Goal: Task Accomplishment & Management: Complete application form

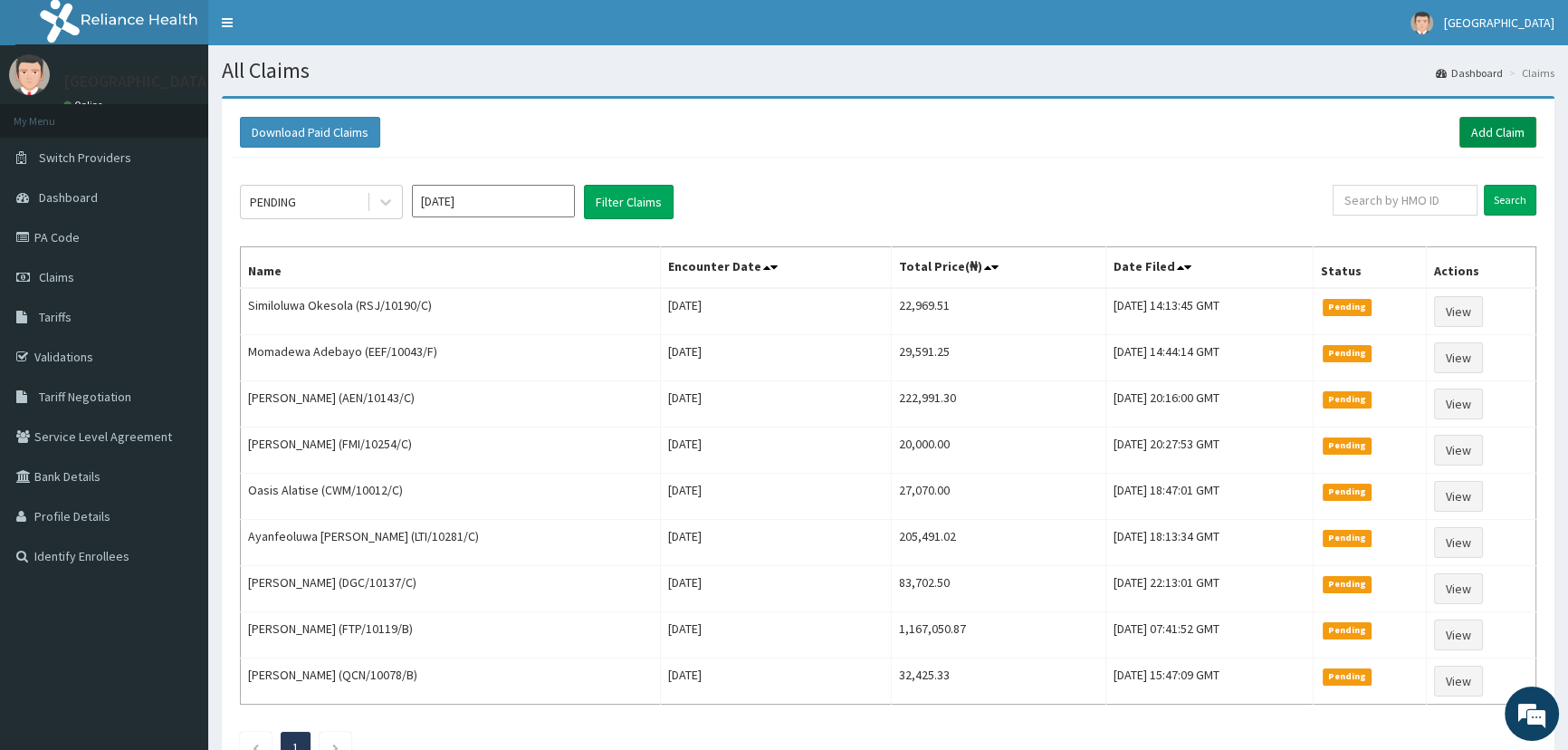
click at [1485, 131] on link "Add Claim" at bounding box center [1497, 132] width 77 height 31
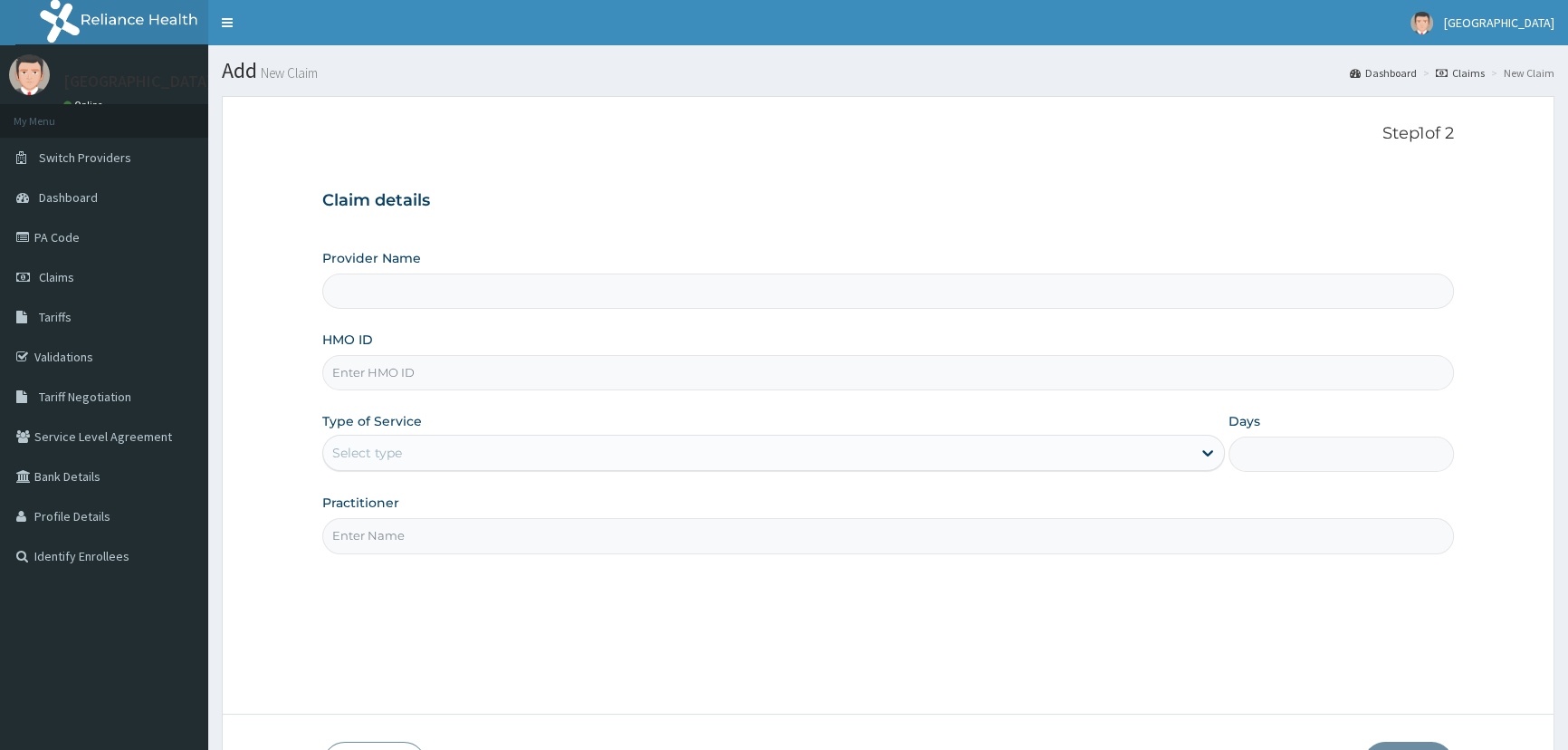
click at [511, 383] on input "HMO ID" at bounding box center [887, 372] width 1131 height 35
type input "bpo/10024/c"
click at [437, 460] on div "Select type" at bounding box center [756, 452] width 867 height 29
click at [946, 442] on div "Select type" at bounding box center [756, 452] width 867 height 29
click at [947, 446] on div "Select type" at bounding box center [756, 452] width 867 height 29
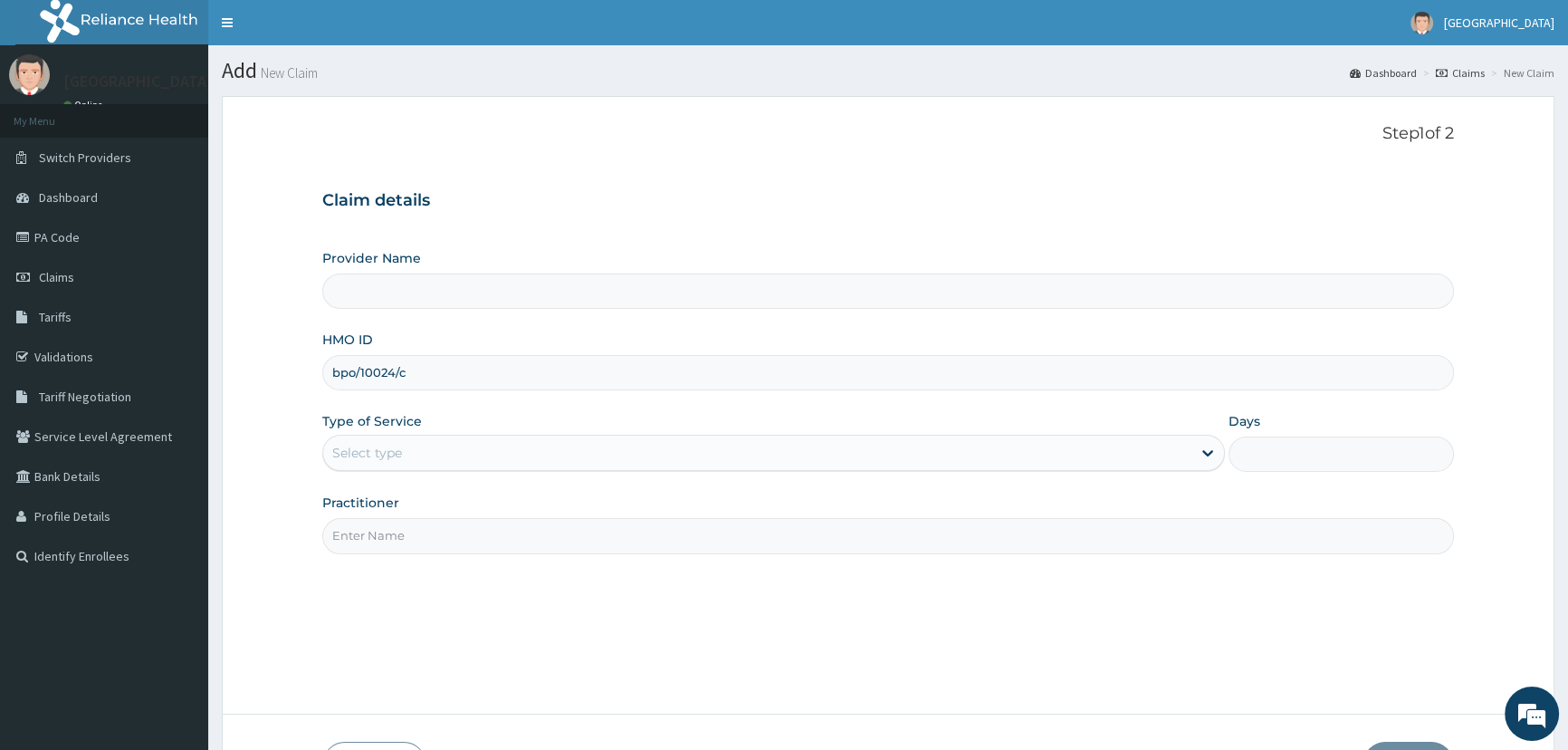
click at [947, 446] on div "Select type" at bounding box center [756, 452] width 867 height 29
click at [935, 457] on div "Select type" at bounding box center [756, 452] width 867 height 29
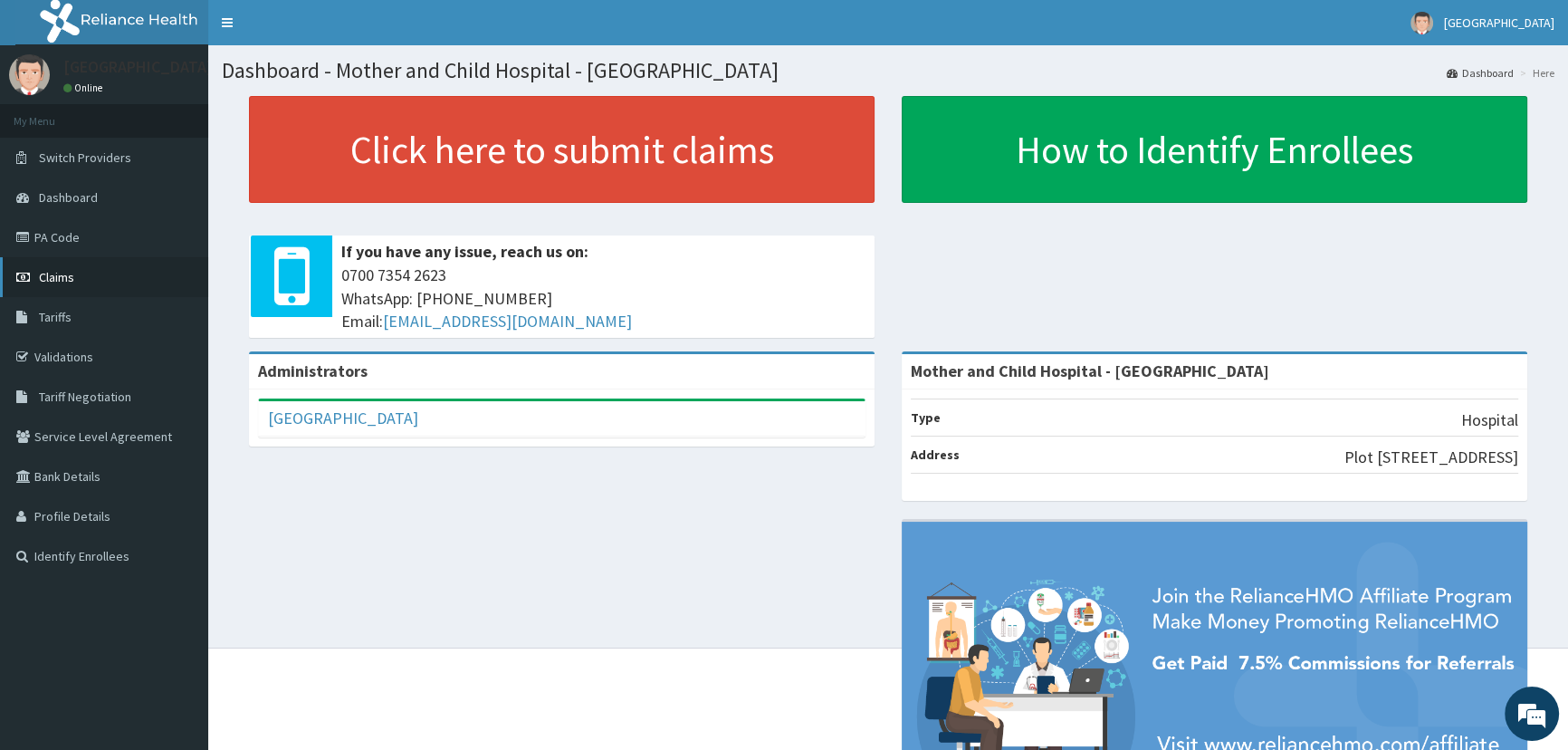
click at [51, 278] on span "Claims" at bounding box center [56, 276] width 35 height 16
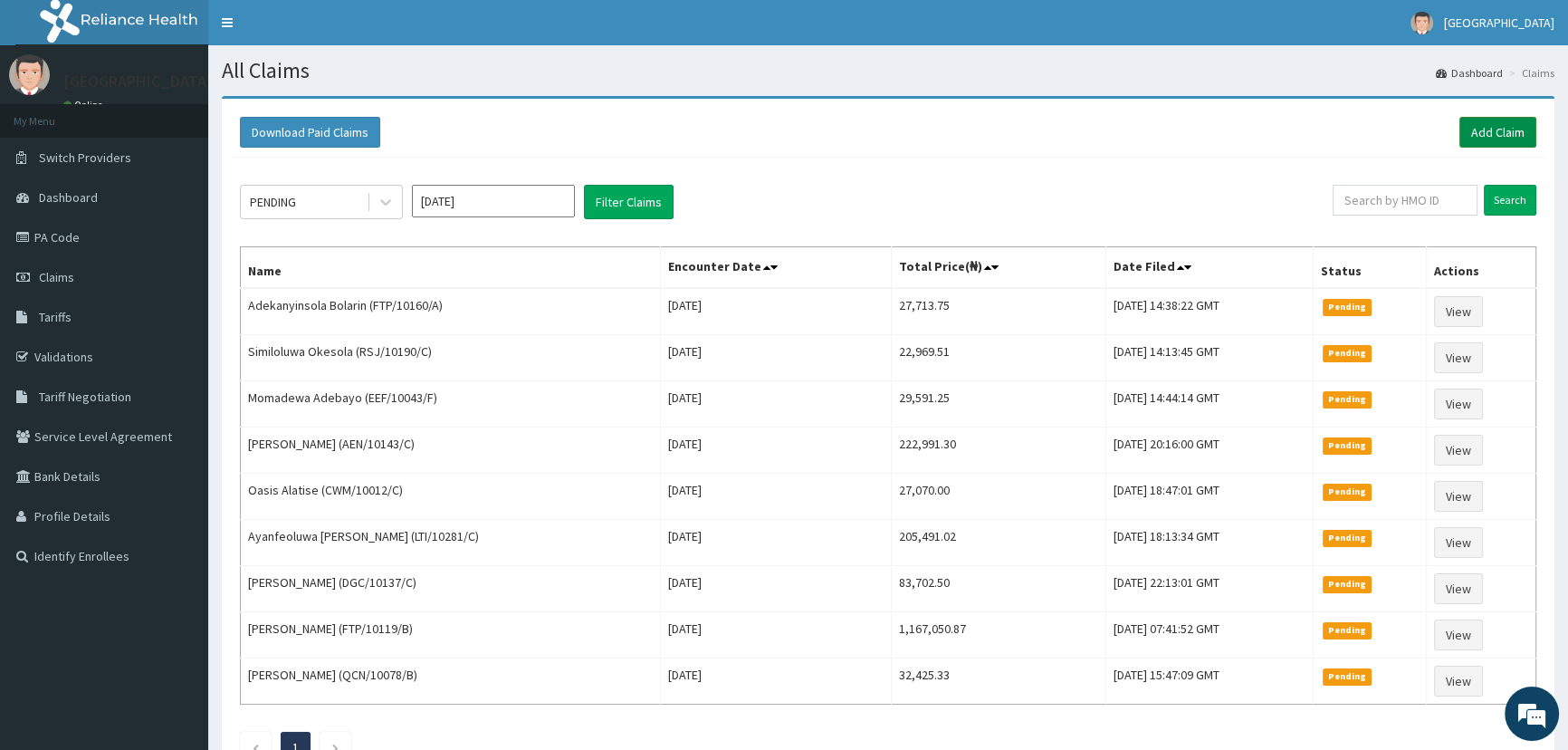
click at [1492, 125] on link "Add Claim" at bounding box center [1497, 132] width 77 height 31
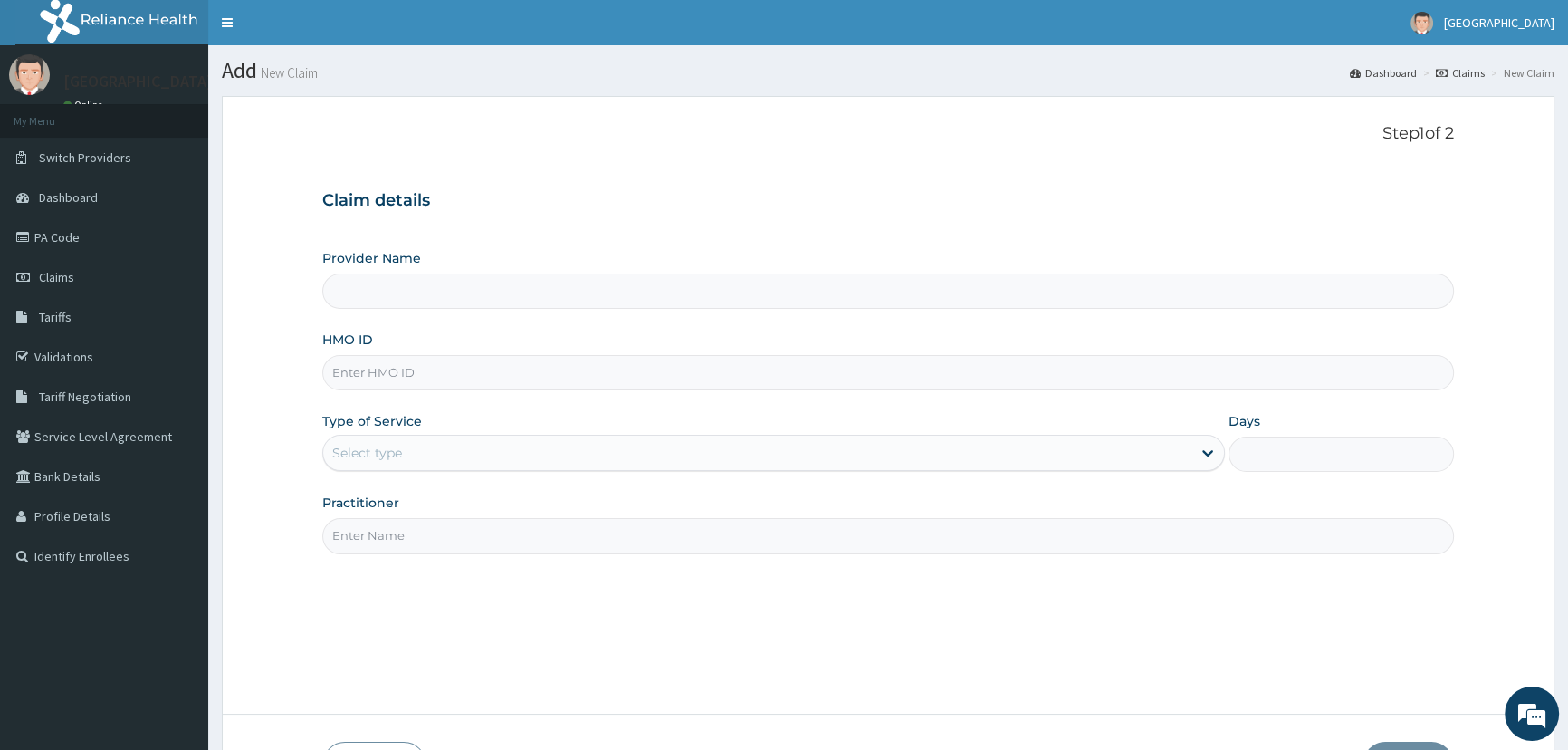
type input "Mother and Child Hospital - [GEOGRAPHIC_DATA]"
click at [602, 376] on input "HMO ID" at bounding box center [887, 372] width 1131 height 35
type input "bpo/10059/c"
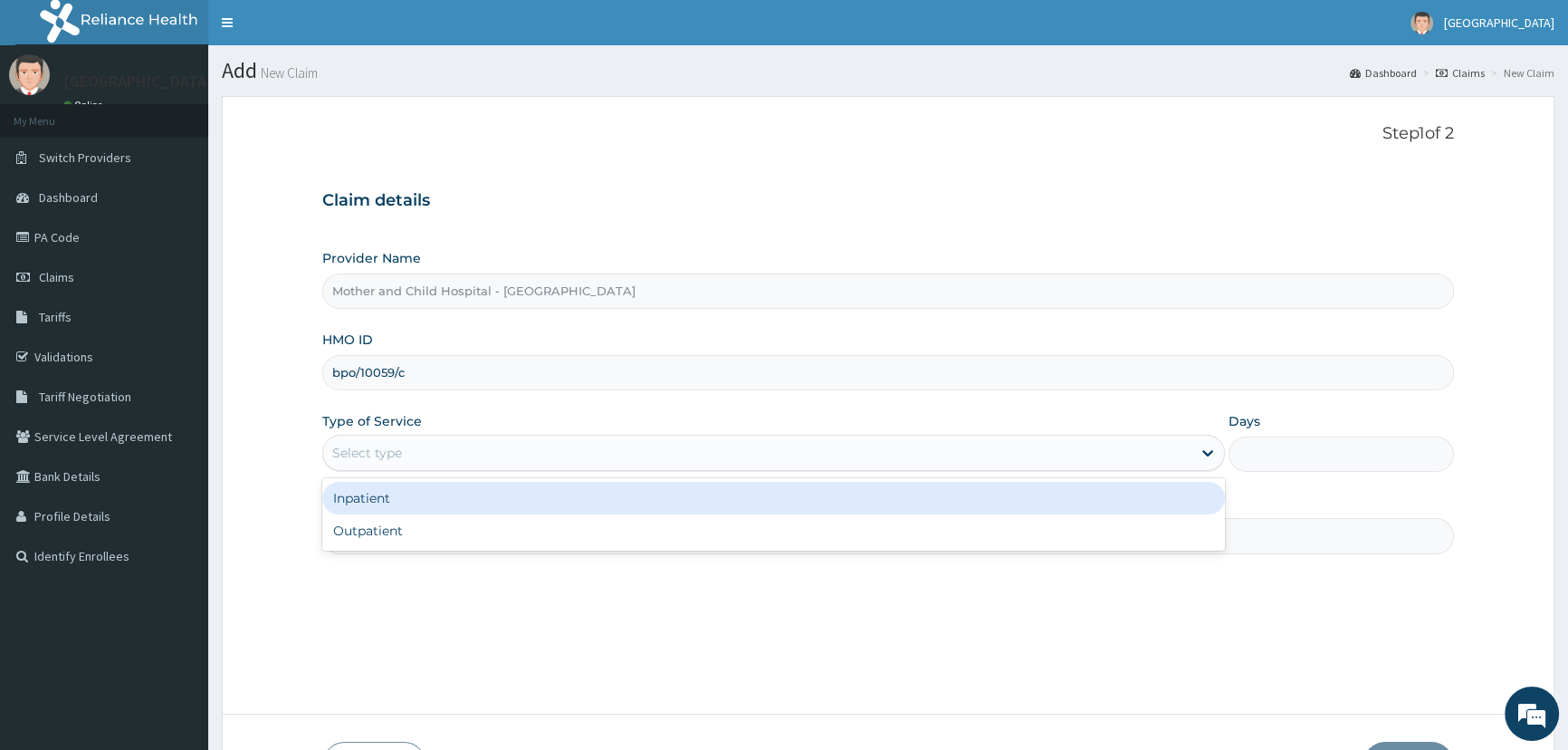
click at [406, 466] on div "Select type" at bounding box center [756, 452] width 867 height 29
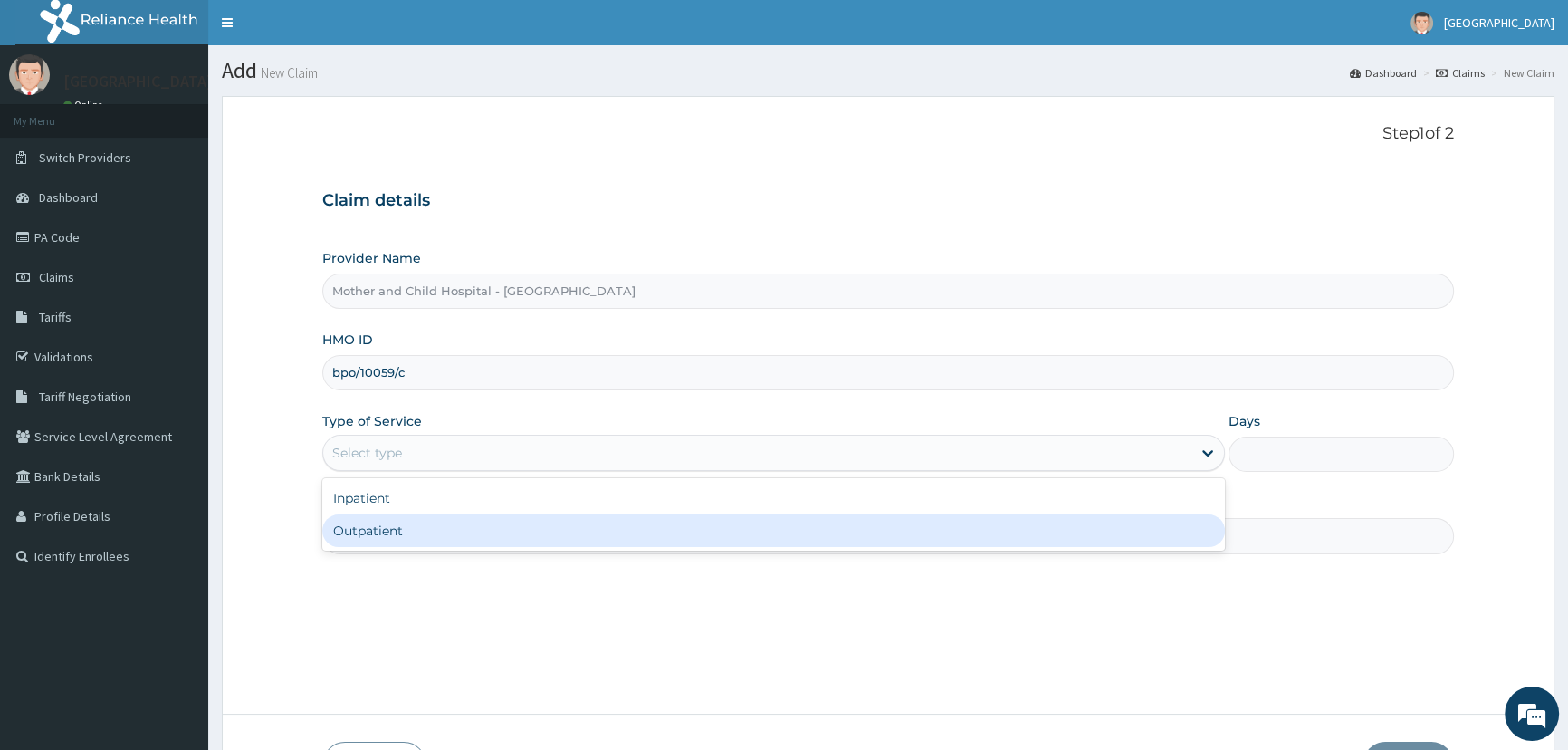
click at [395, 527] on div "Outpatient" at bounding box center [772, 530] width 901 height 33
type input "1"
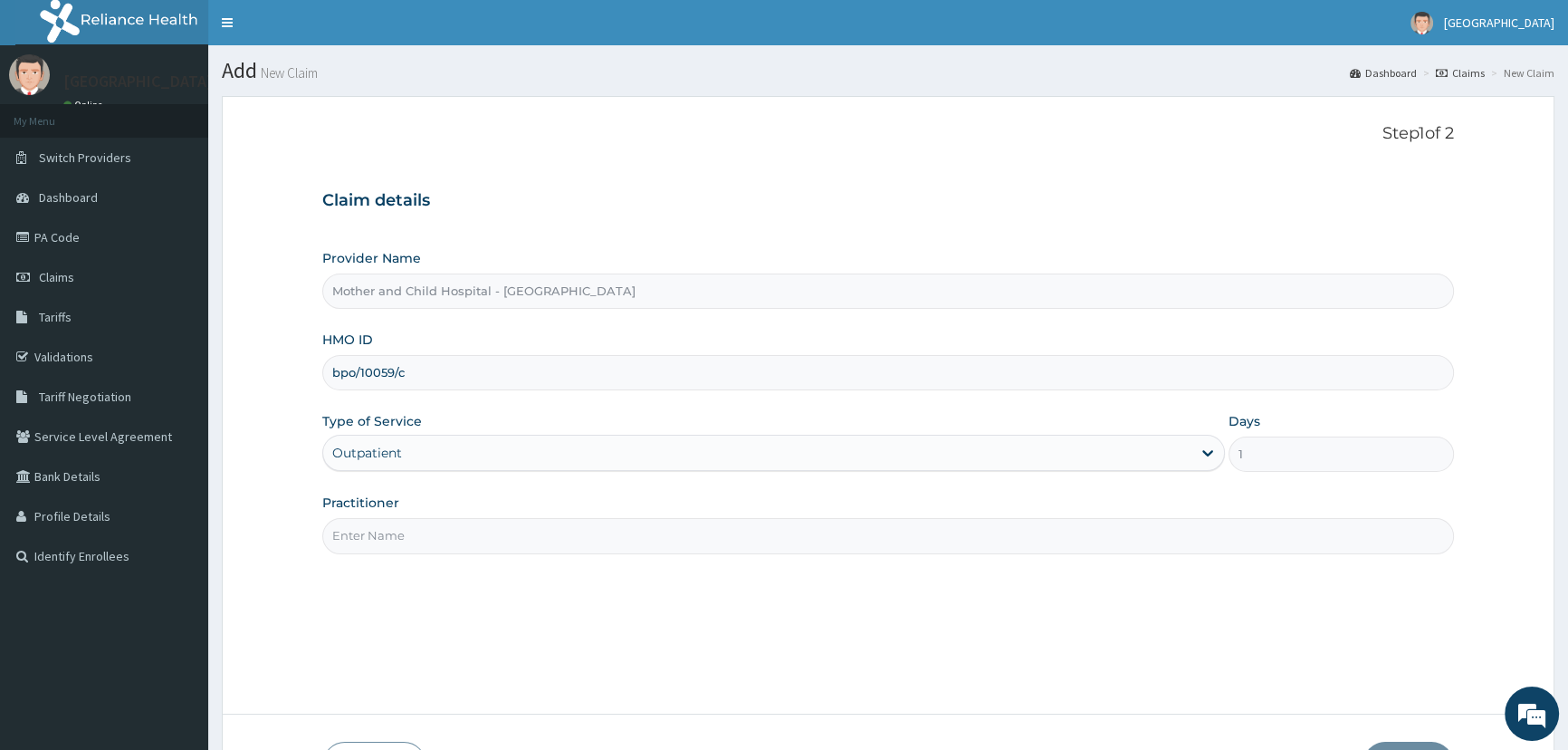
click at [443, 535] on input "Practitioner" at bounding box center [887, 535] width 1131 height 35
type input "ETIM"
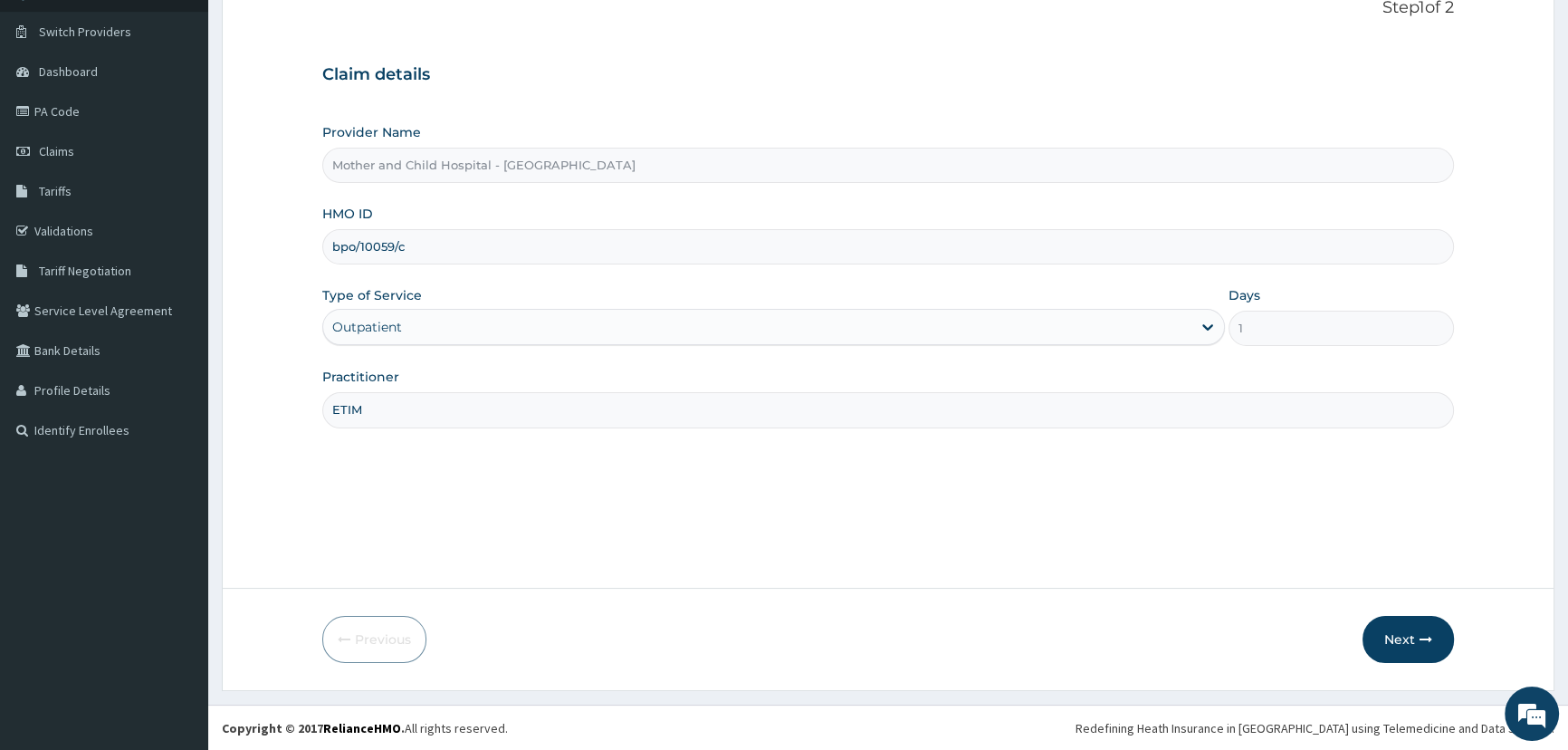
scroll to position [127, 0]
click at [1398, 636] on button "Next" at bounding box center [1408, 639] width 91 height 47
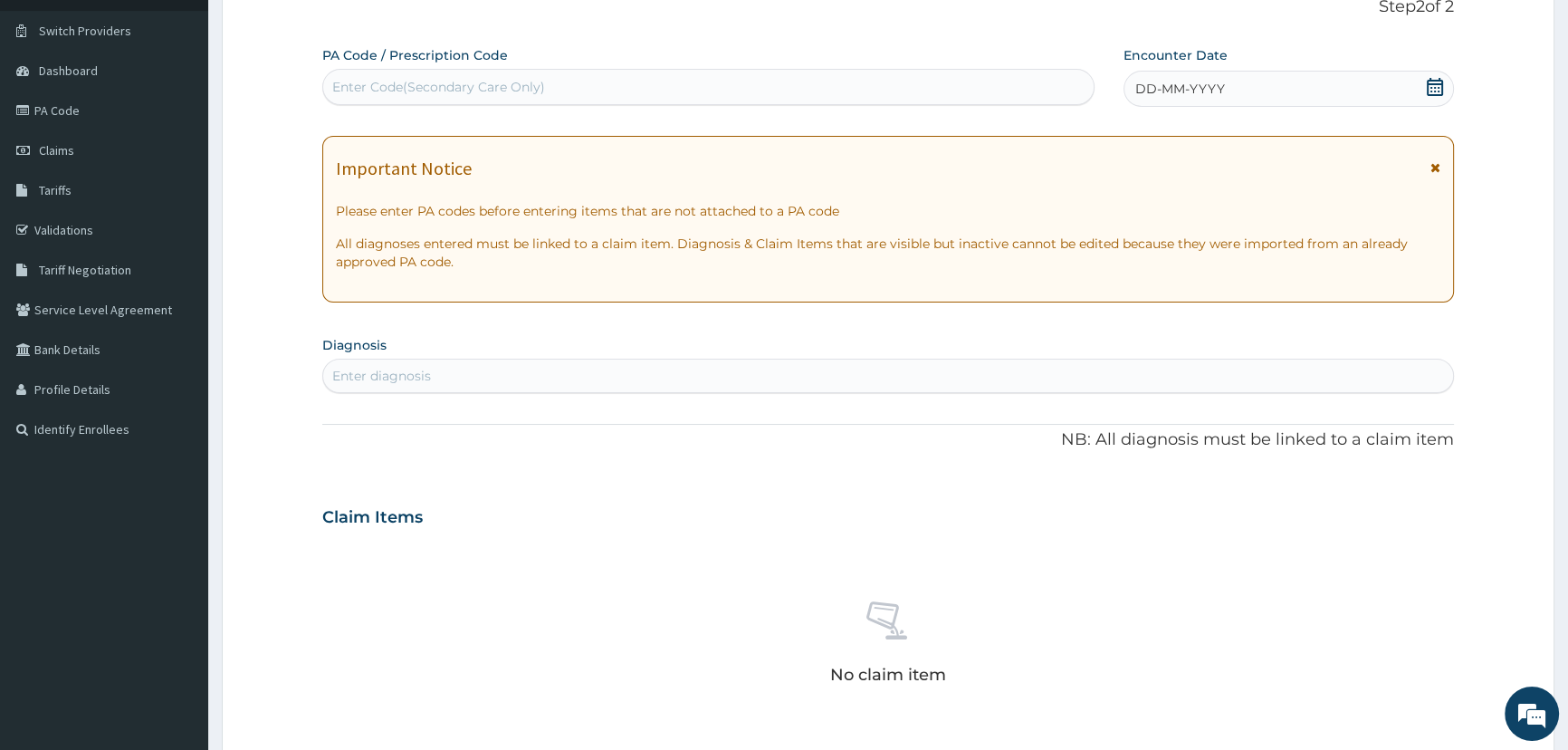
click at [1432, 87] on icon at bounding box center [1434, 87] width 18 height 18
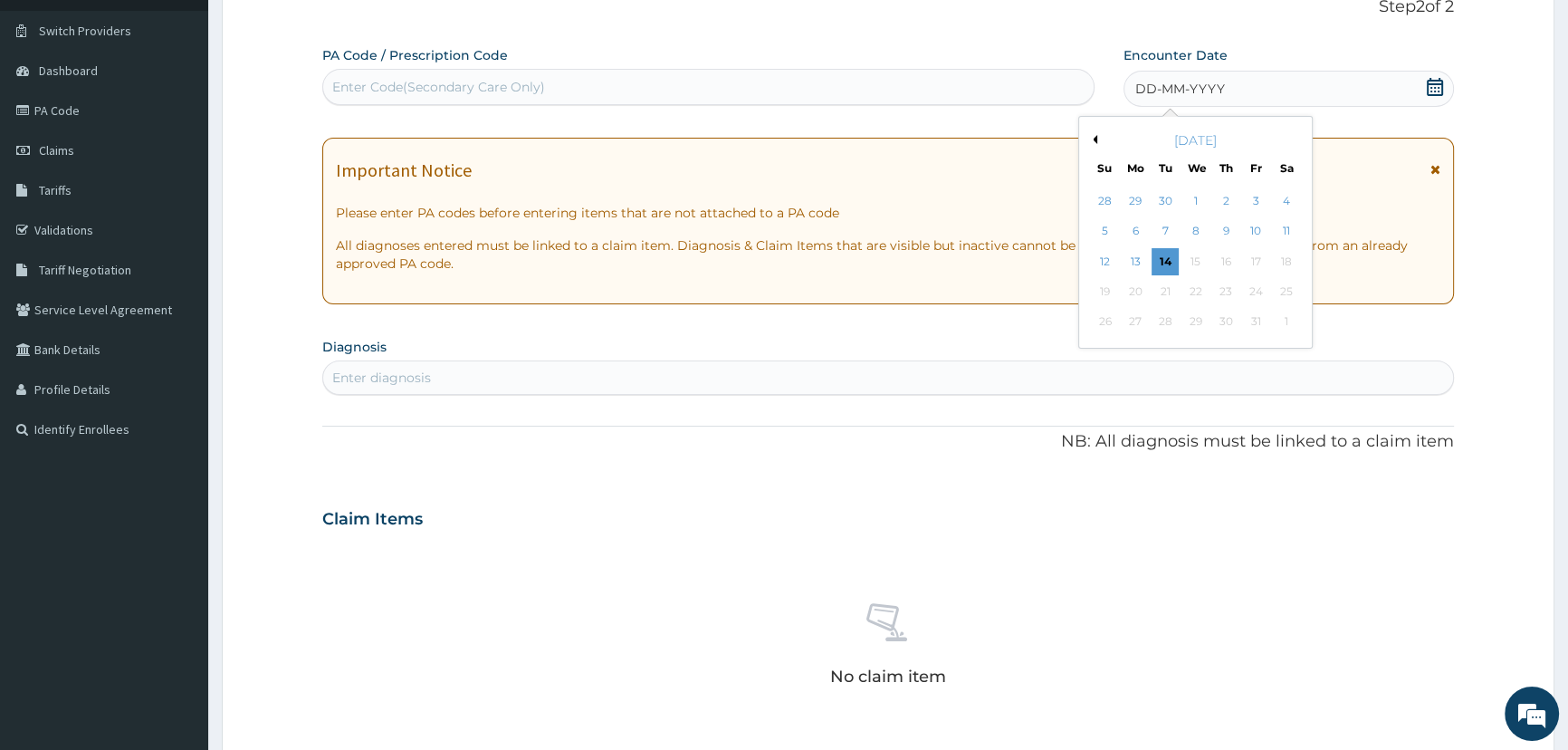
click at [1160, 265] on div "14" at bounding box center [1165, 261] width 27 height 27
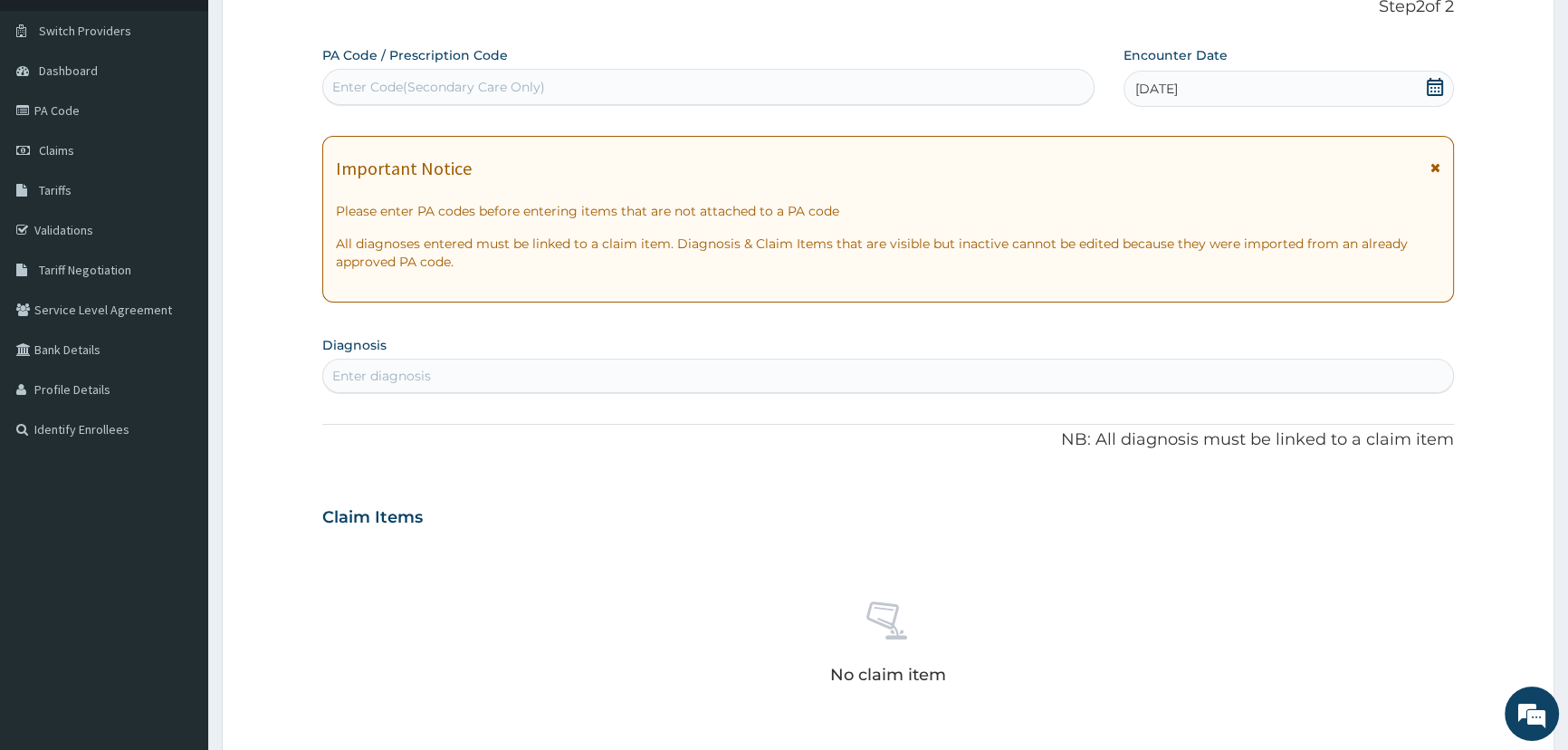
click at [851, 83] on div "Enter Code(Secondary Care Only)" at bounding box center [707, 87] width 769 height 29
drag, startPoint x: 850, startPoint y: 91, endPoint x: 839, endPoint y: 80, distance: 15.6
click at [844, 88] on div "Enter Code(Secondary Care Only)" at bounding box center [707, 87] width 769 height 29
paste input "PA/188D86"
type input "PA/188D86"
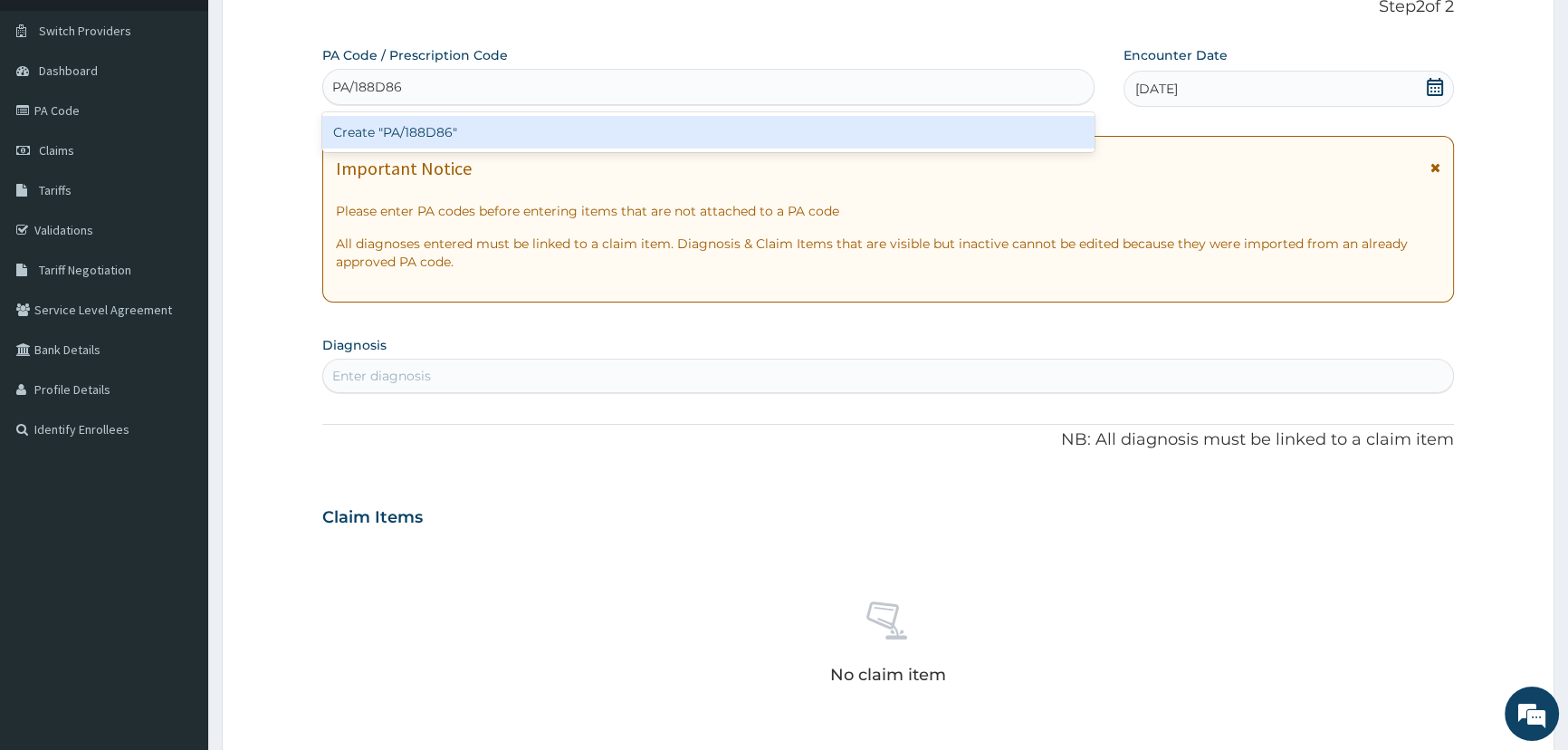
click at [411, 124] on div "Create "PA/188D86"" at bounding box center [707, 132] width 771 height 33
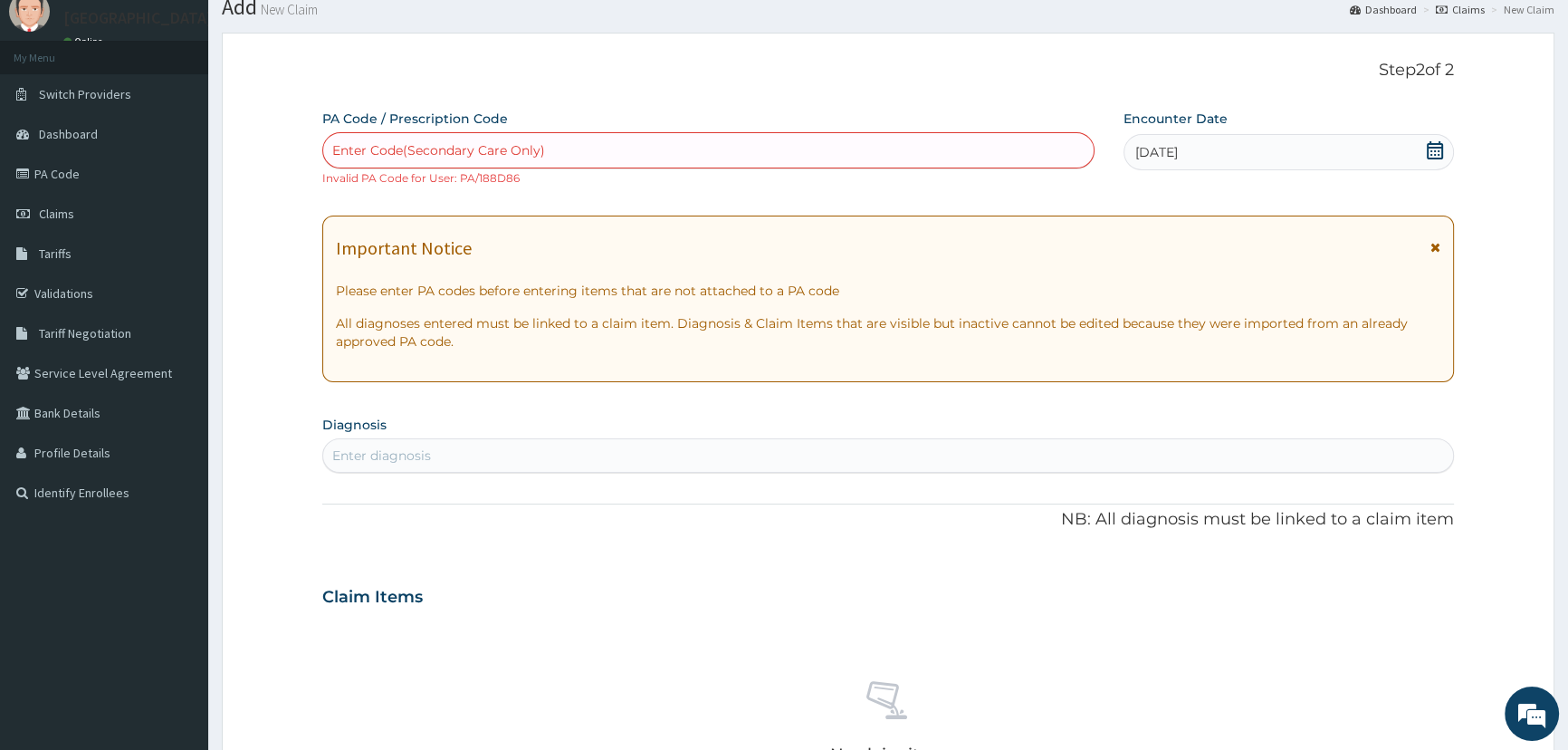
scroll to position [0, 0]
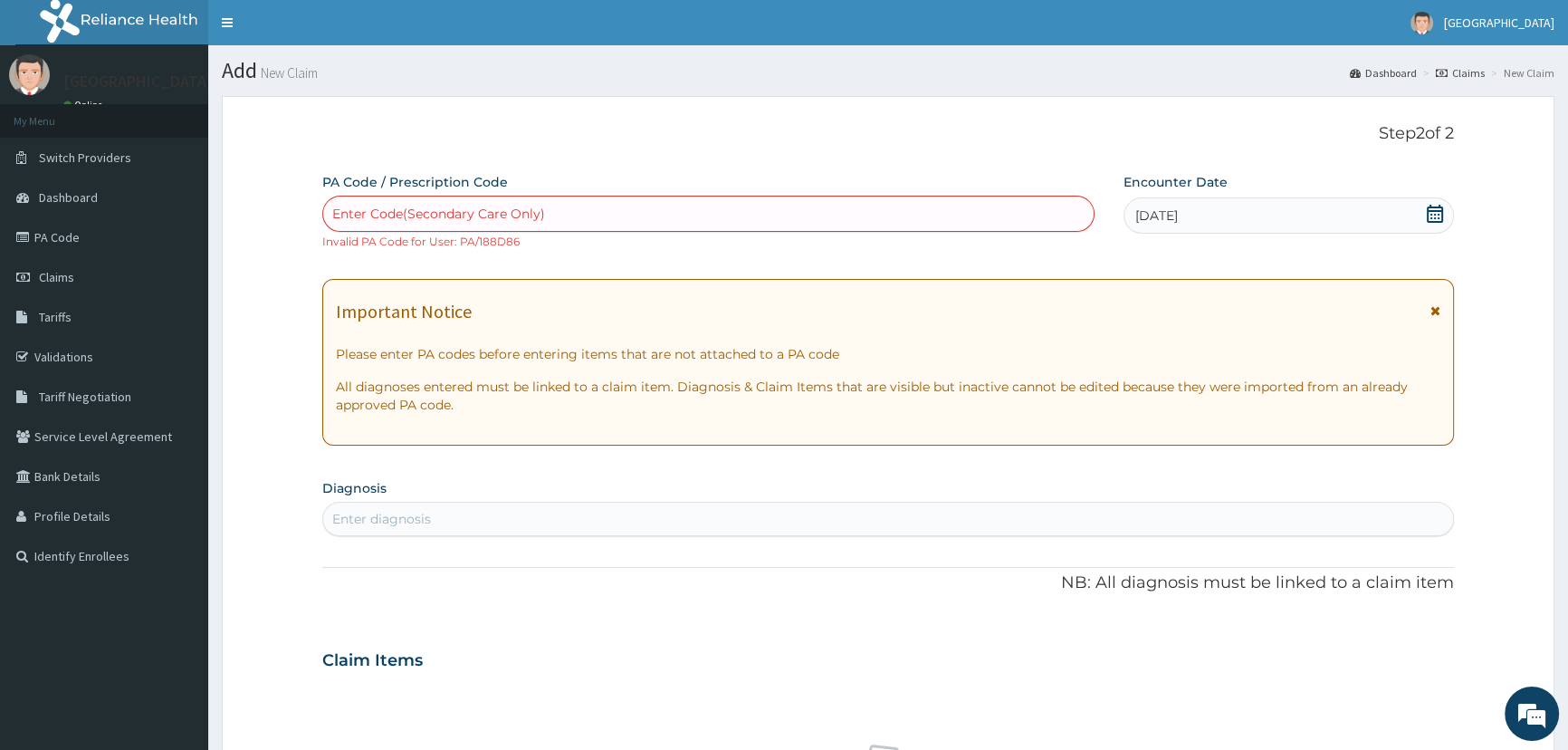
click at [608, 217] on div "Enter Code(Secondary Care Only)" at bounding box center [707, 213] width 769 height 29
paste input "PA/188D86"
type input "PA/188D86"
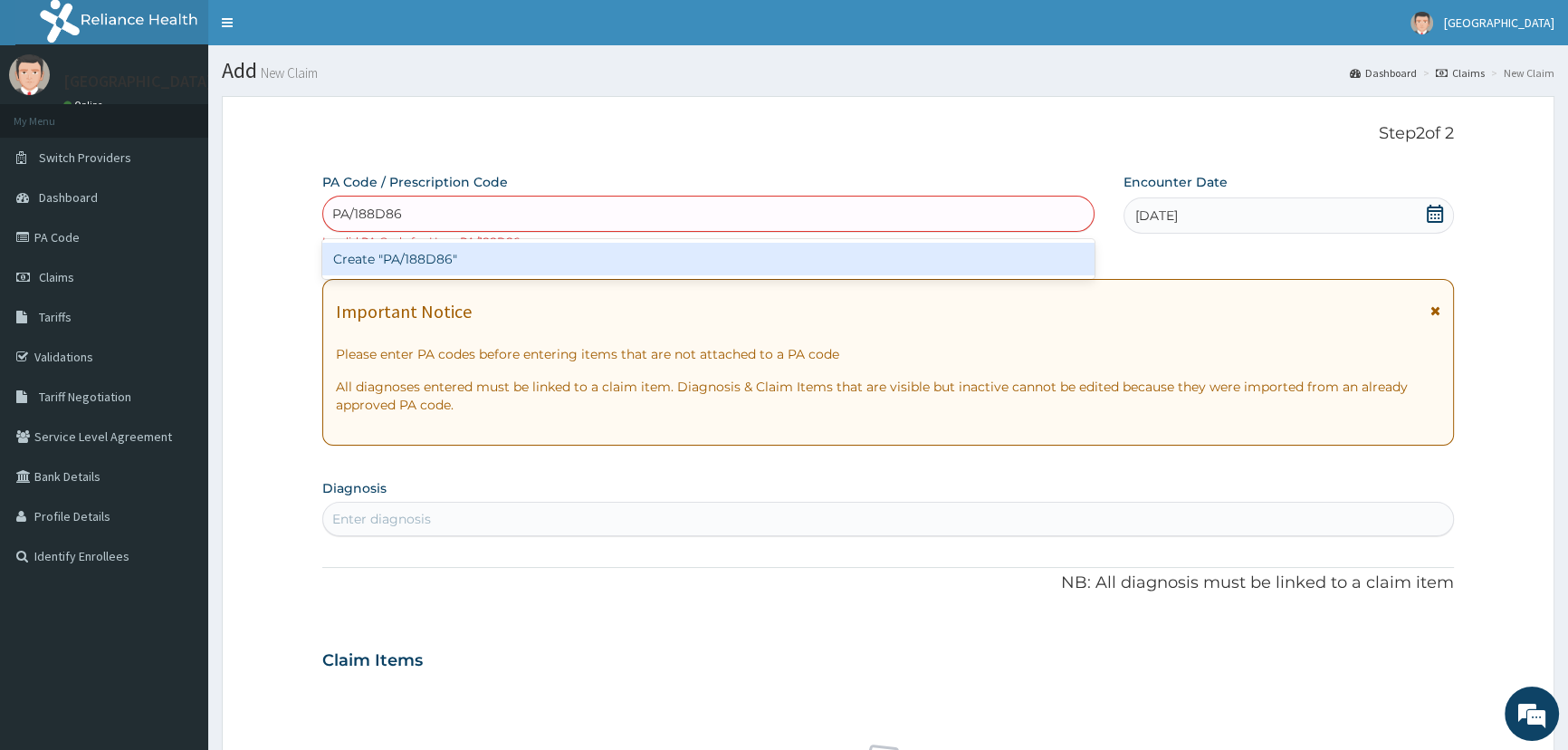
click at [426, 258] on div "Create "PA/188D86"" at bounding box center [707, 259] width 771 height 33
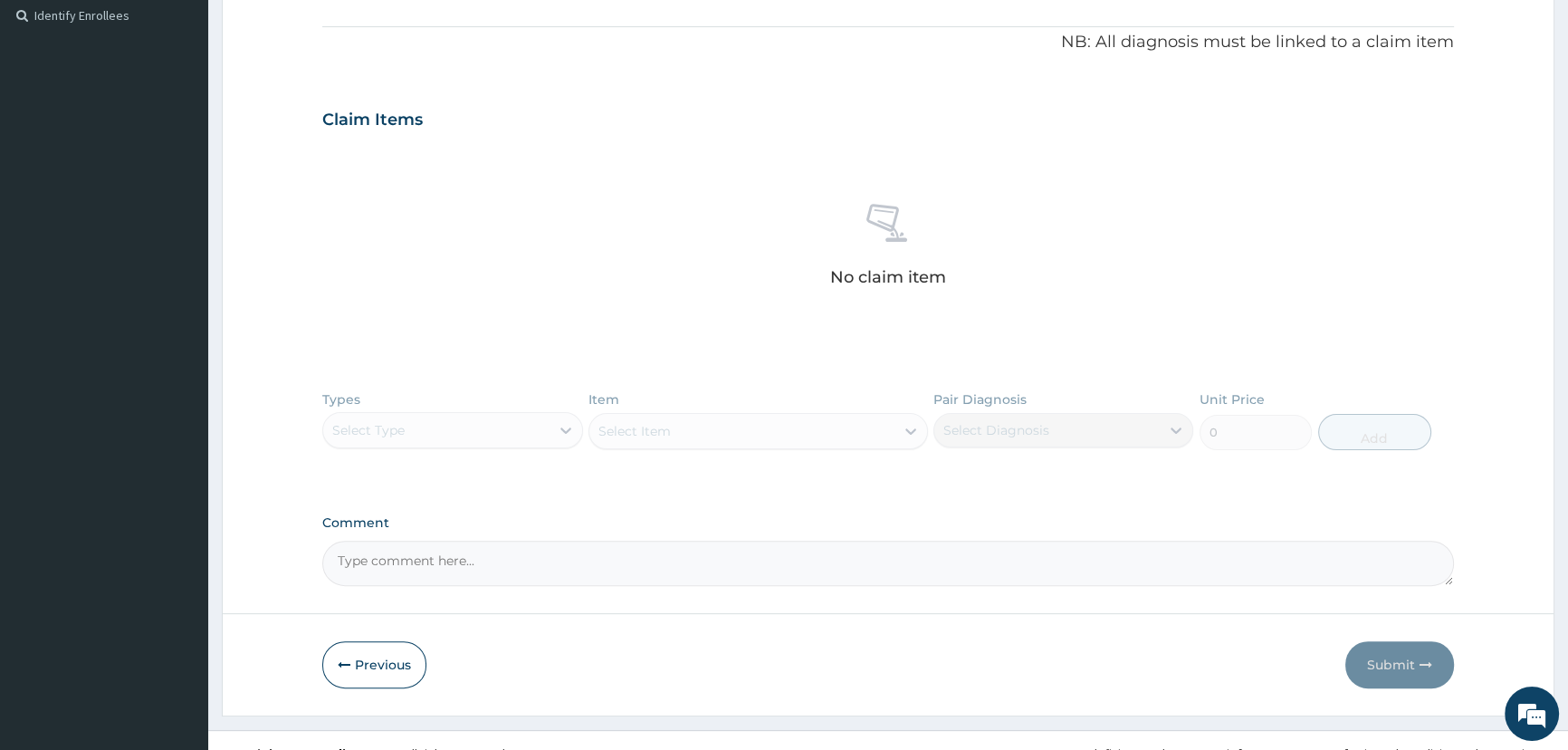
scroll to position [566, 0]
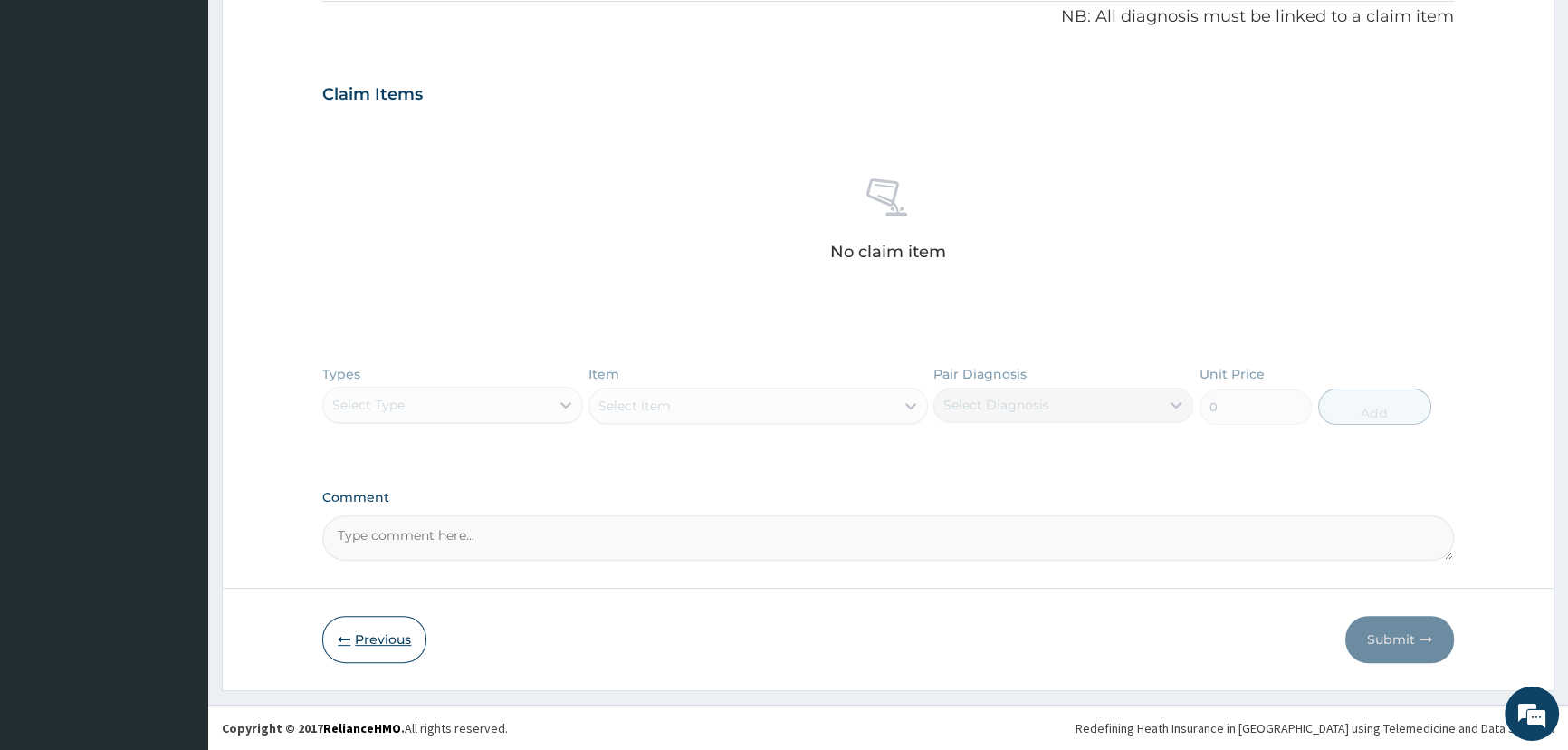
click at [374, 637] on button "Previous" at bounding box center [374, 640] width 105 height 47
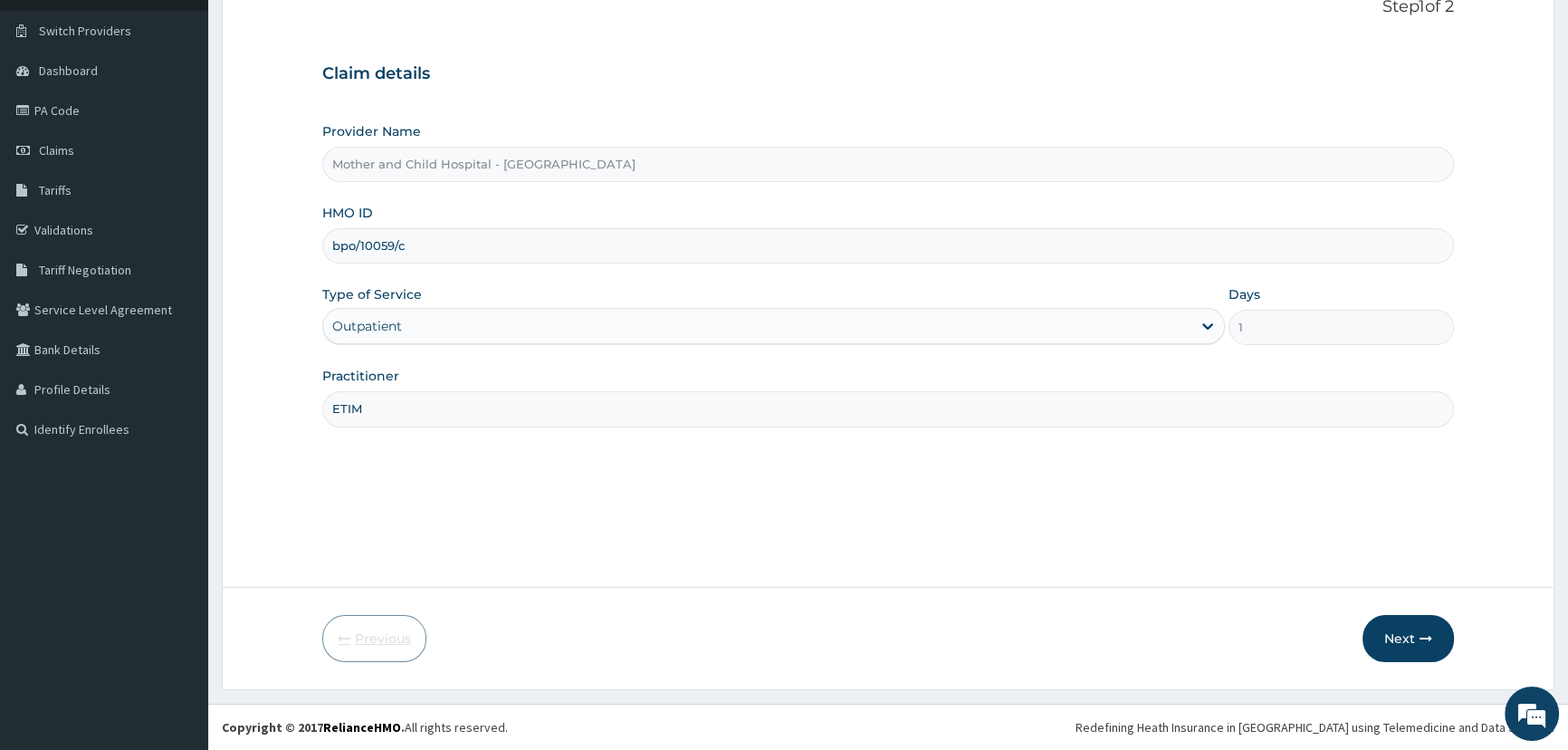
scroll to position [127, 0]
click at [394, 240] on input "bpo/10059/c" at bounding box center [887, 245] width 1131 height 35
type input "bpo/10024/c"
click at [1398, 629] on button "Next" at bounding box center [1408, 639] width 91 height 47
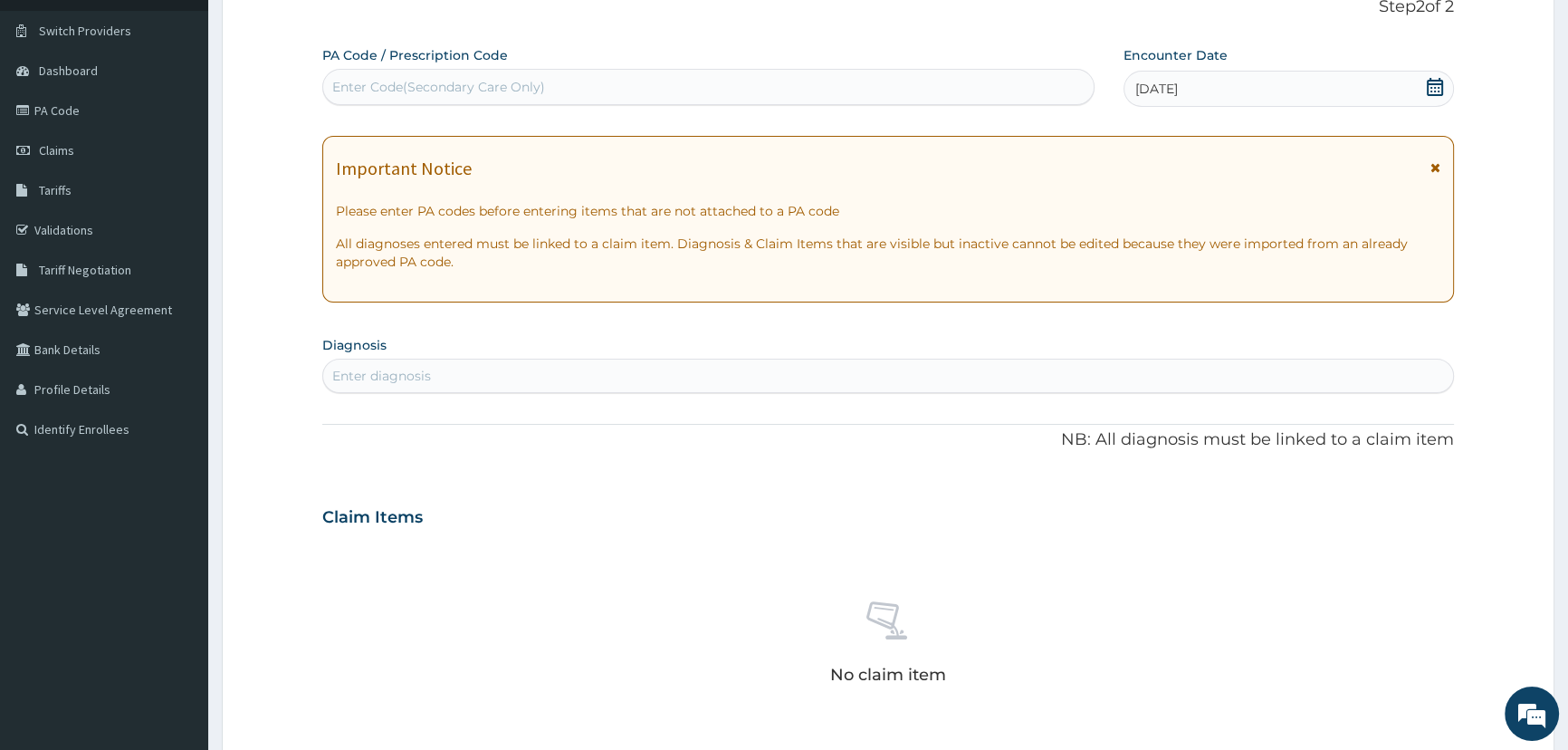
drag, startPoint x: 809, startPoint y: 87, endPoint x: 822, endPoint y: 38, distance: 50.7
click at [806, 85] on div "Enter Code(Secondary Care Only)" at bounding box center [707, 87] width 769 height 29
paste input "PA/188D86"
type input "PA/188D86"
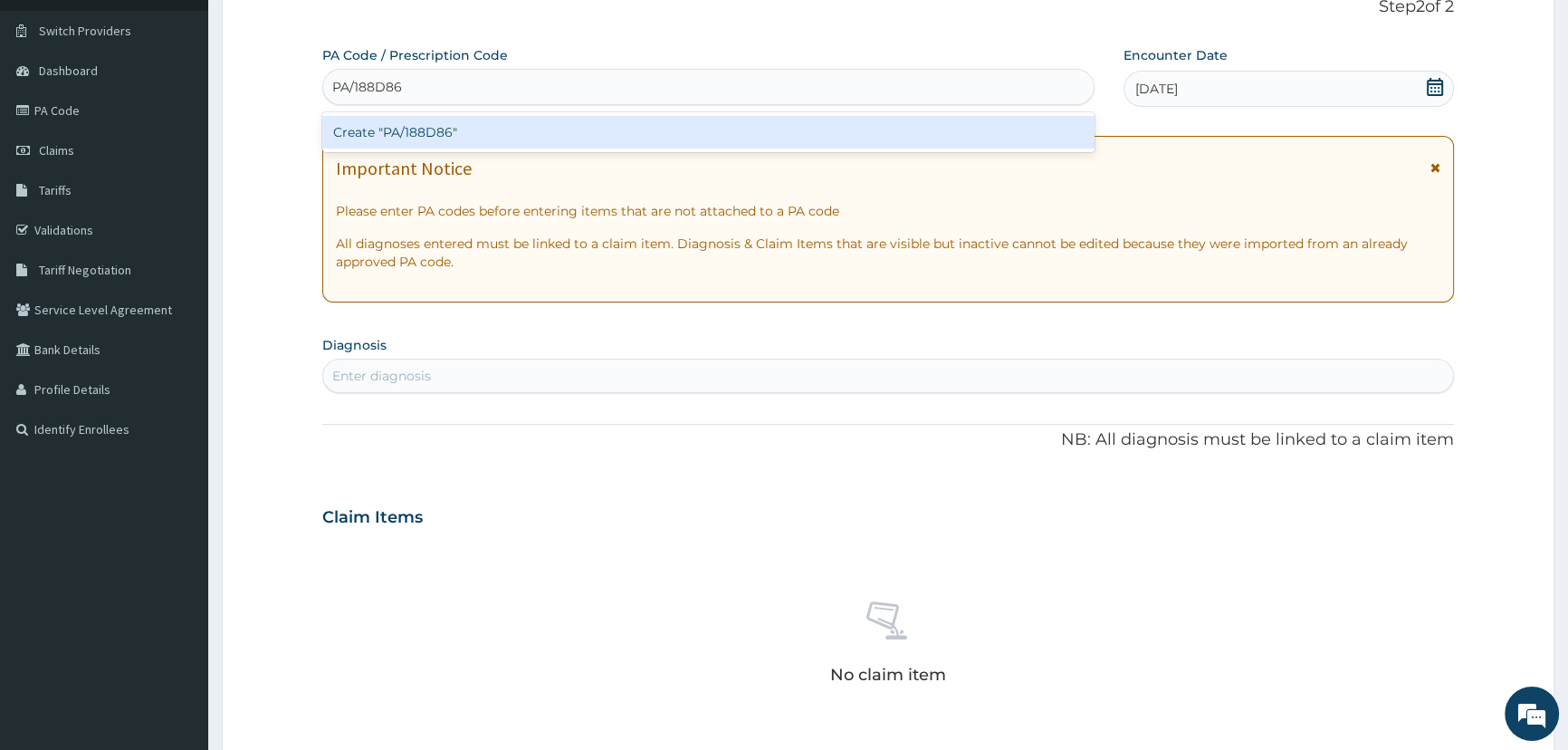
click at [428, 129] on div "Create "PA/188D86"" at bounding box center [707, 132] width 771 height 33
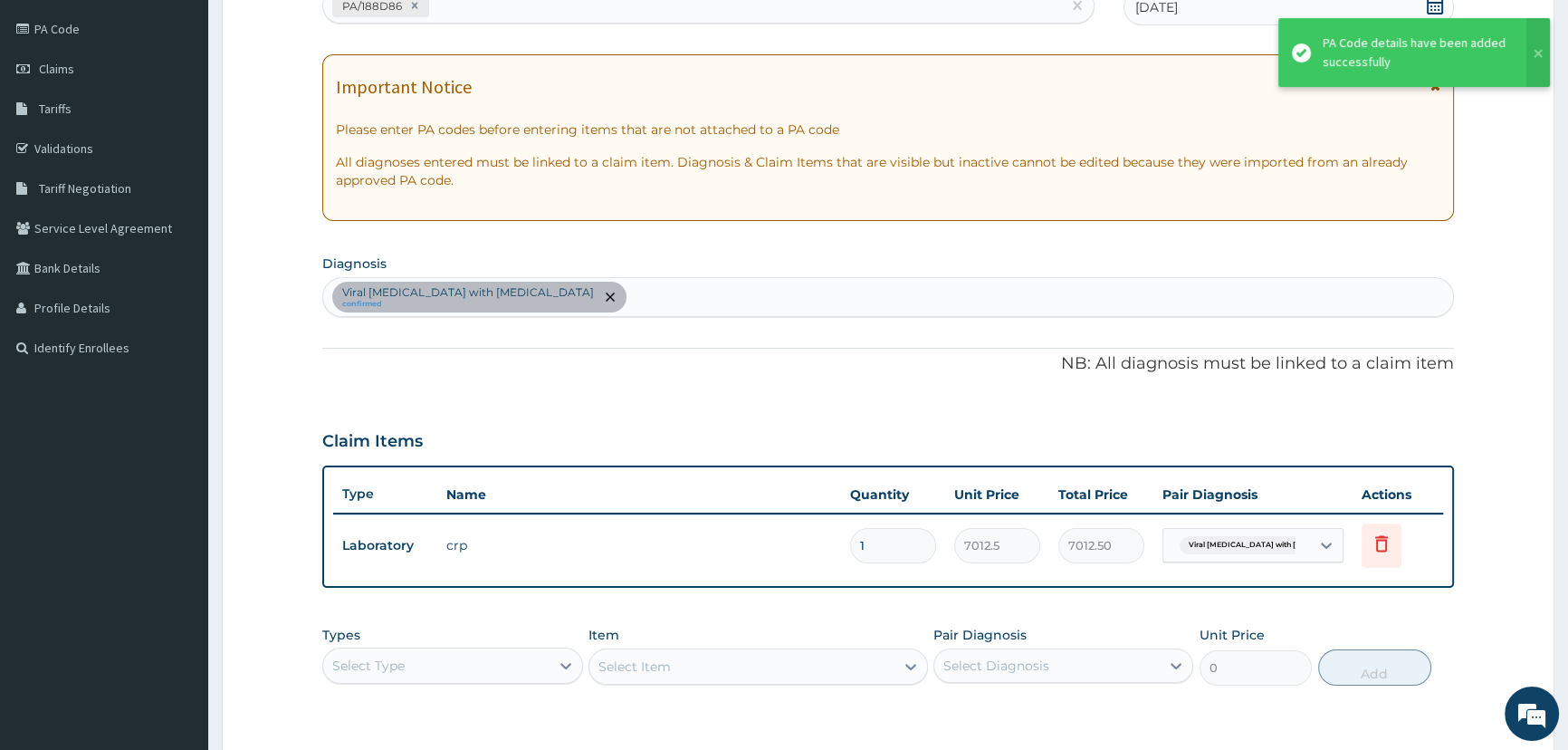
scroll to position [291, 0]
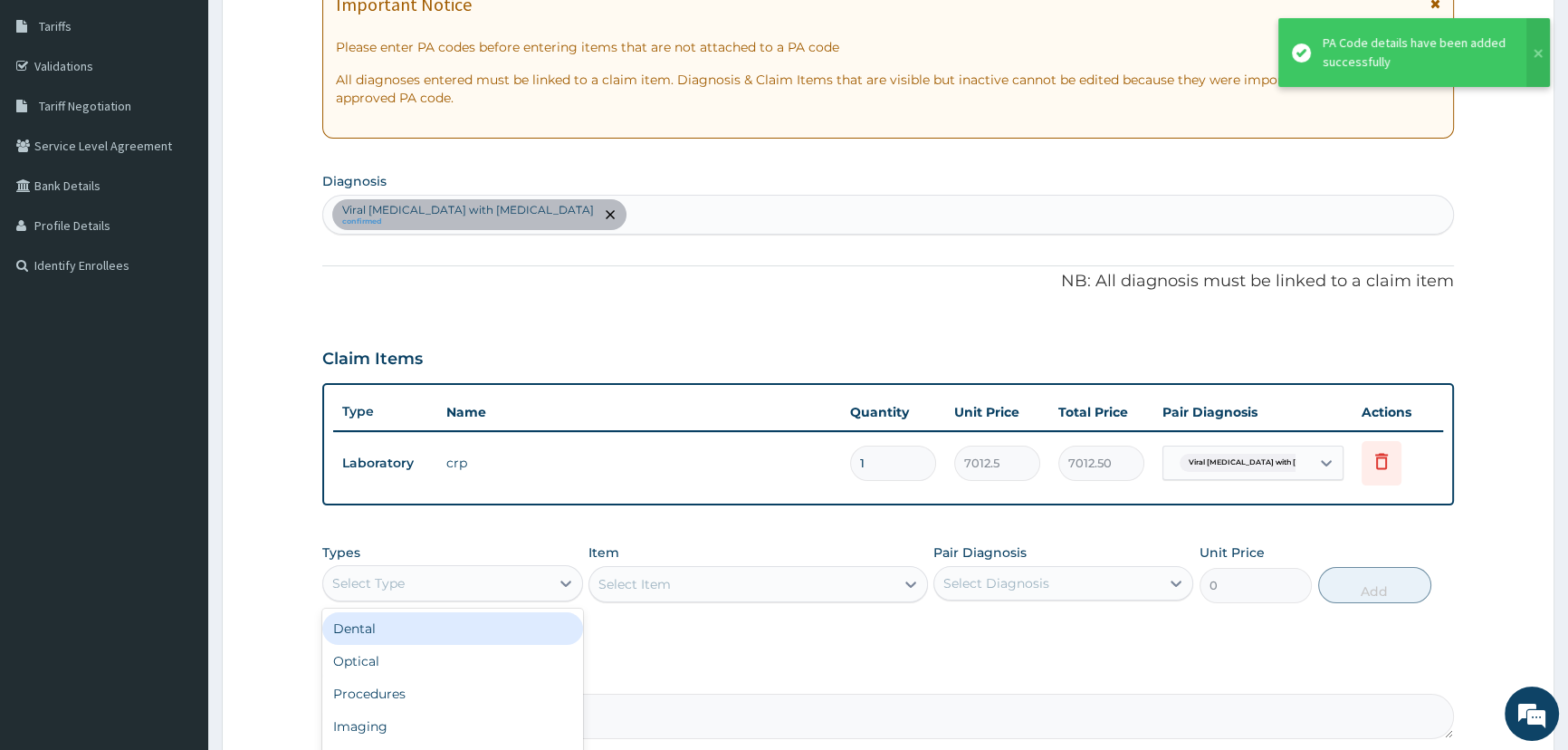
click at [526, 577] on div "Select Type" at bounding box center [435, 583] width 225 height 29
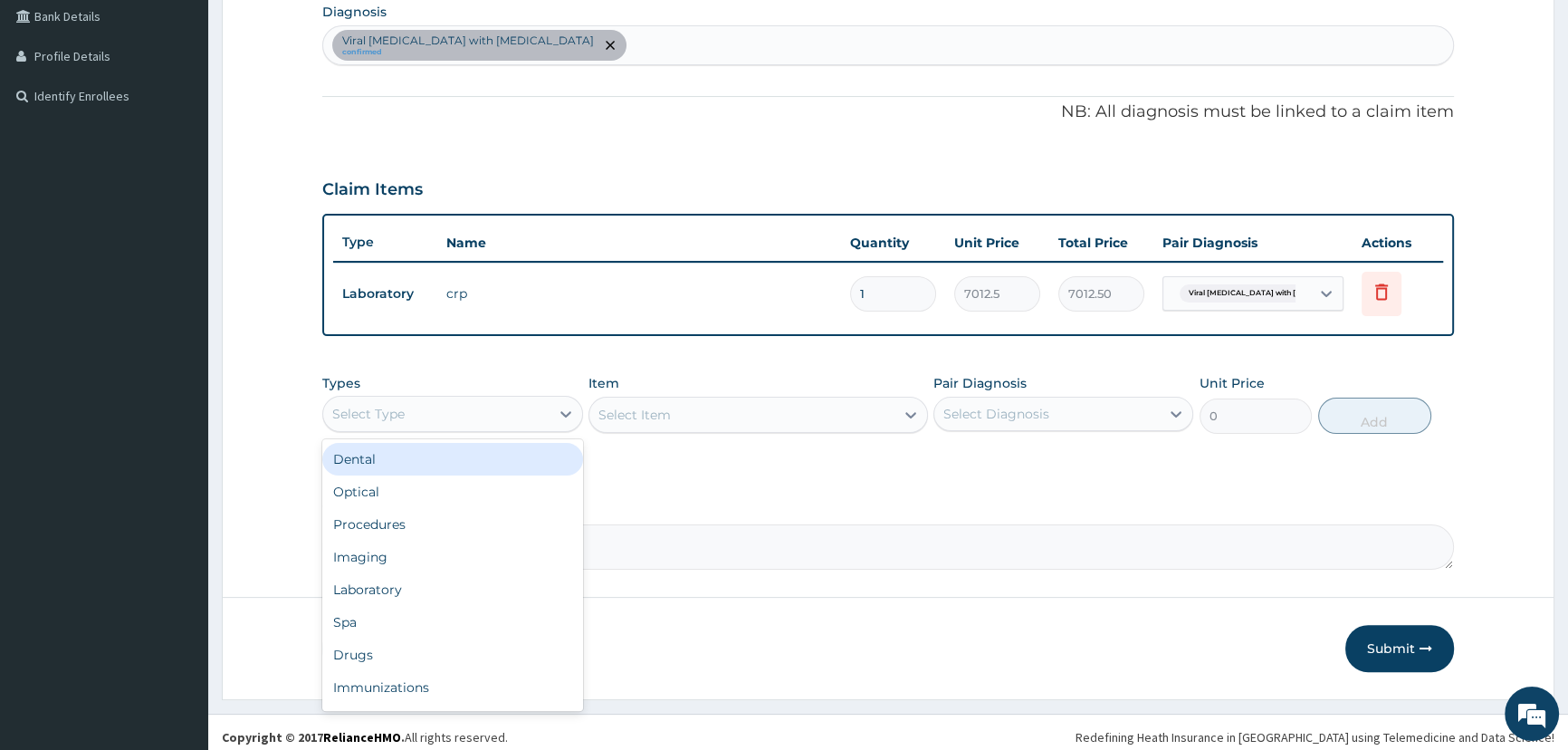
scroll to position [468, 0]
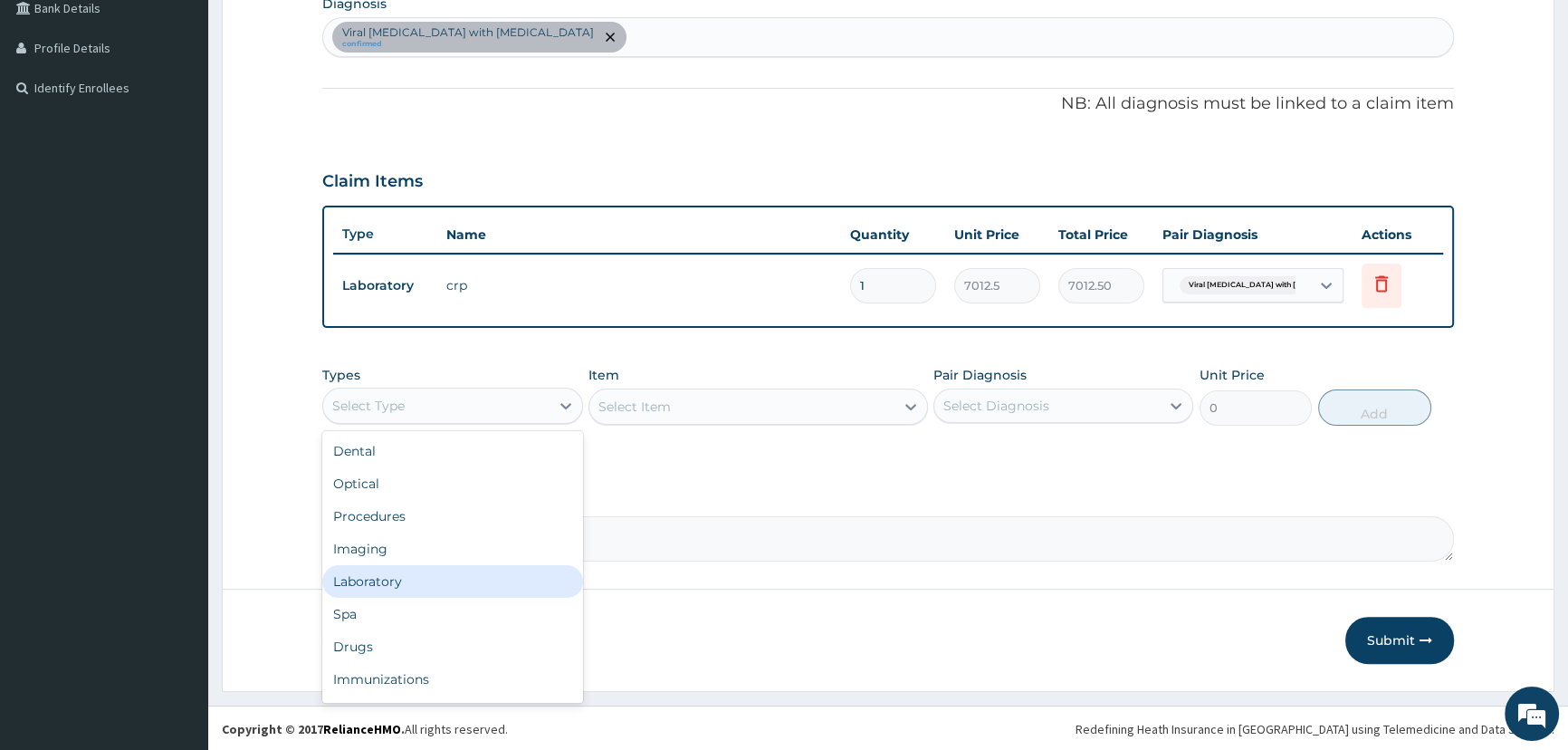
click at [493, 592] on div "Laboratory" at bounding box center [452, 581] width 260 height 33
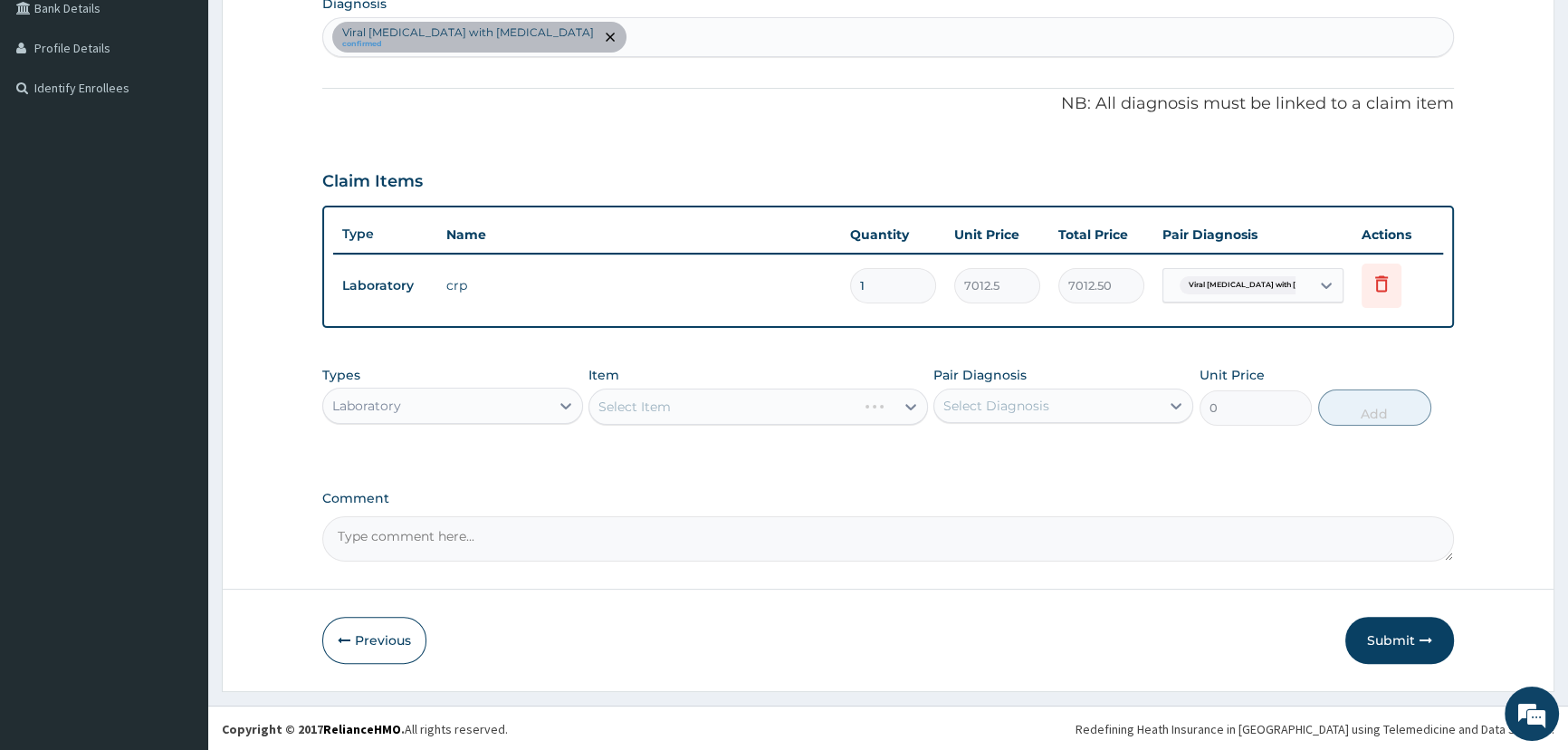
click at [985, 404] on div "Select Diagnosis" at bounding box center [996, 405] width 105 height 18
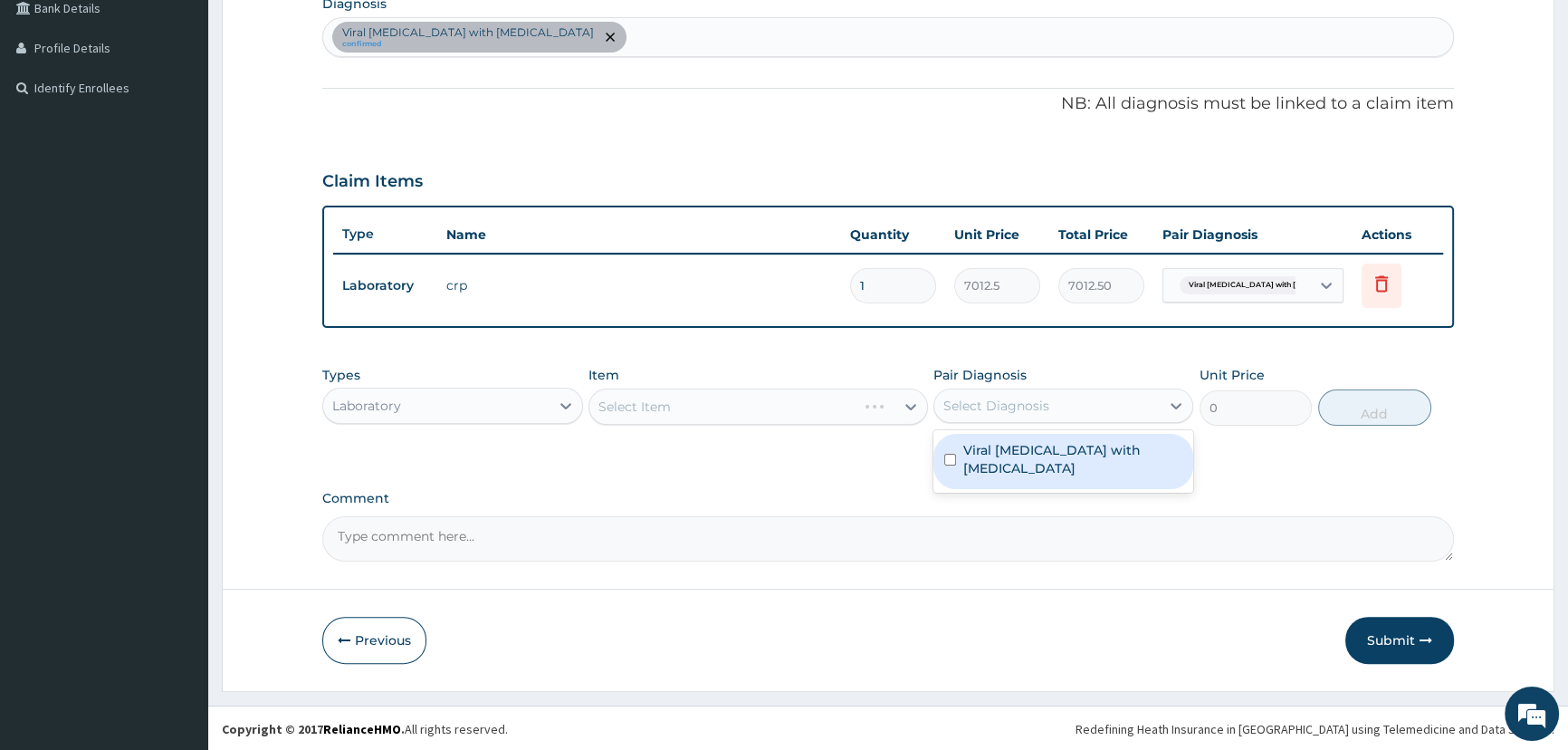
click at [978, 456] on label "Viral sepsis with septic shock" at bounding box center [1073, 459] width 219 height 36
checkbox input "true"
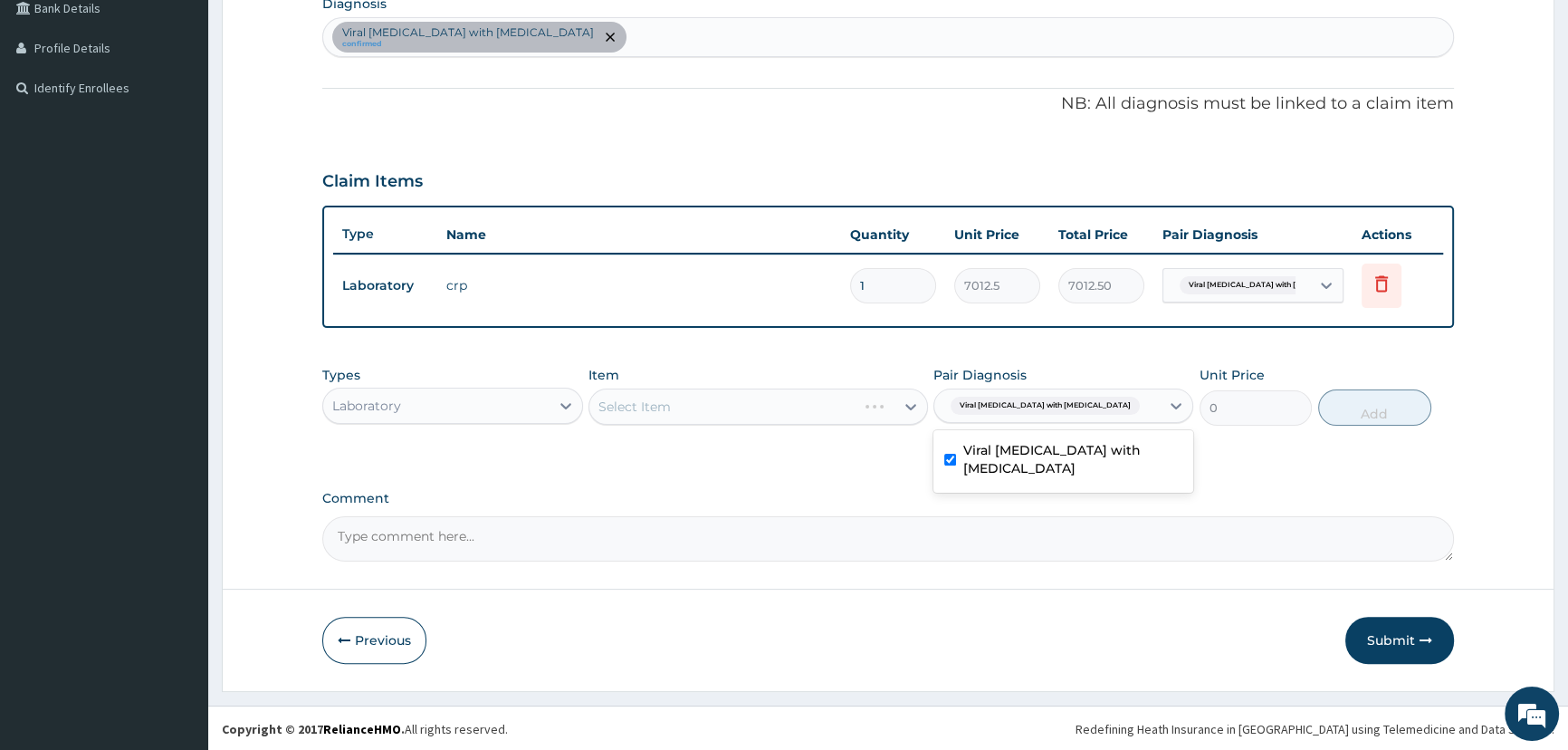
click at [753, 404] on div "Select Item" at bounding box center [758, 406] width 339 height 36
click at [754, 405] on div "Select Item" at bounding box center [758, 406] width 339 height 36
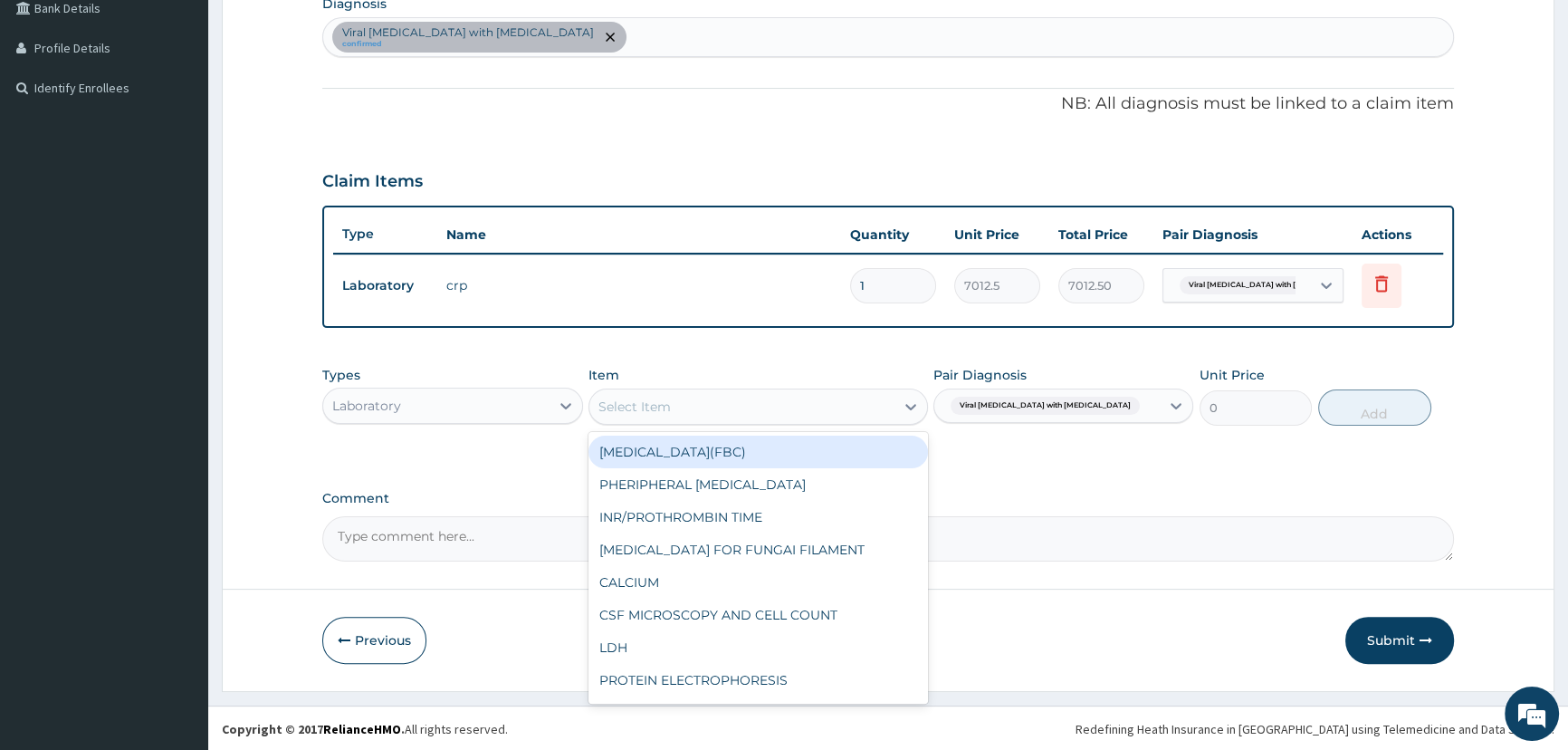
click at [787, 410] on div "Select Item" at bounding box center [742, 406] width 305 height 29
click at [786, 454] on div "FULL BLOOD COUNT(FBC)" at bounding box center [758, 451] width 339 height 33
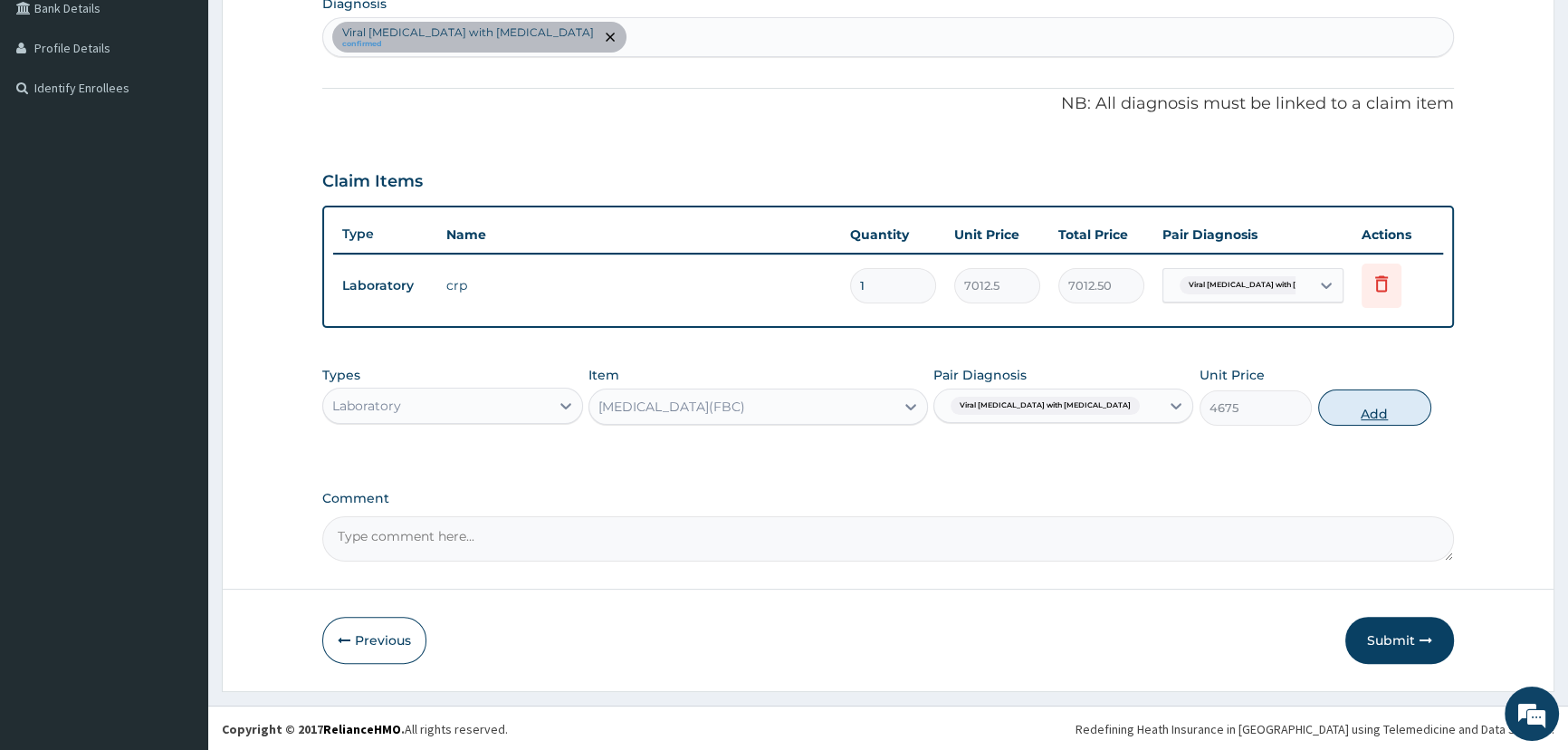
click at [1368, 412] on button "Add" at bounding box center [1374, 407] width 113 height 36
type input "0"
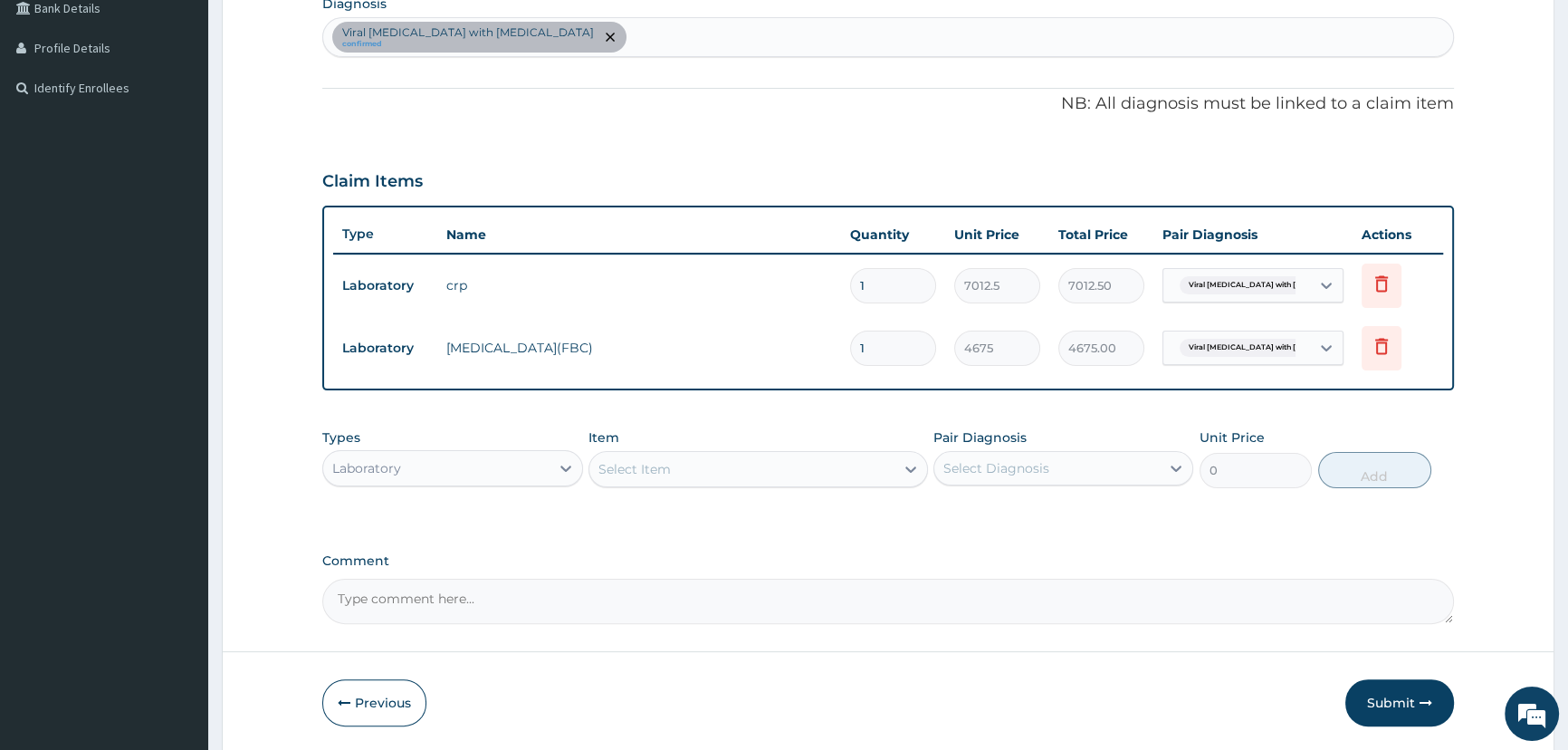
click at [625, 43] on div "Viral sepsis with septic shock confirmed" at bounding box center [887, 37] width 1129 height 38
type input "malaria"
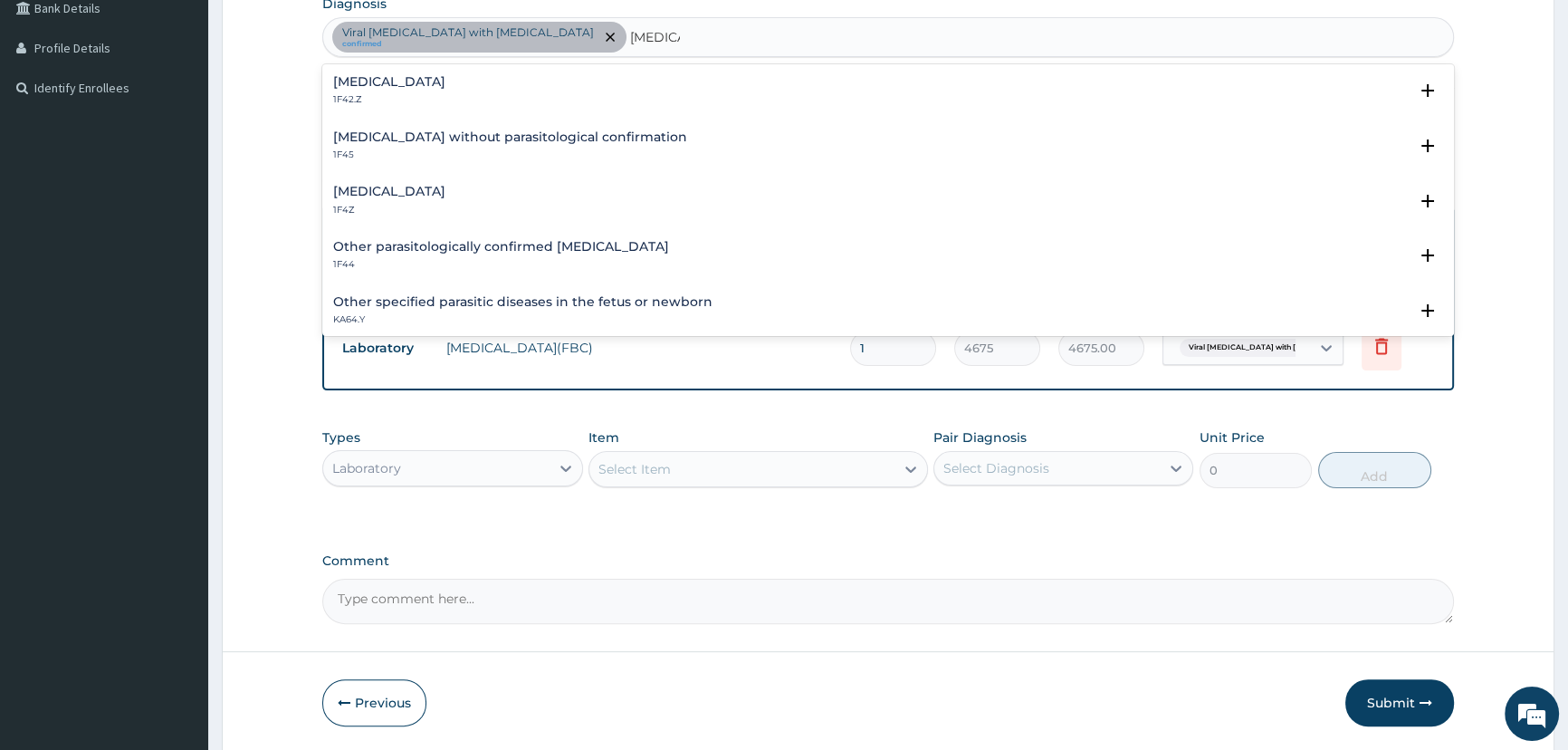
click at [413, 192] on h4 "Malaria, unspecified" at bounding box center [389, 191] width 112 height 13
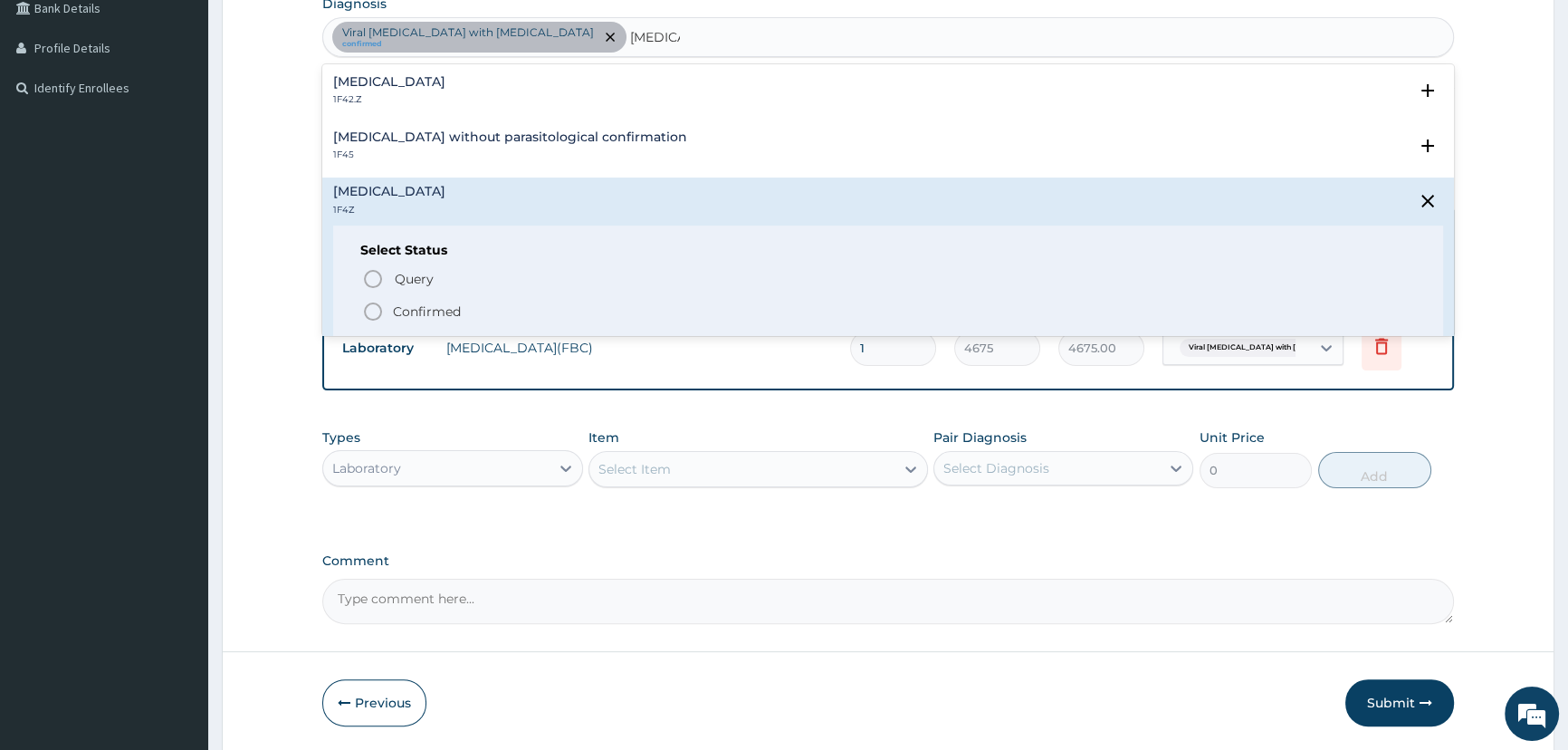
click at [376, 303] on circle "status option filled" at bounding box center [372, 311] width 16 height 16
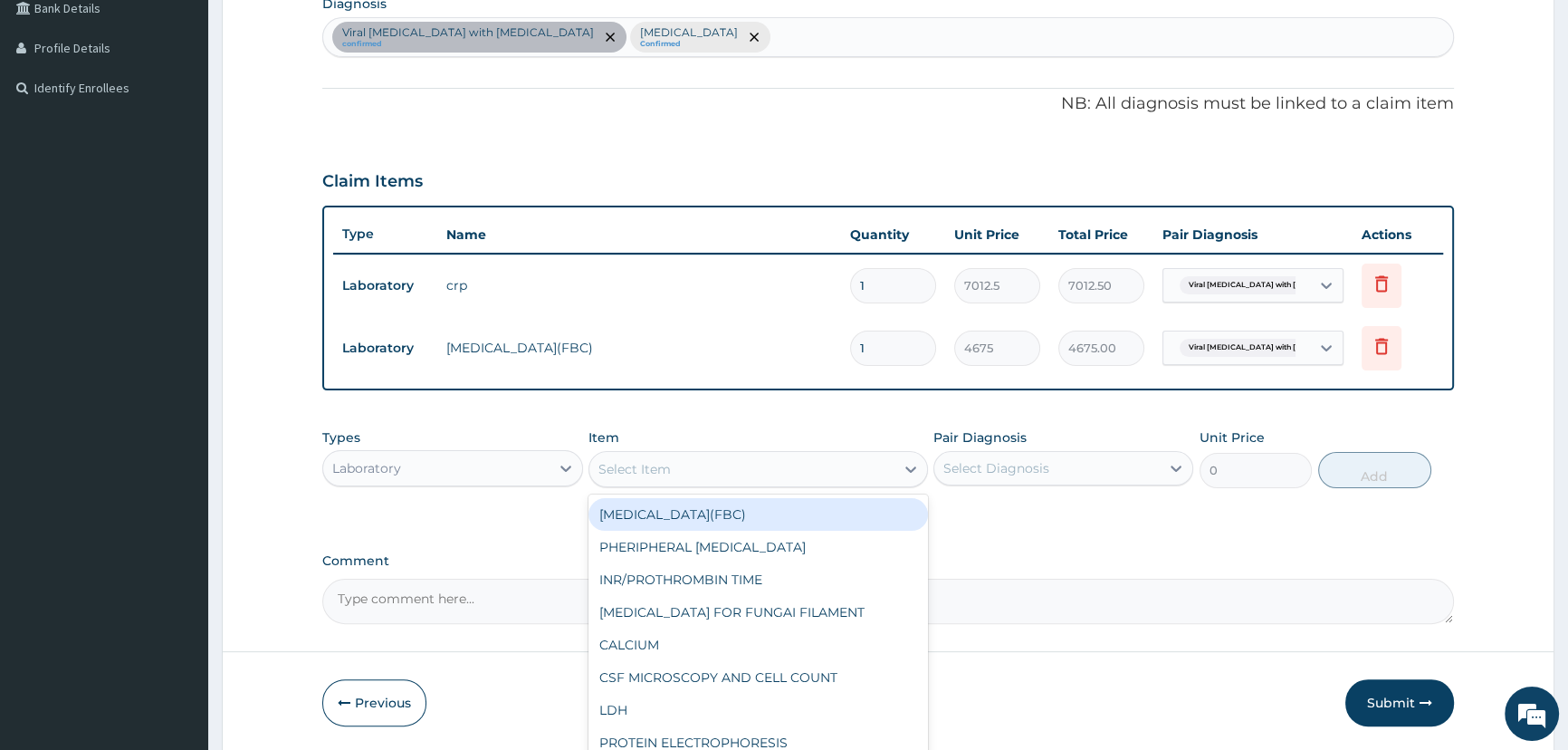
click at [661, 471] on div "Select Item" at bounding box center [634, 468] width 73 height 18
type input "mp"
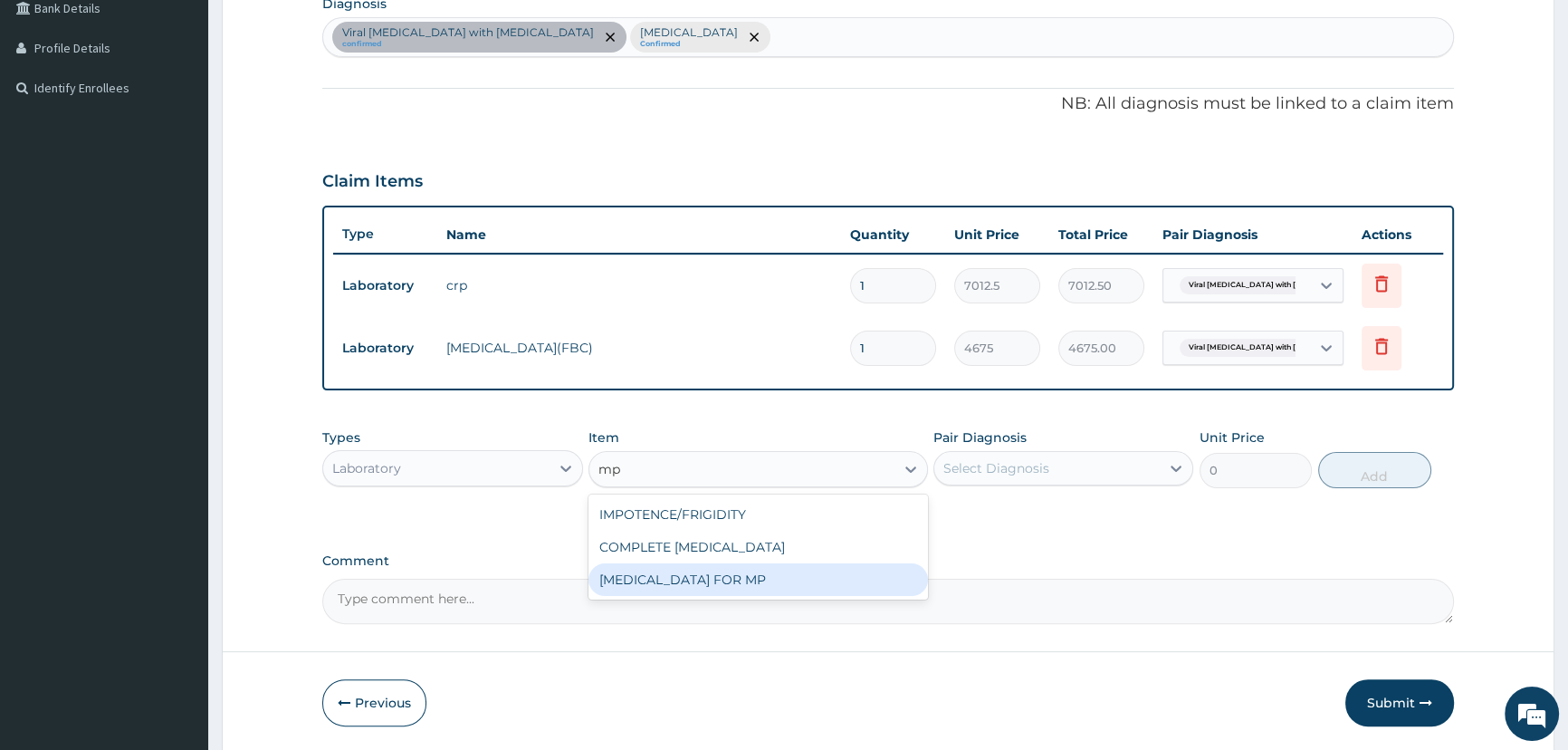
click at [713, 579] on div "BLOOD FILM FOR MP" at bounding box center [758, 579] width 339 height 33
type input "1870"
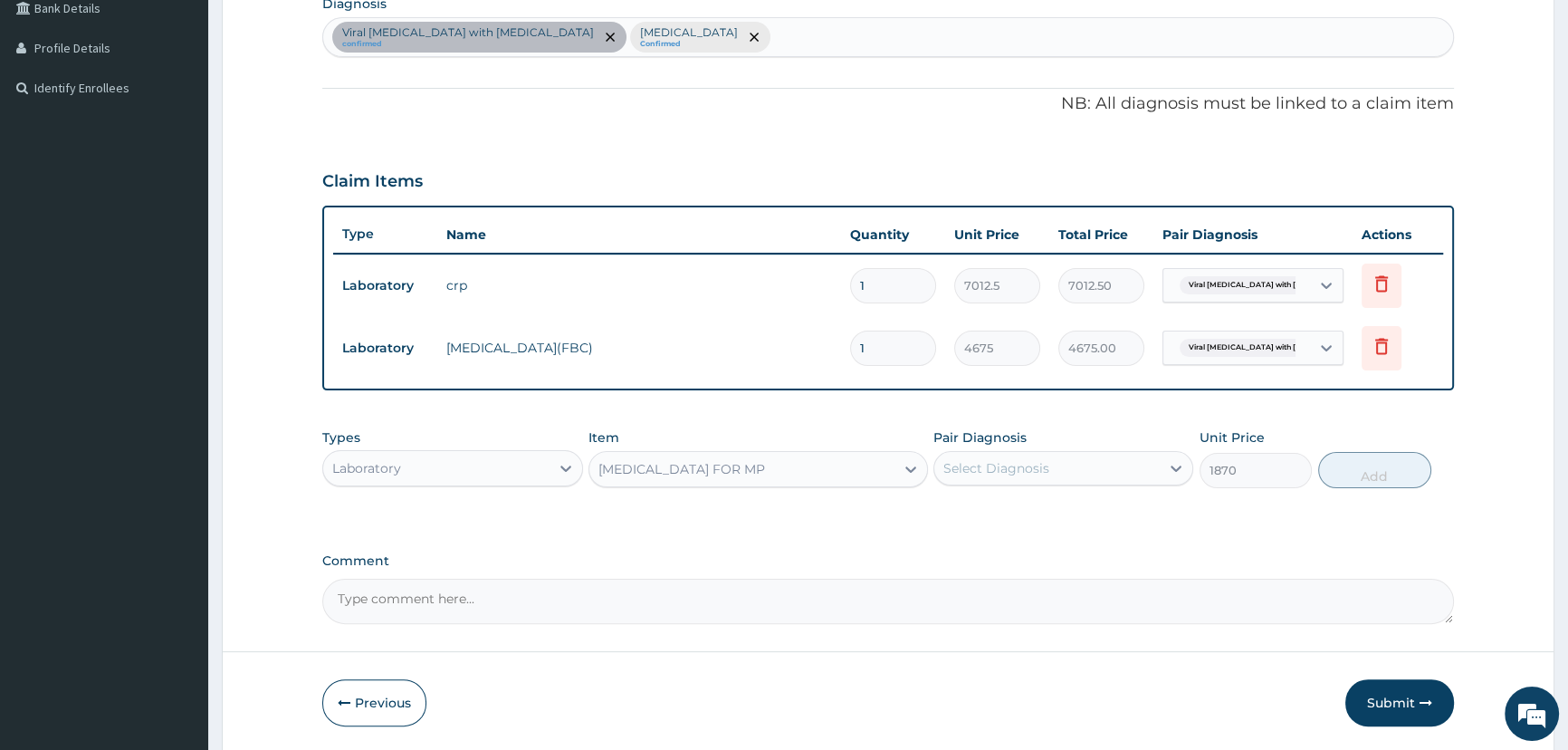
click at [1023, 470] on div "Select Diagnosis" at bounding box center [996, 467] width 105 height 18
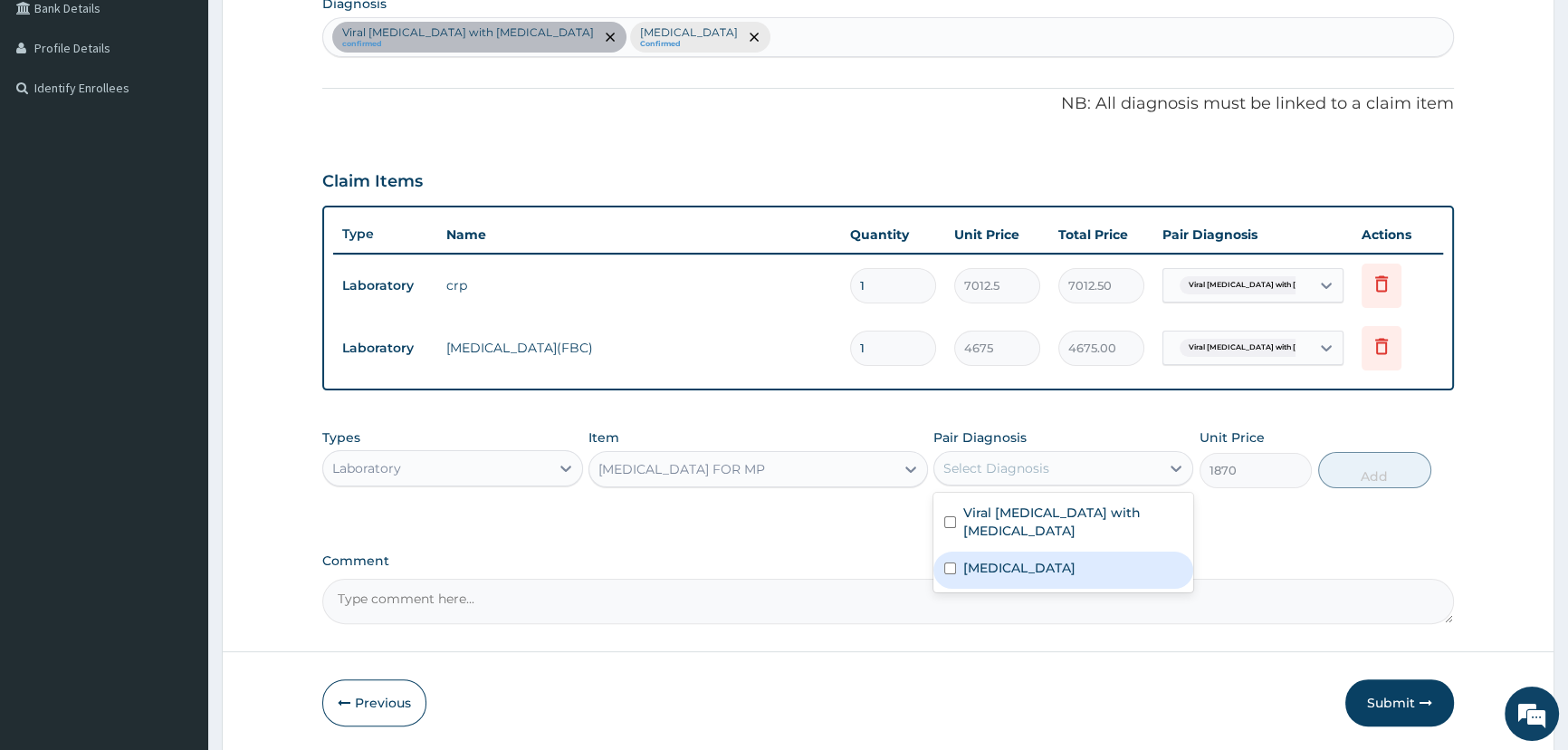
click at [1020, 559] on label "Malaria, unspecified" at bounding box center [1019, 567] width 112 height 18
checkbox input "true"
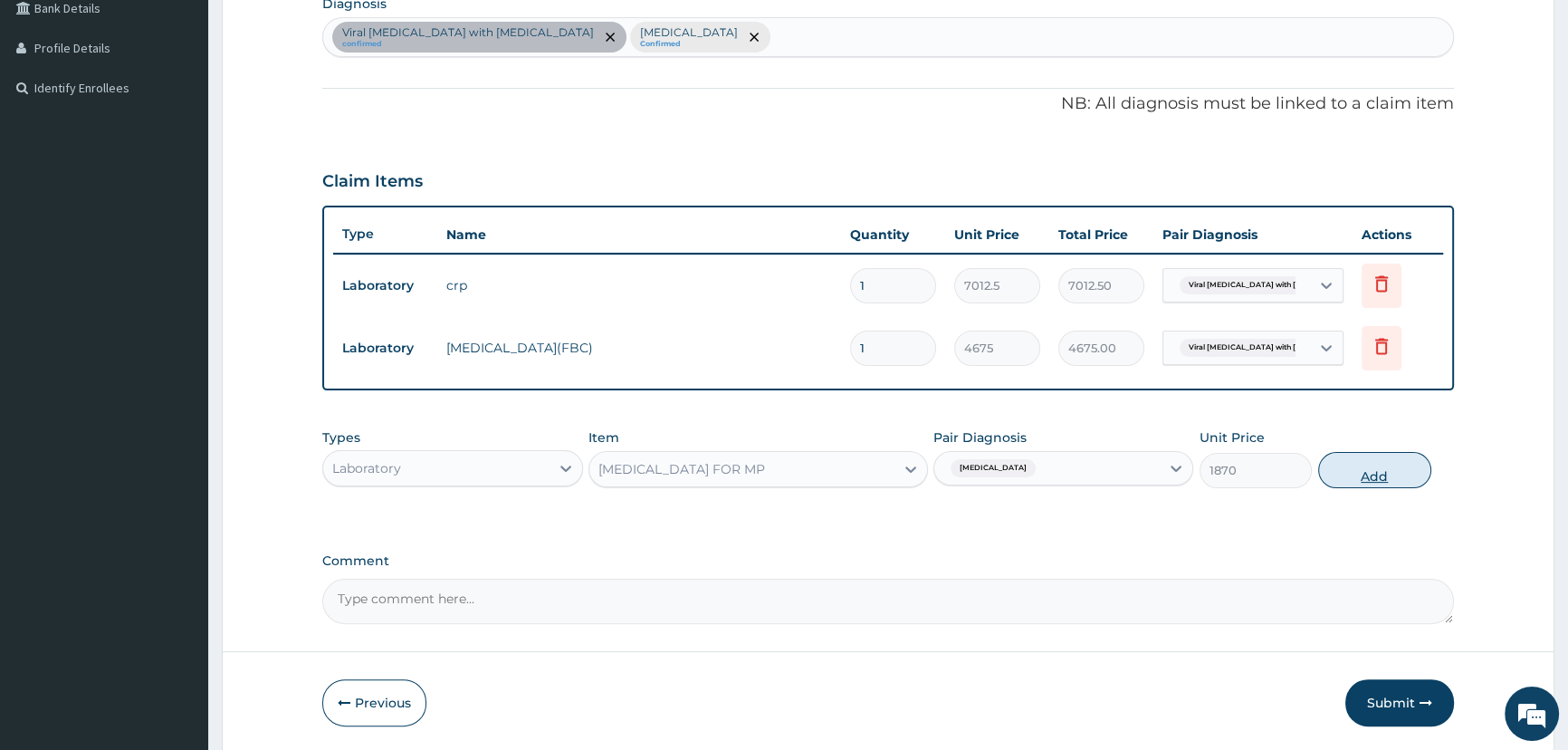
click at [1369, 469] on button "Add" at bounding box center [1374, 470] width 113 height 36
type input "0"
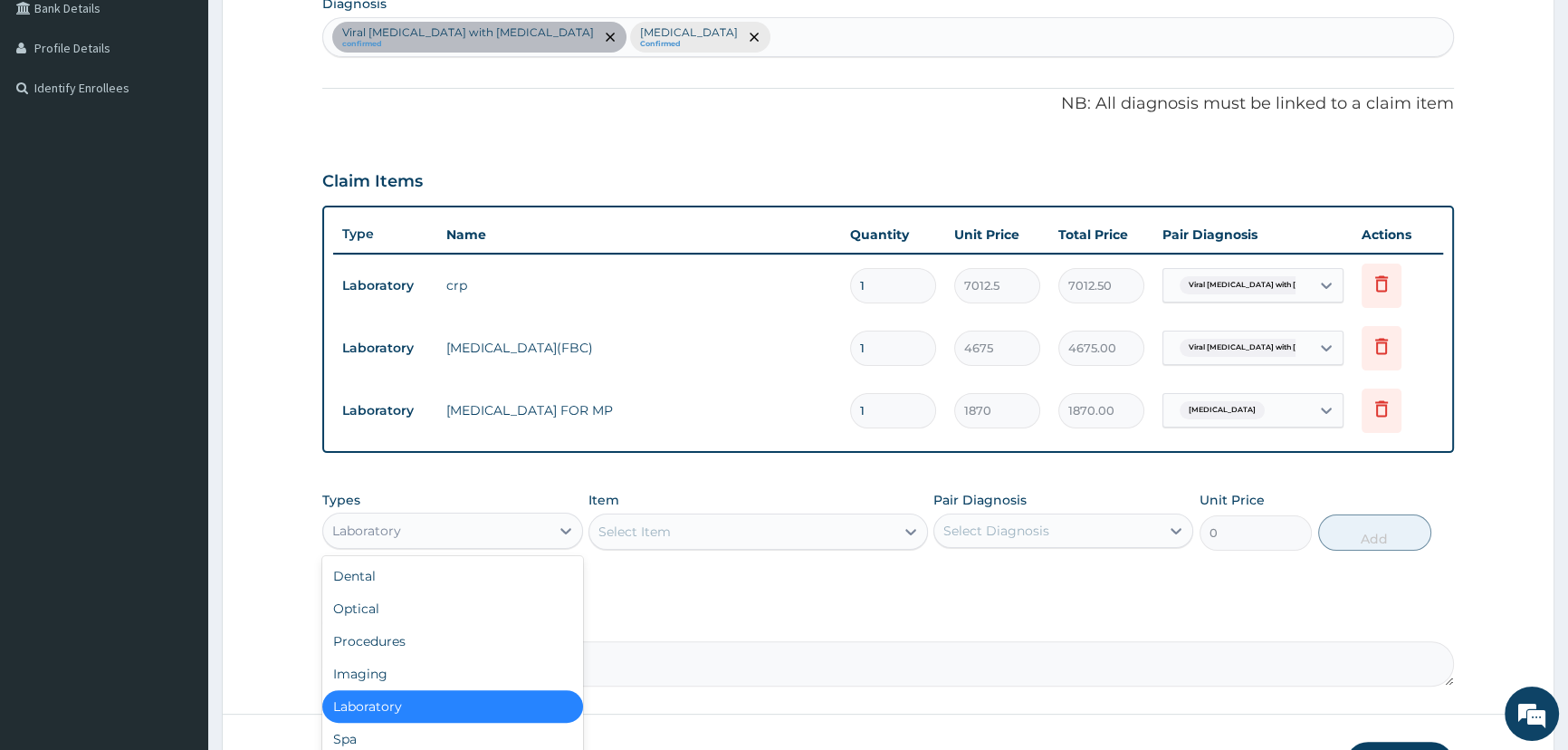
click at [507, 528] on div "Laboratory" at bounding box center [435, 530] width 225 height 29
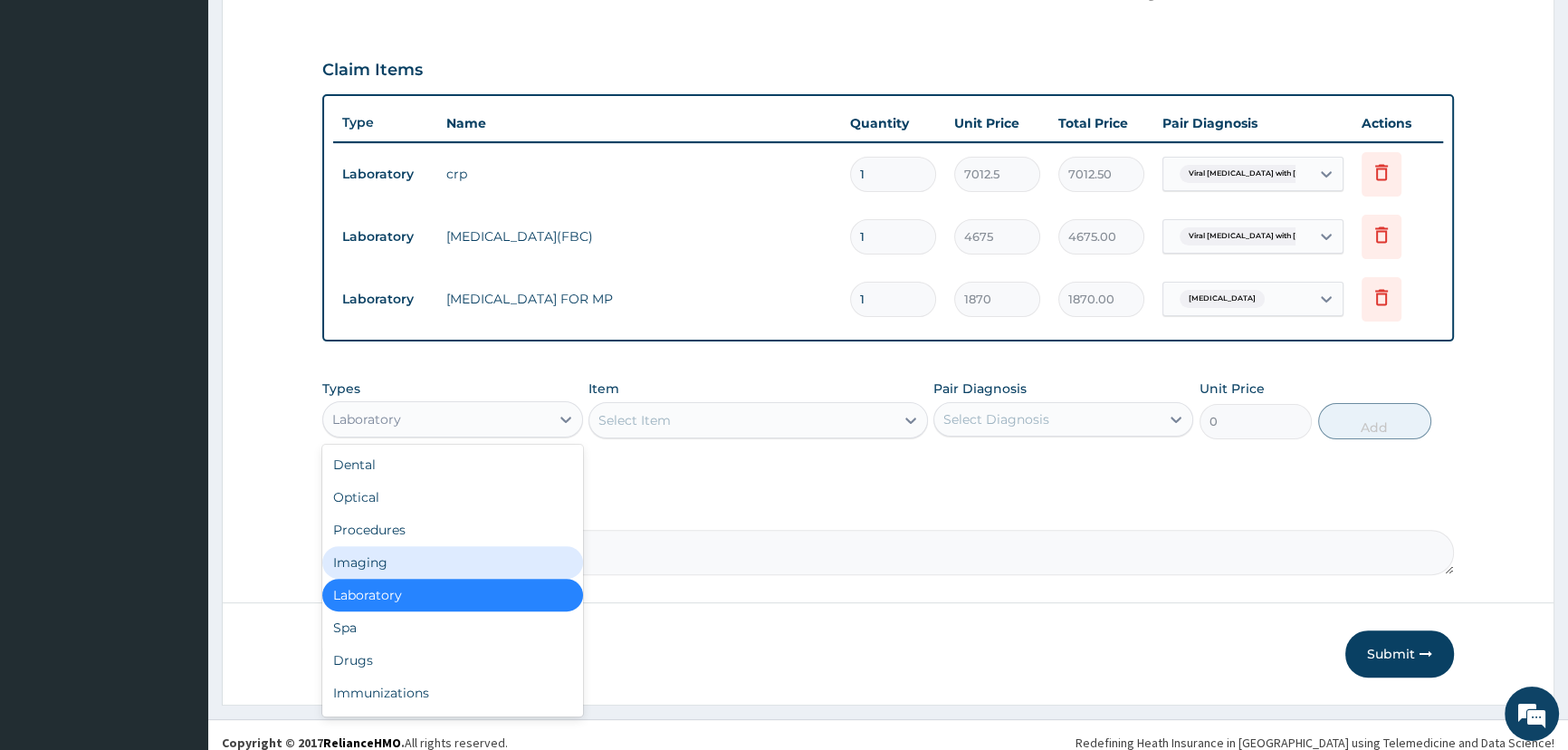
scroll to position [595, 0]
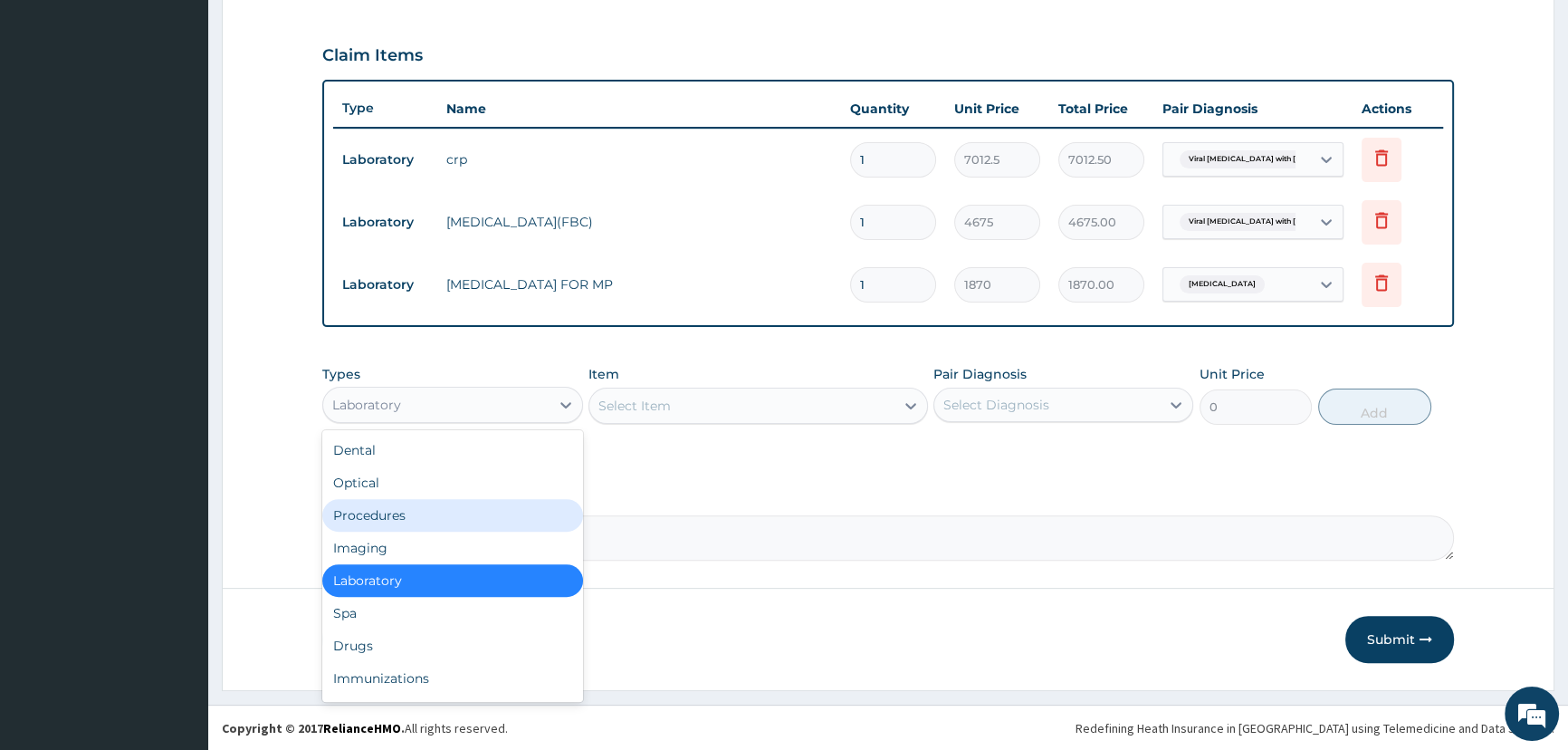
click at [390, 514] on div "Procedures" at bounding box center [452, 515] width 260 height 33
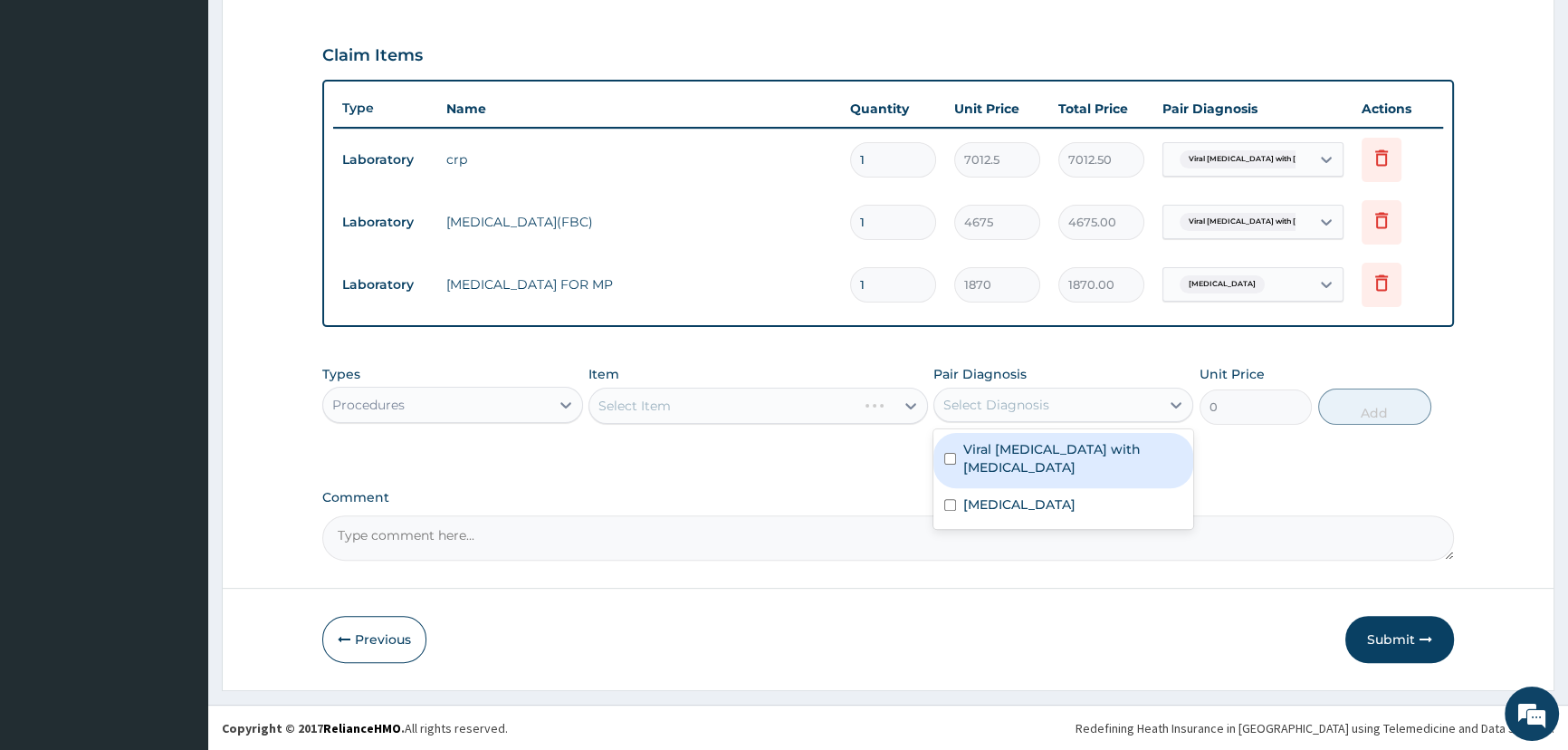
click at [1012, 407] on div "Select Diagnosis" at bounding box center [996, 404] width 105 height 18
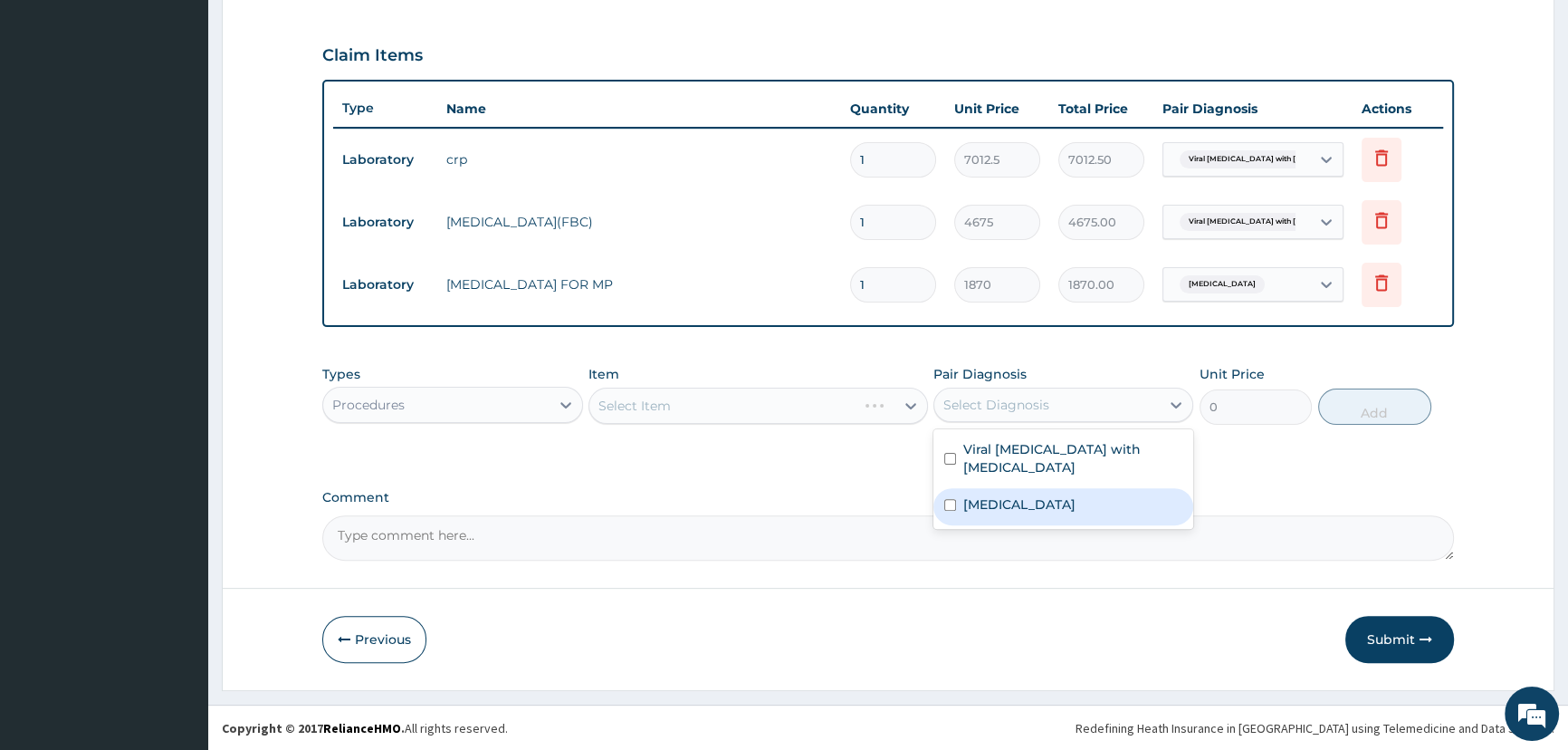
click at [1010, 496] on label "Malaria, unspecified" at bounding box center [1019, 504] width 112 height 18
checkbox input "true"
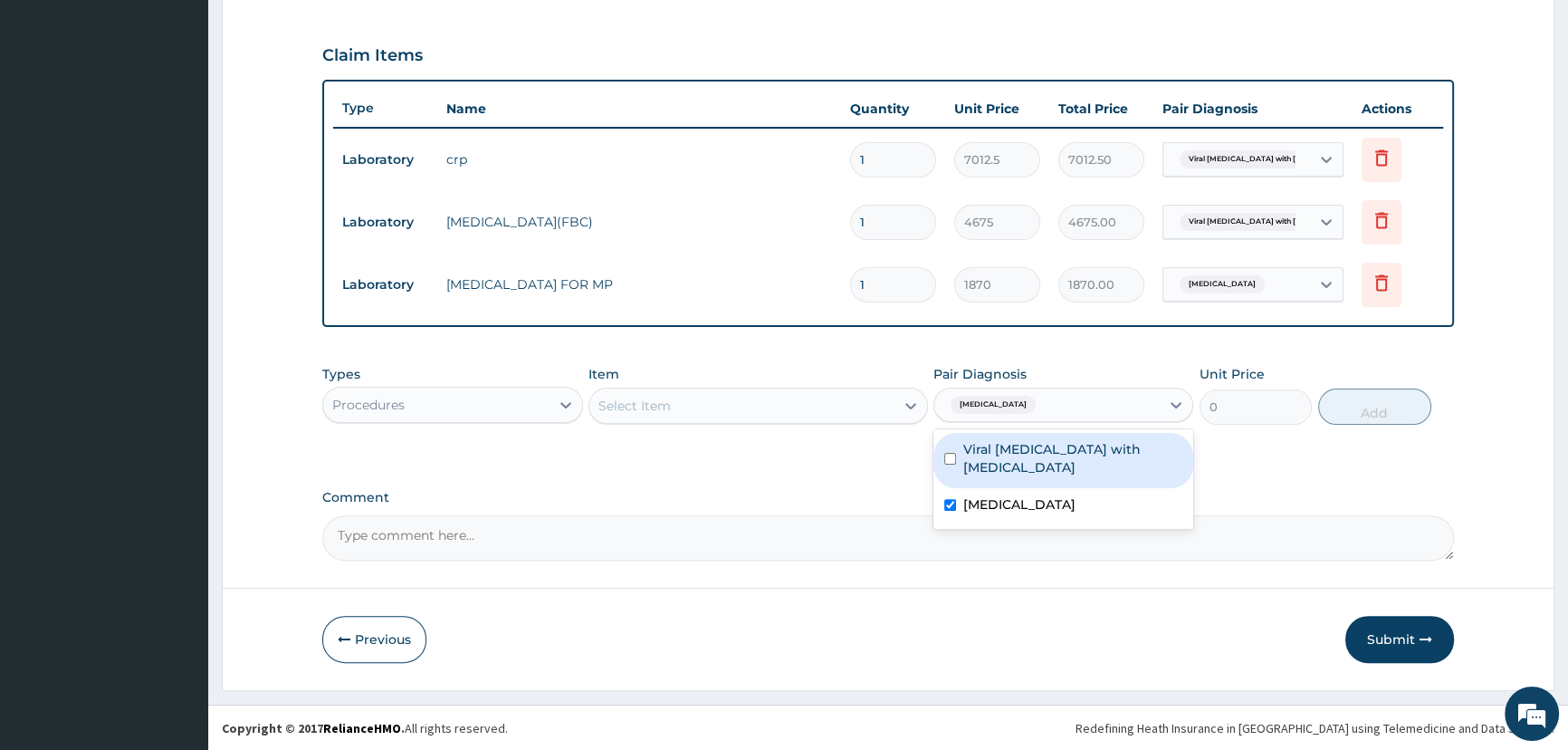
click at [817, 407] on div "Select Item" at bounding box center [742, 405] width 305 height 29
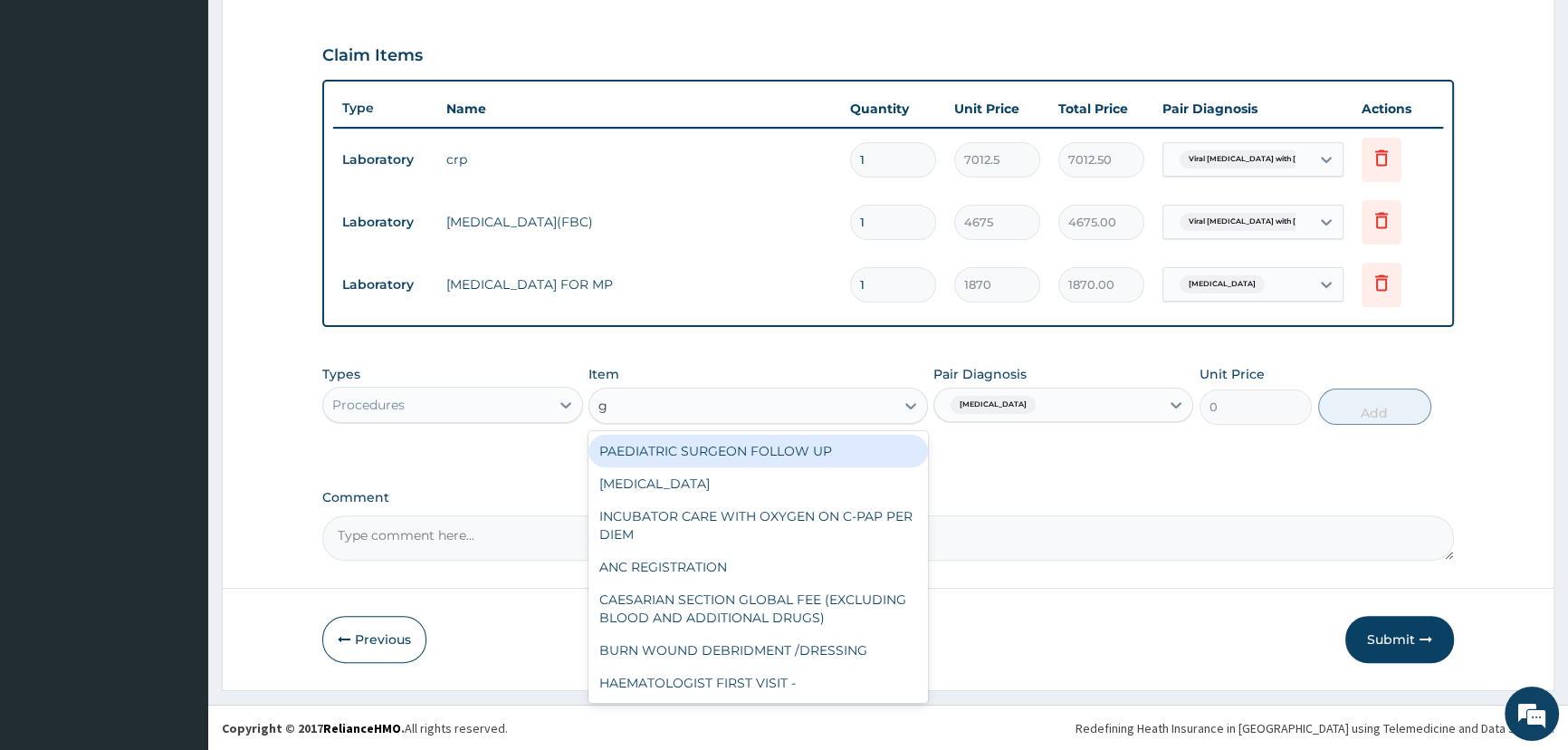
type input "gp"
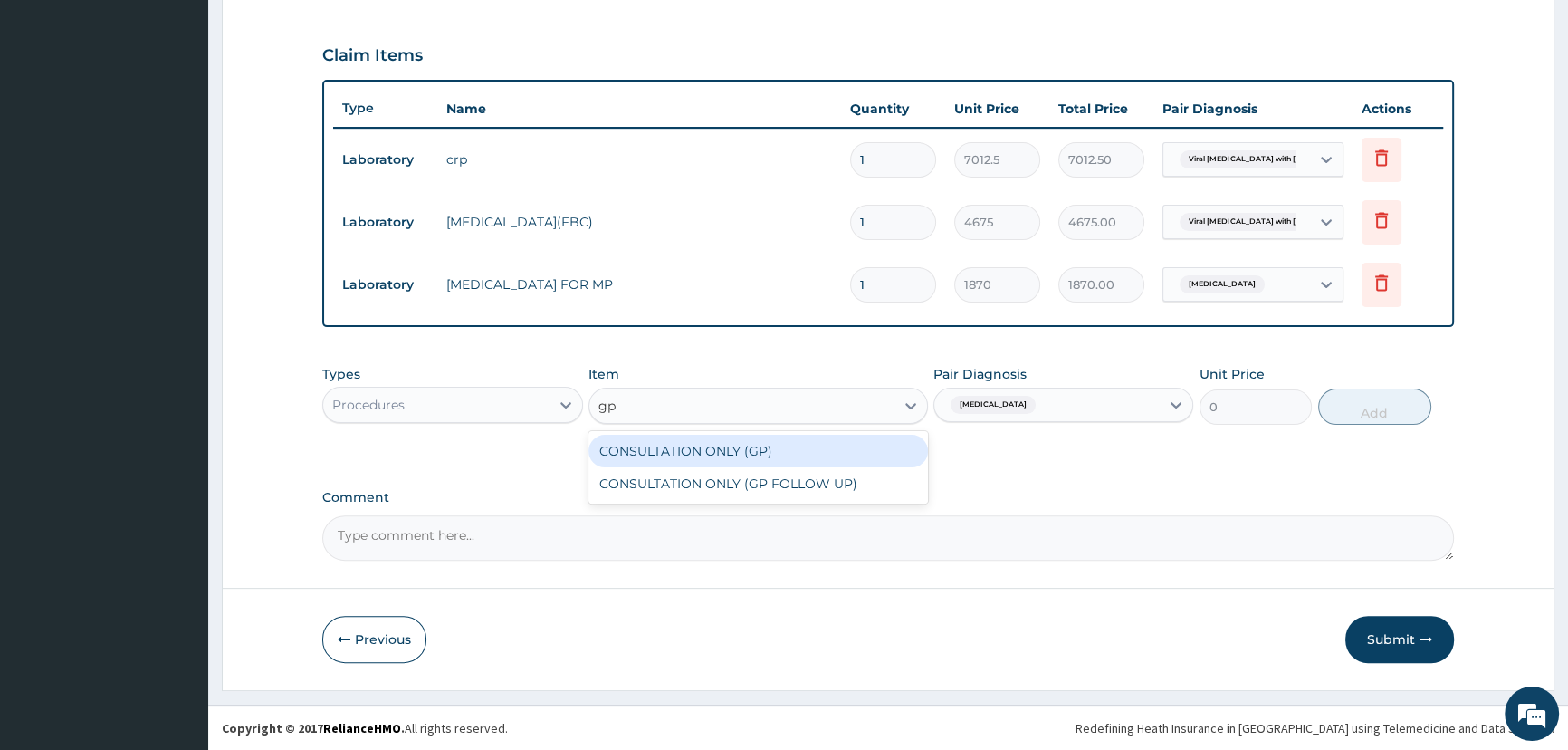
click at [804, 448] on div "CONSULTATION ONLY (GP)" at bounding box center [758, 450] width 339 height 33
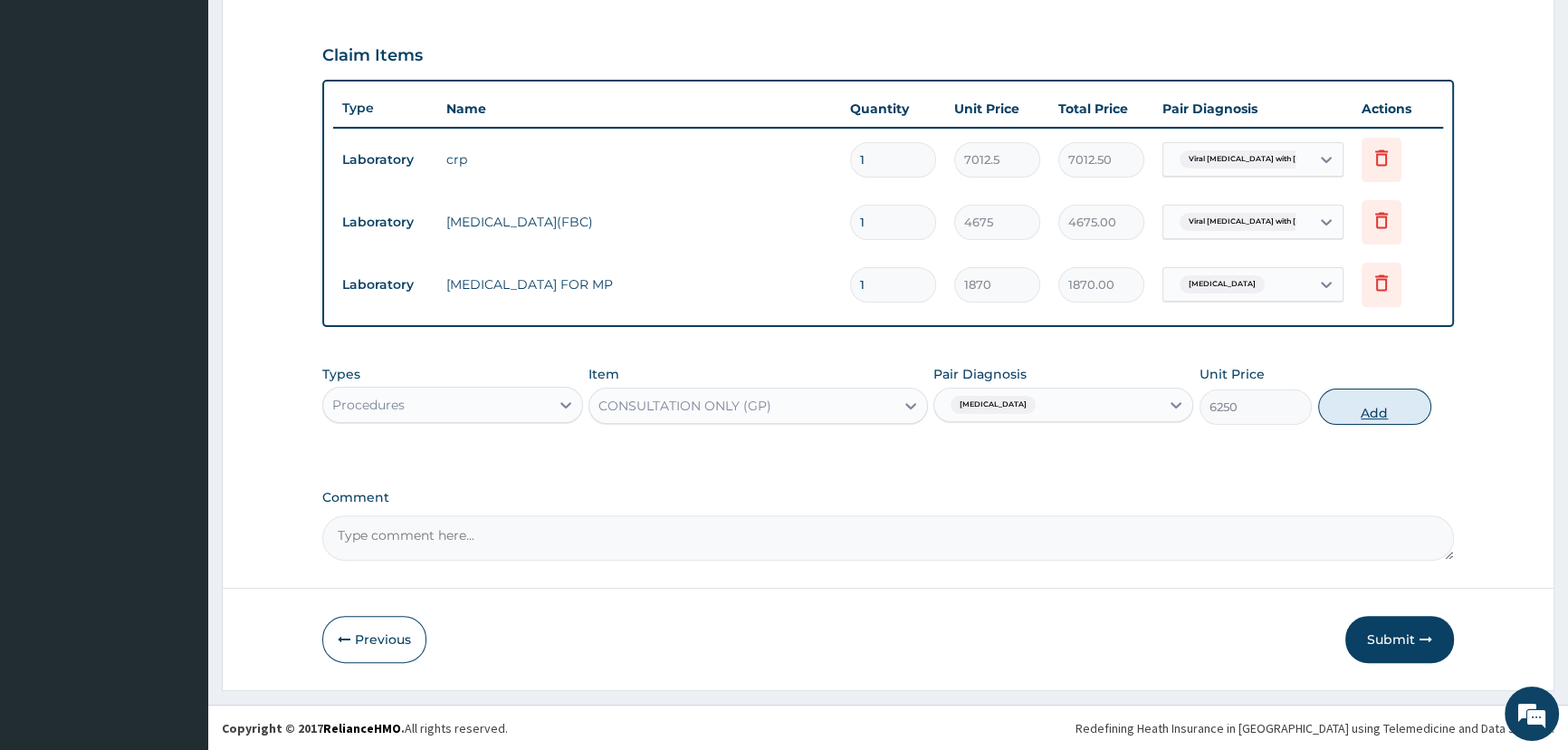
click at [1380, 407] on button "Add" at bounding box center [1374, 406] width 113 height 36
type input "0"
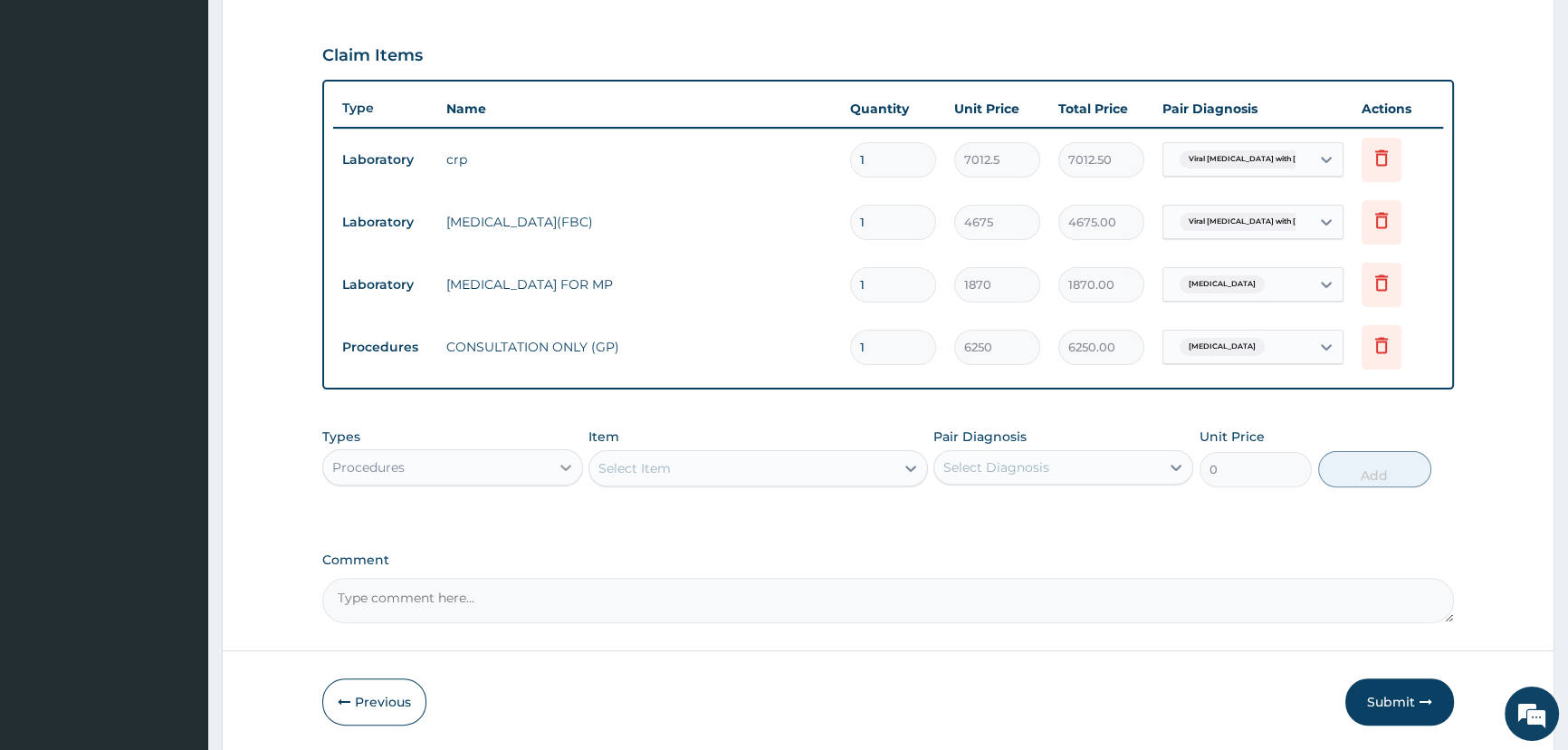
click at [559, 464] on icon at bounding box center [565, 466] width 18 height 18
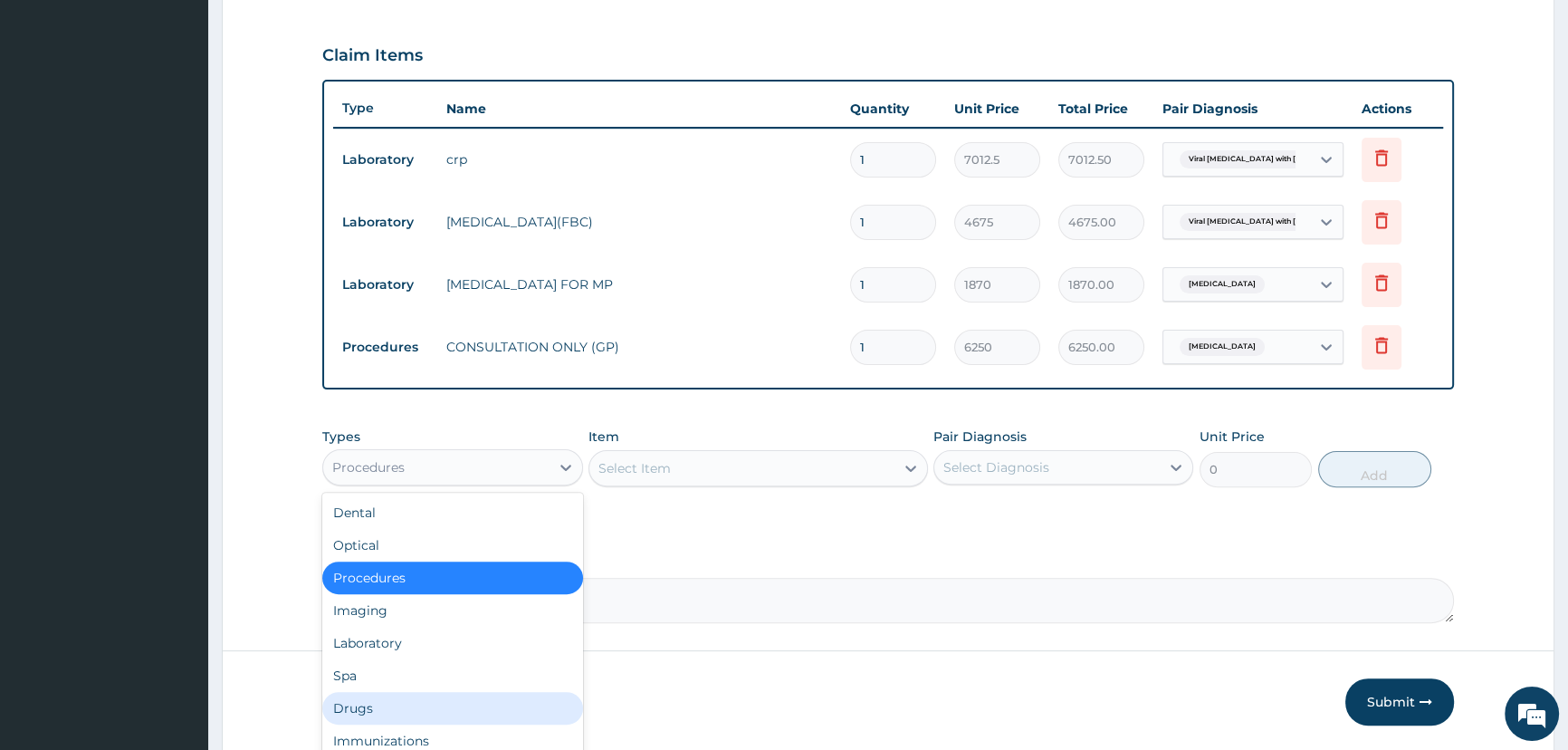
click at [417, 702] on div "Drugs" at bounding box center [452, 708] width 260 height 33
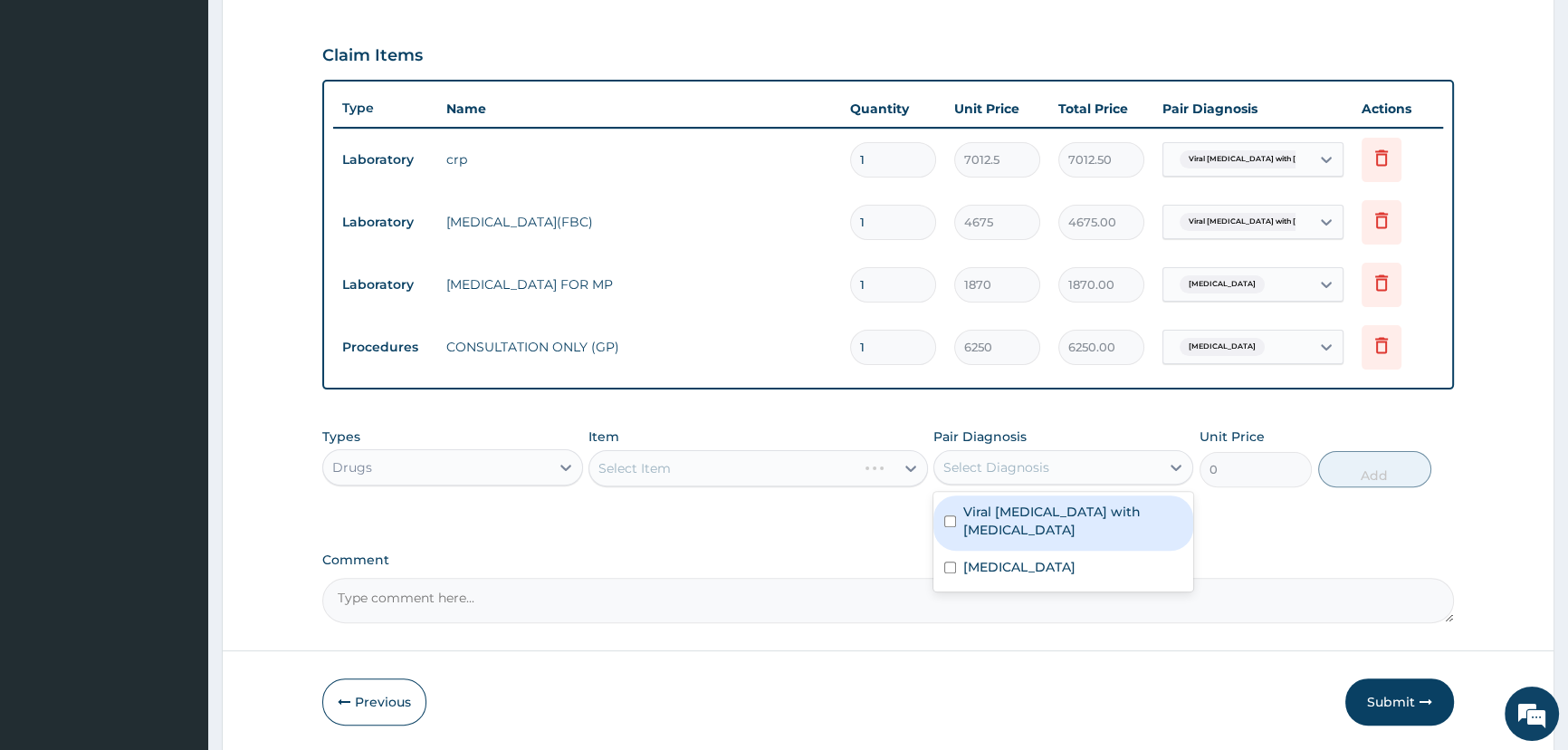
click at [1005, 477] on div "Select Diagnosis" at bounding box center [1046, 467] width 225 height 29
click at [1004, 519] on label "Viral sepsis with septic shock" at bounding box center [1073, 520] width 219 height 36
checkbox input "true"
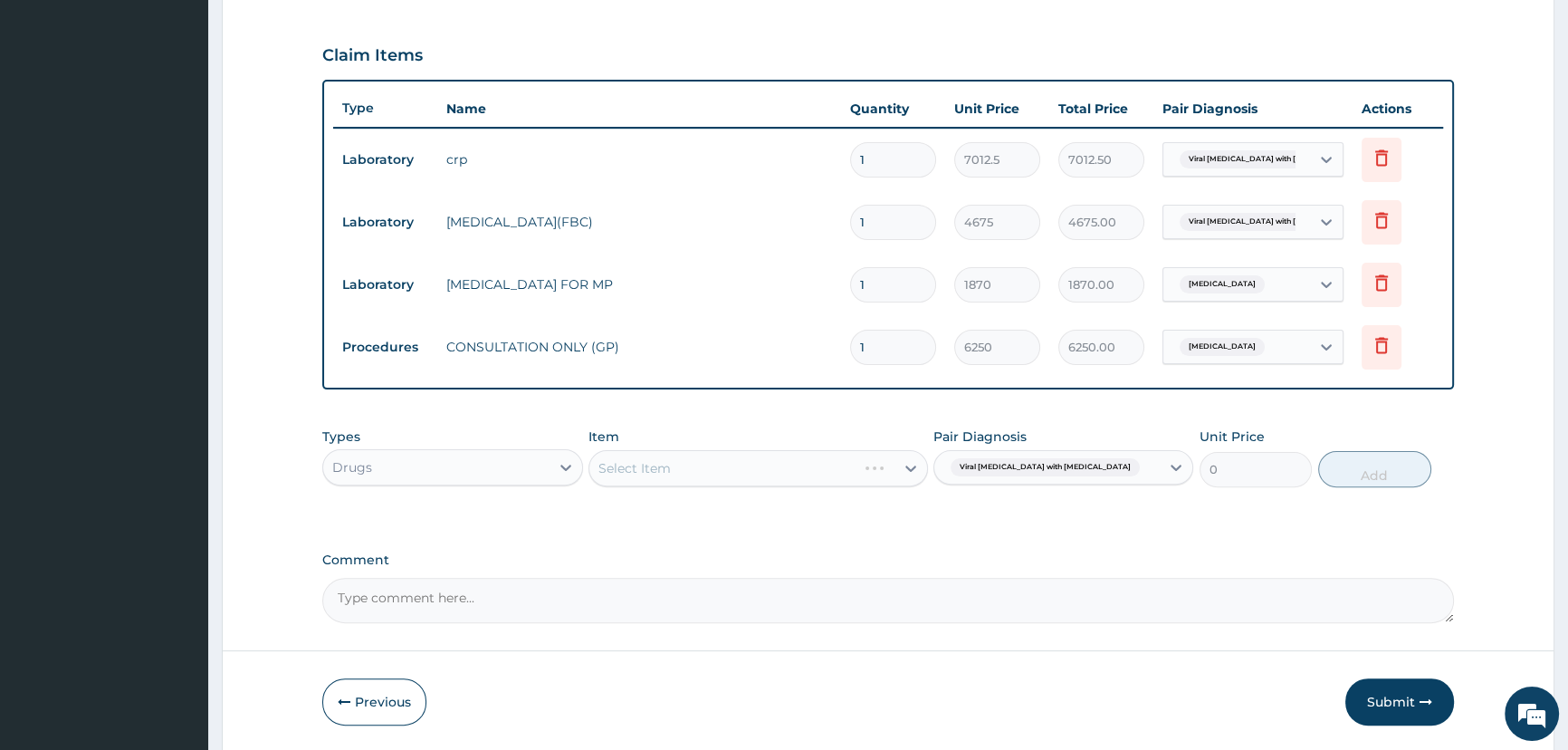
click at [759, 472] on div "Select Item" at bounding box center [758, 468] width 339 height 36
click at [758, 471] on div "Select Item" at bounding box center [758, 468] width 339 height 36
click at [811, 471] on div "Select Item" at bounding box center [742, 468] width 305 height 29
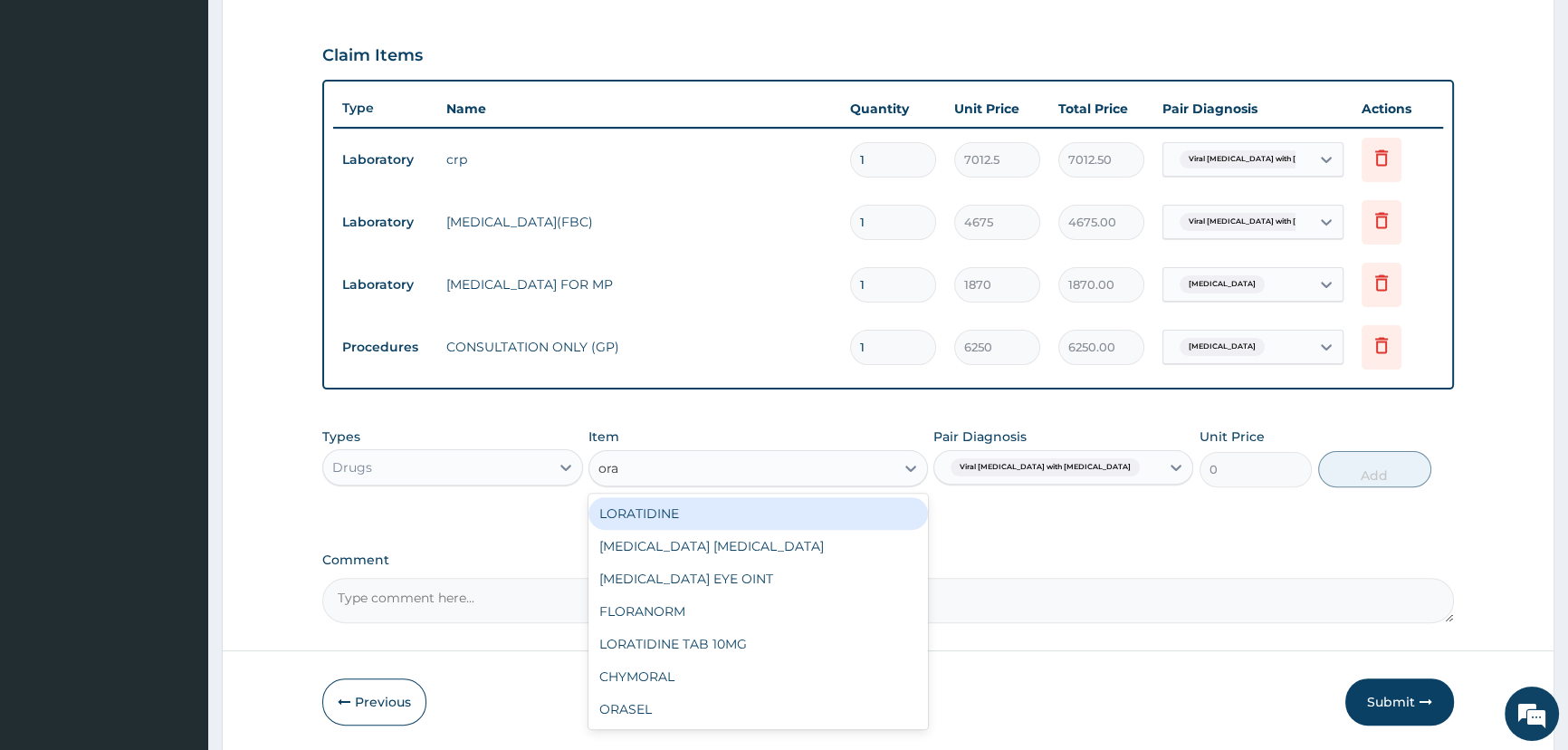
type input "oras"
click at [800, 528] on div "ORASEL" at bounding box center [758, 514] width 339 height 33
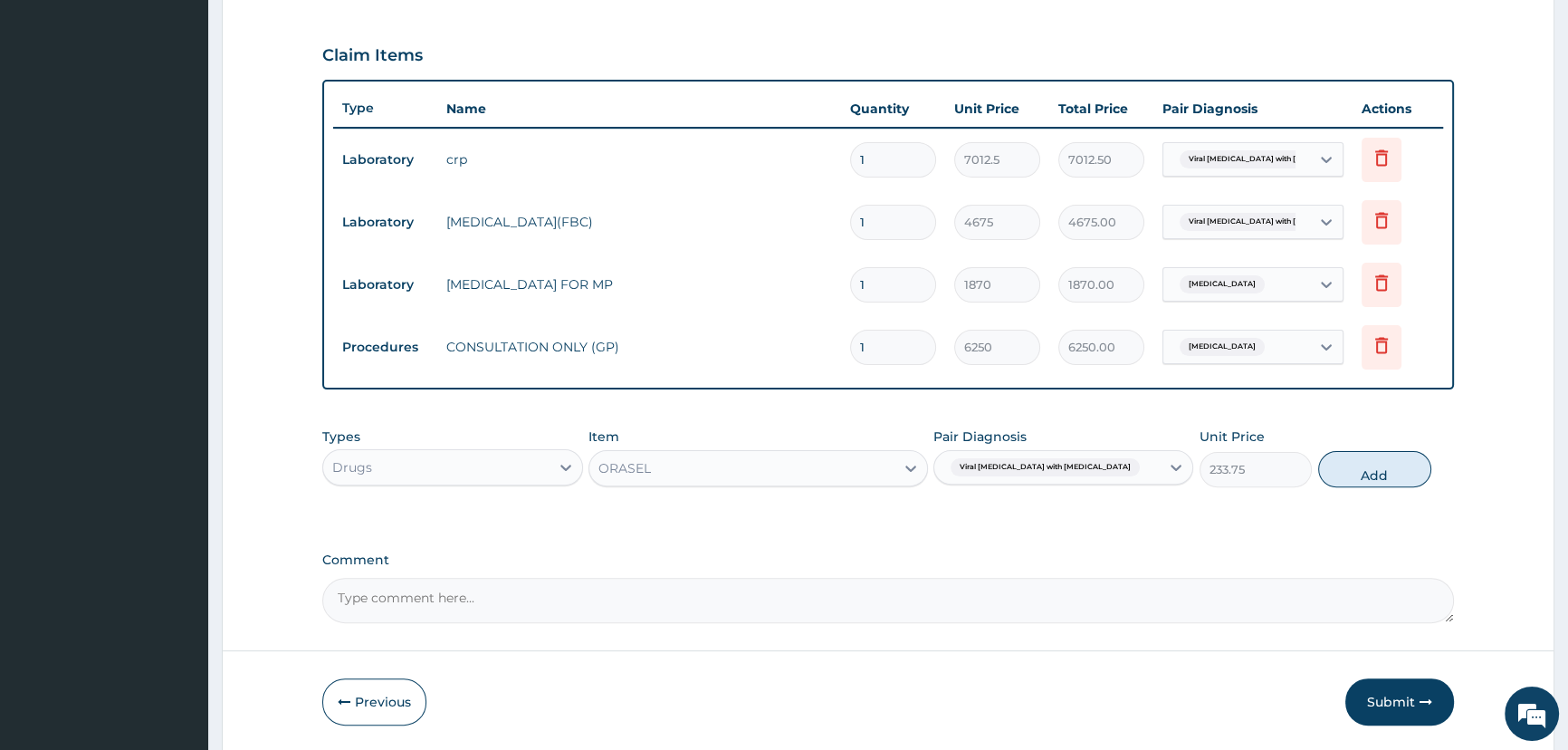
click at [1369, 470] on button "Add" at bounding box center [1374, 469] width 113 height 36
type input "0"
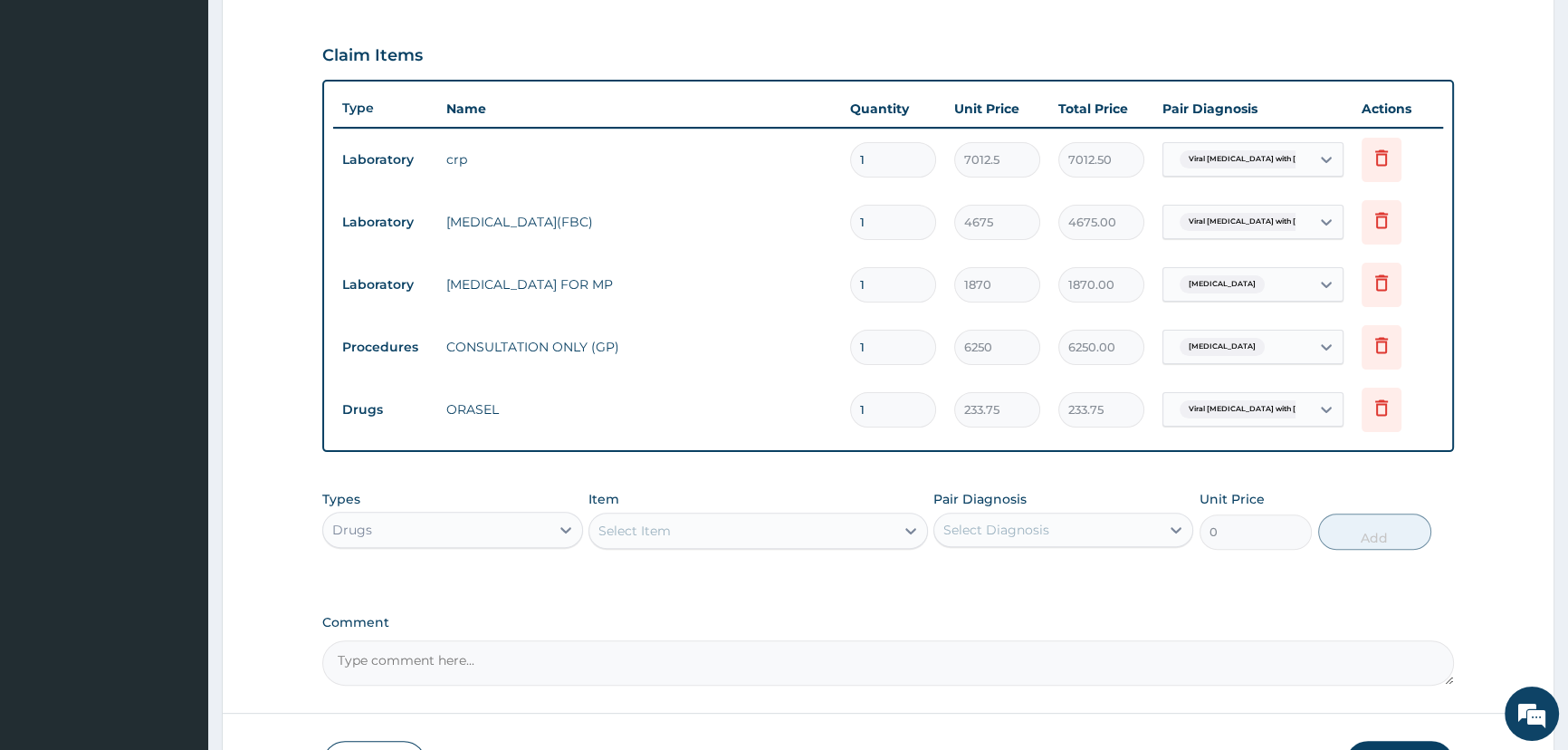
type input "0.00"
type input "2"
type input "467.50"
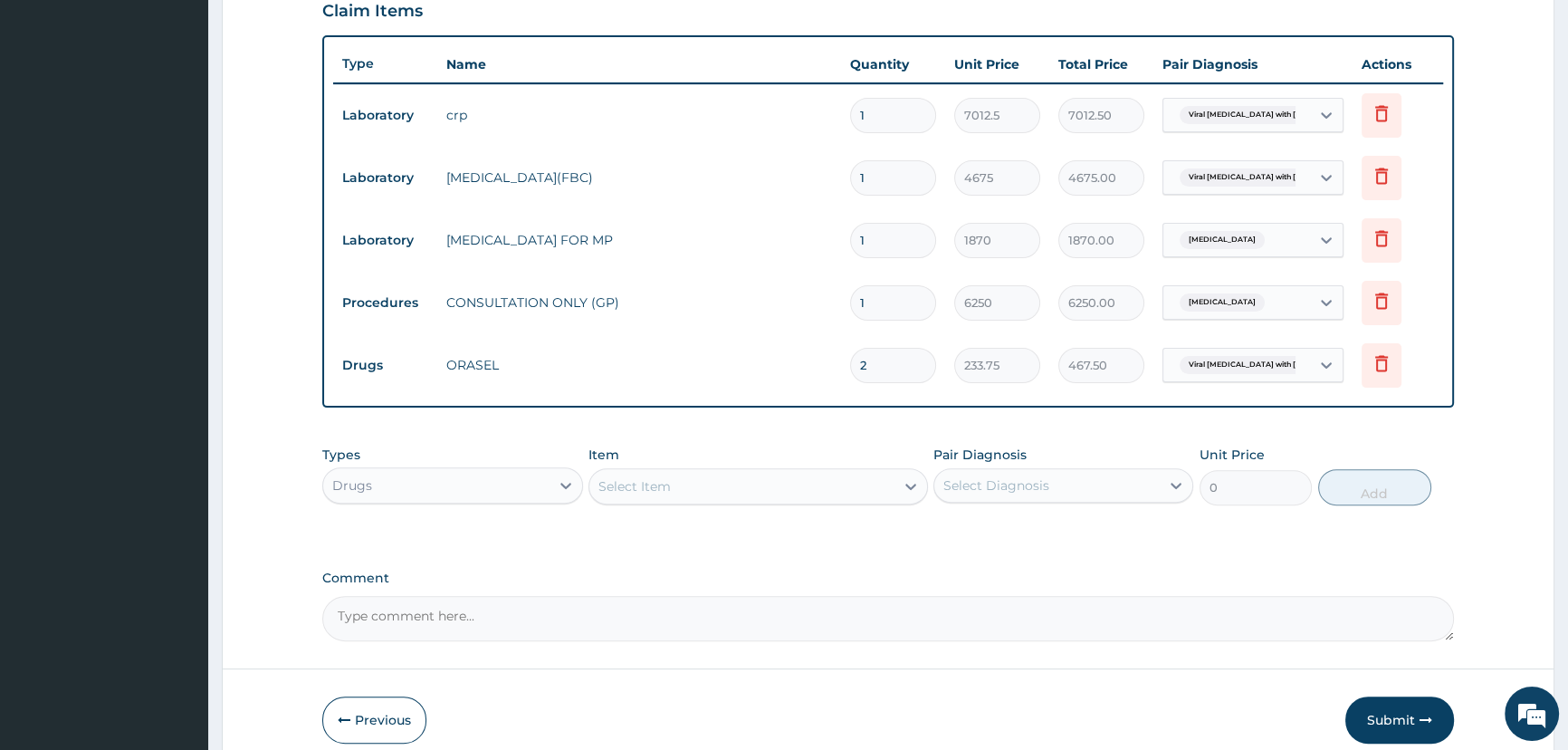
scroll to position [677, 0]
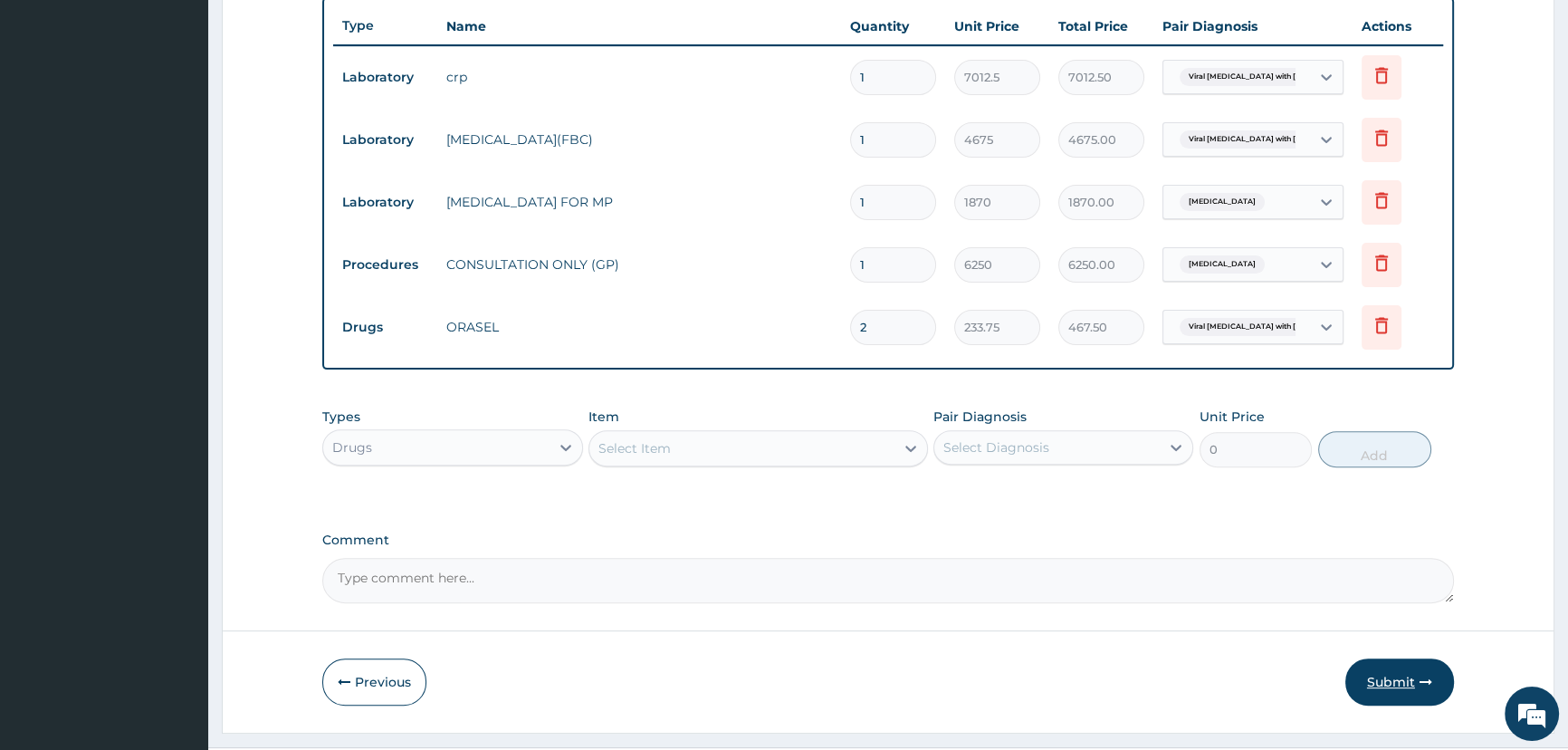
type input "2"
click at [1387, 679] on button "Submit" at bounding box center [1398, 682] width 108 height 47
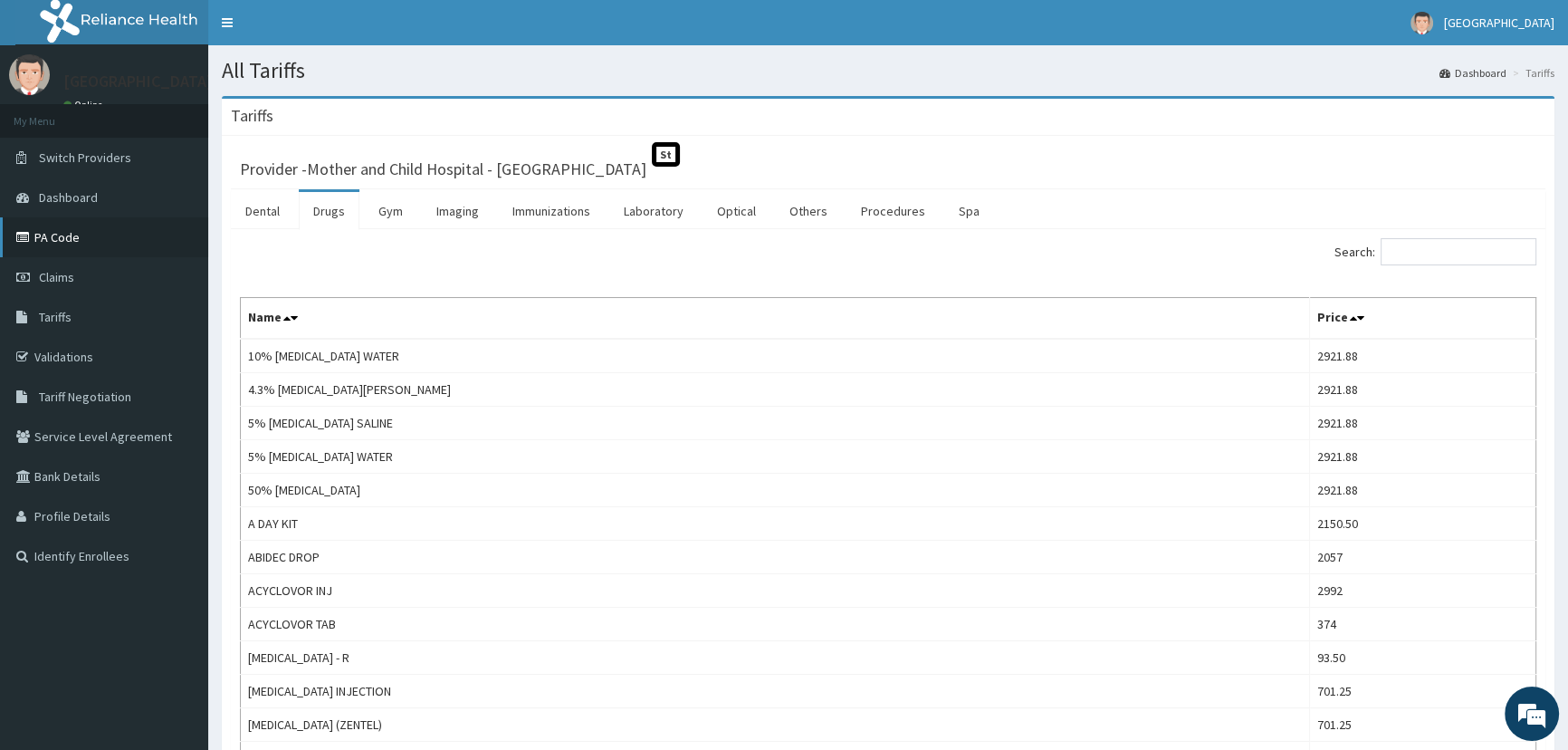
click at [54, 245] on link "PA Code" at bounding box center [104, 237] width 208 height 40
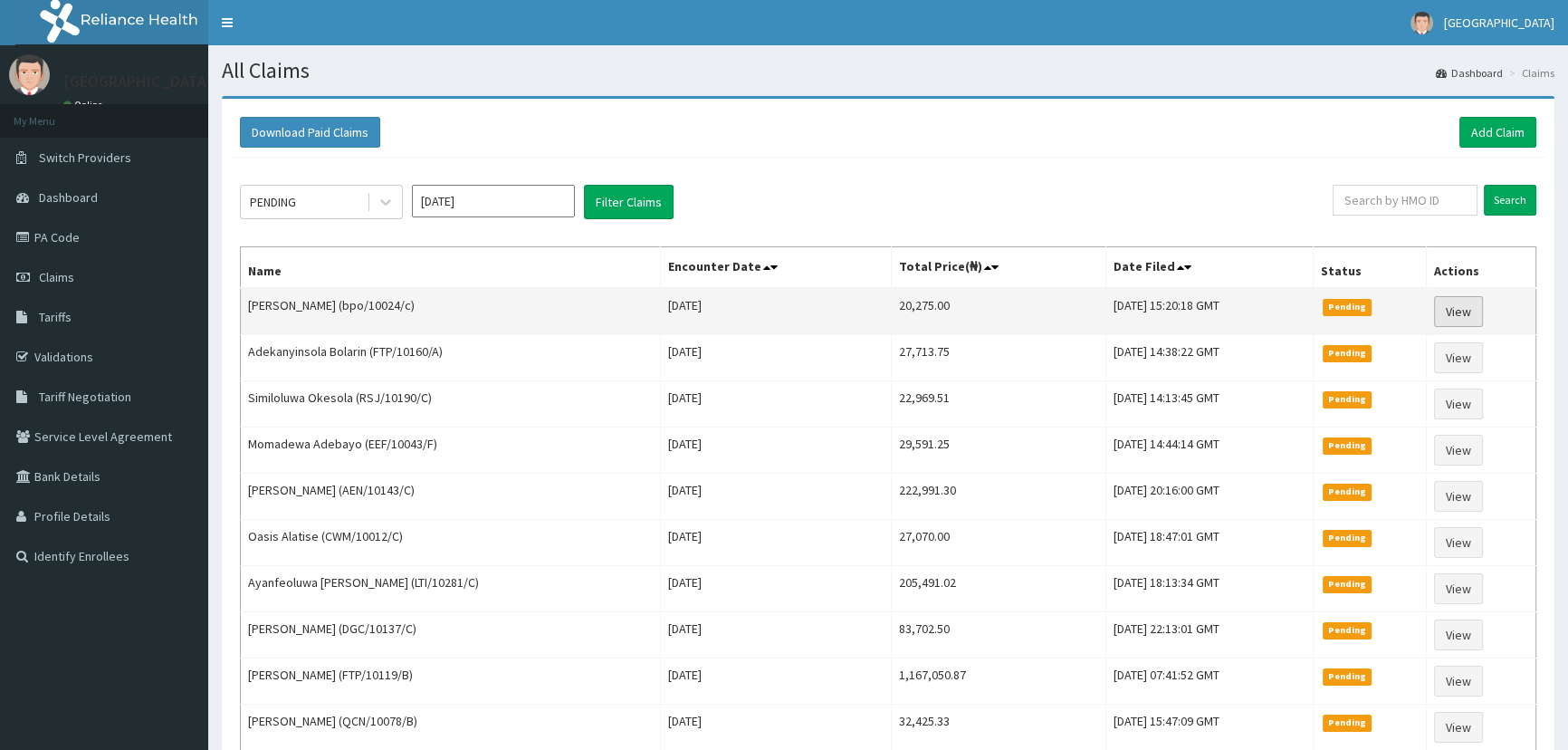
click at [1458, 311] on link "View" at bounding box center [1458, 311] width 49 height 31
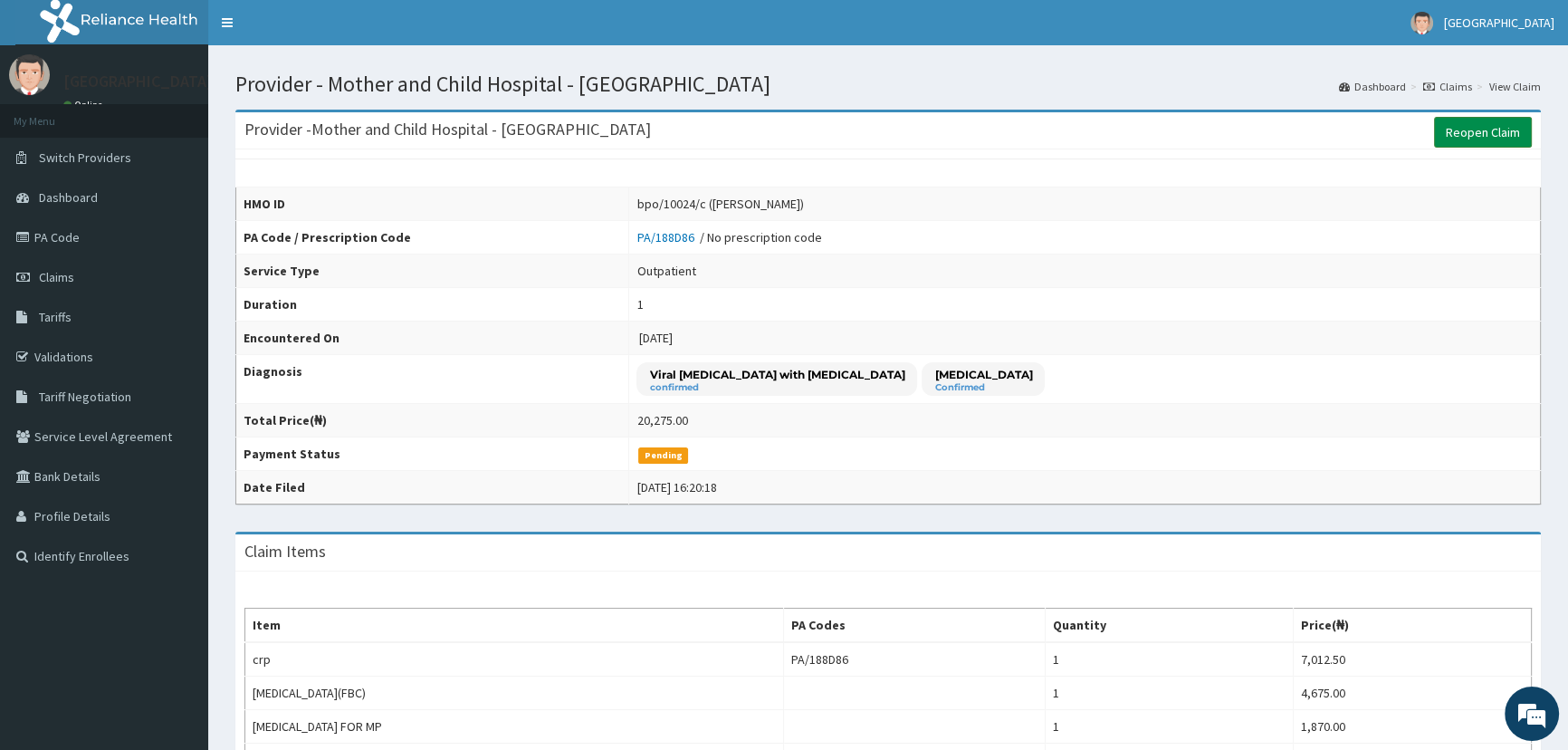
click at [1466, 127] on link "Reopen Claim" at bounding box center [1482, 132] width 98 height 31
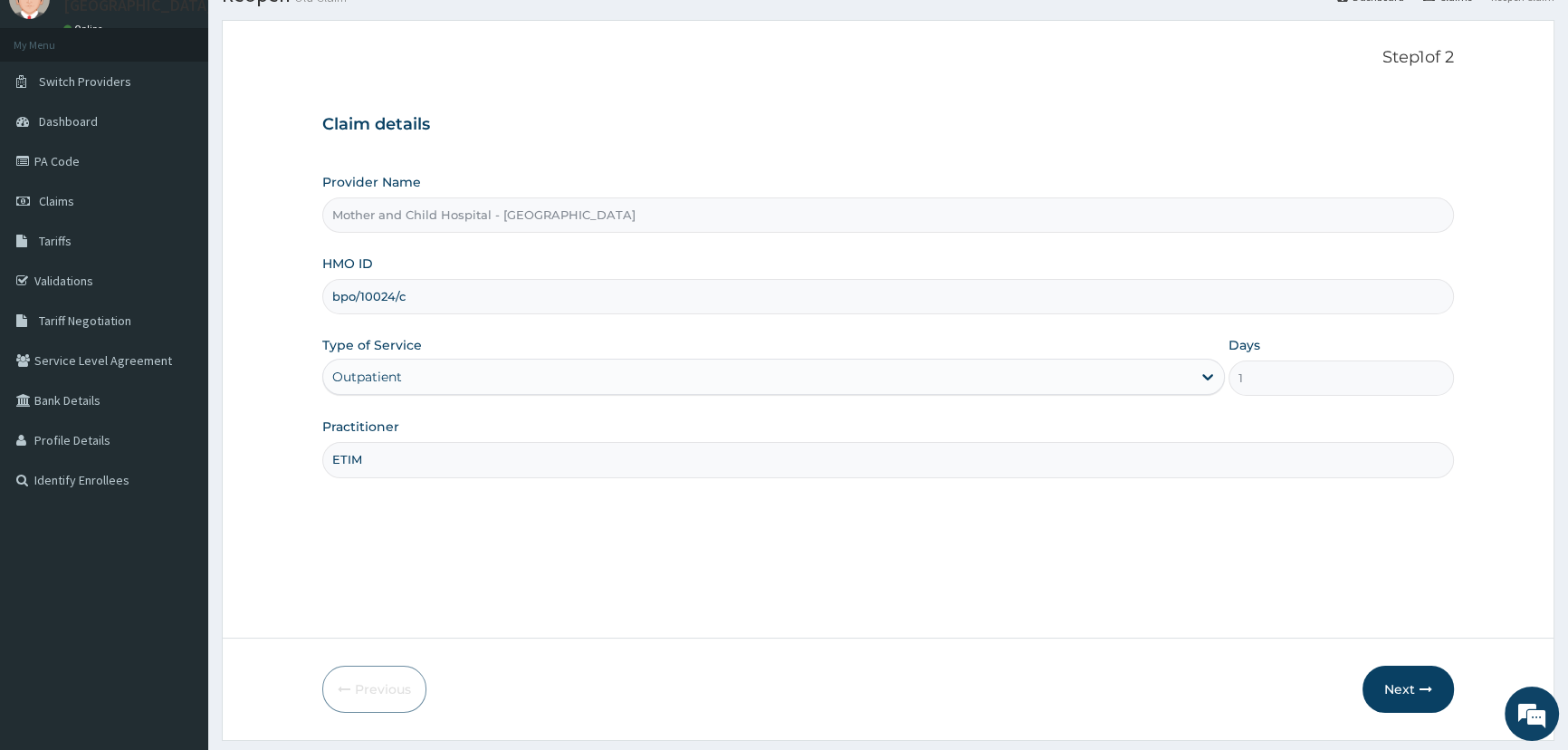
scroll to position [127, 0]
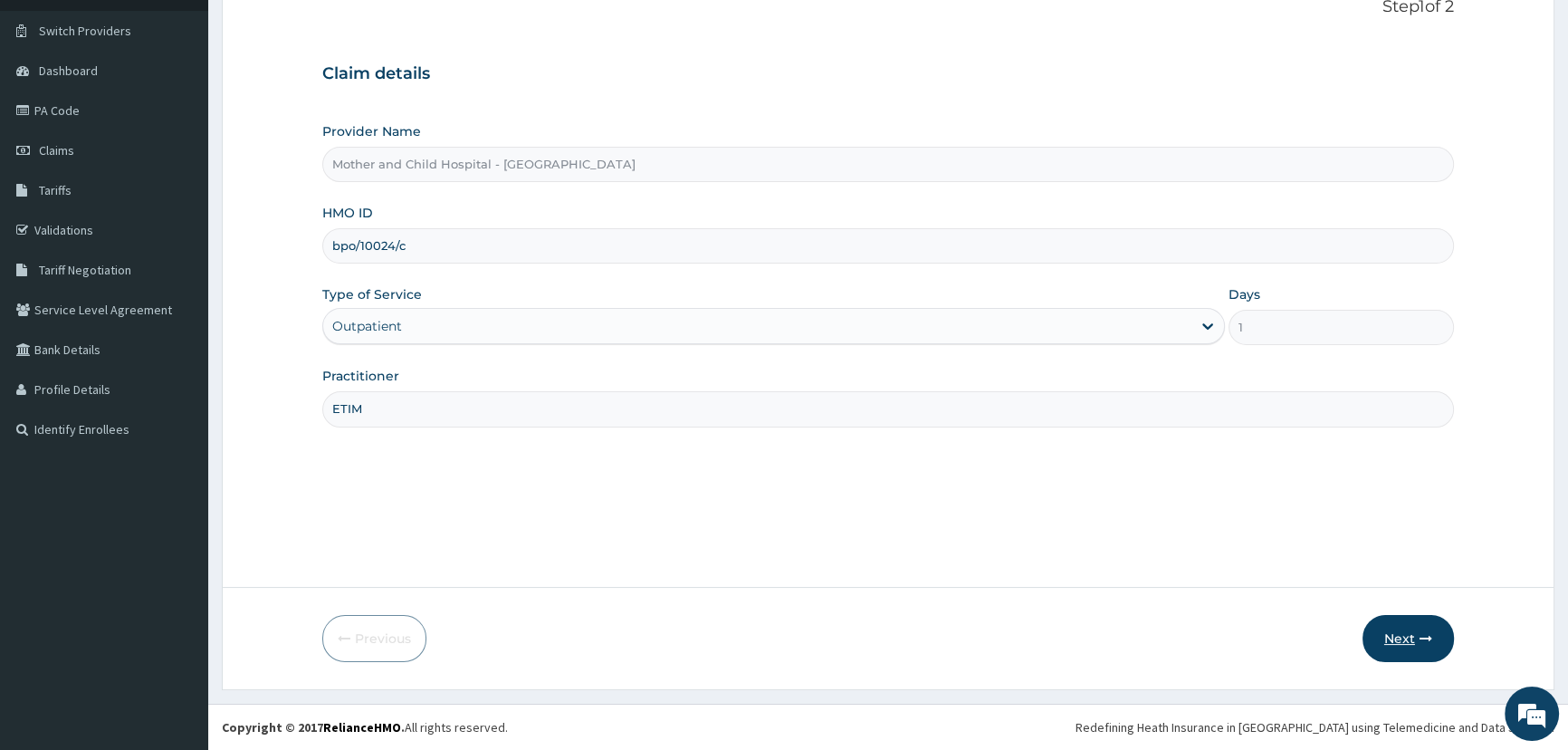
click at [1399, 644] on button "Next" at bounding box center [1408, 639] width 91 height 47
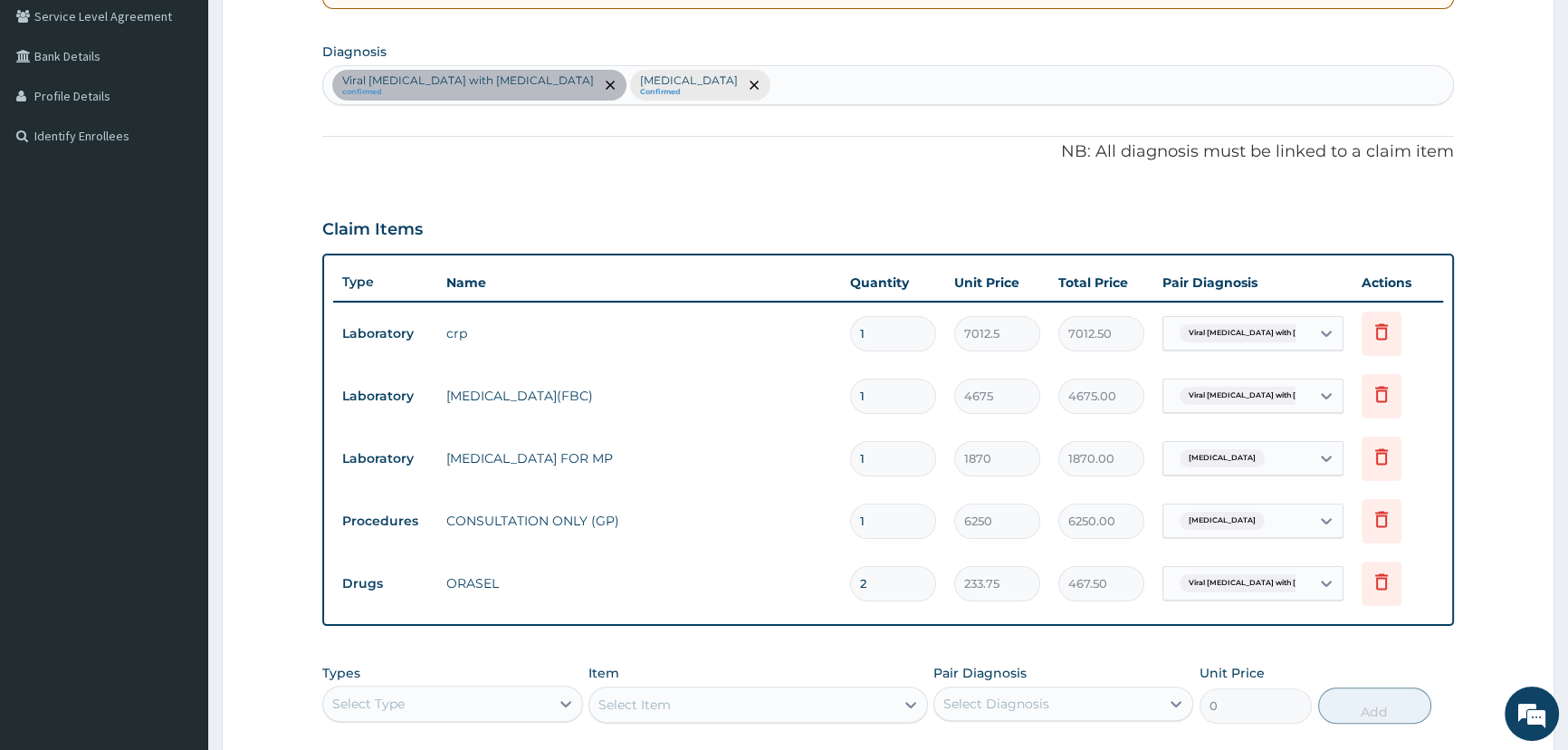
scroll to position [455, 0]
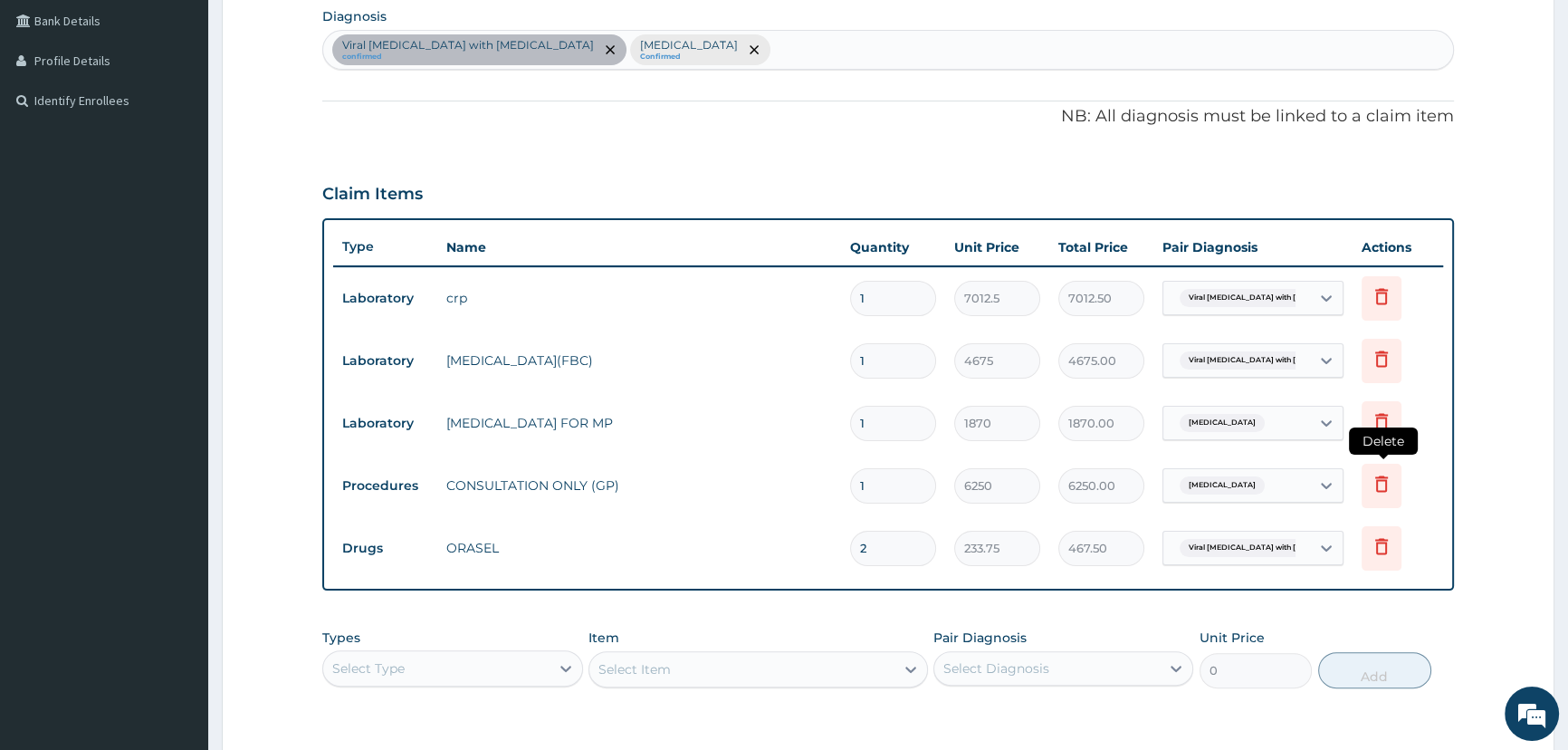
click at [1385, 483] on icon at bounding box center [1381, 483] width 12 height 16
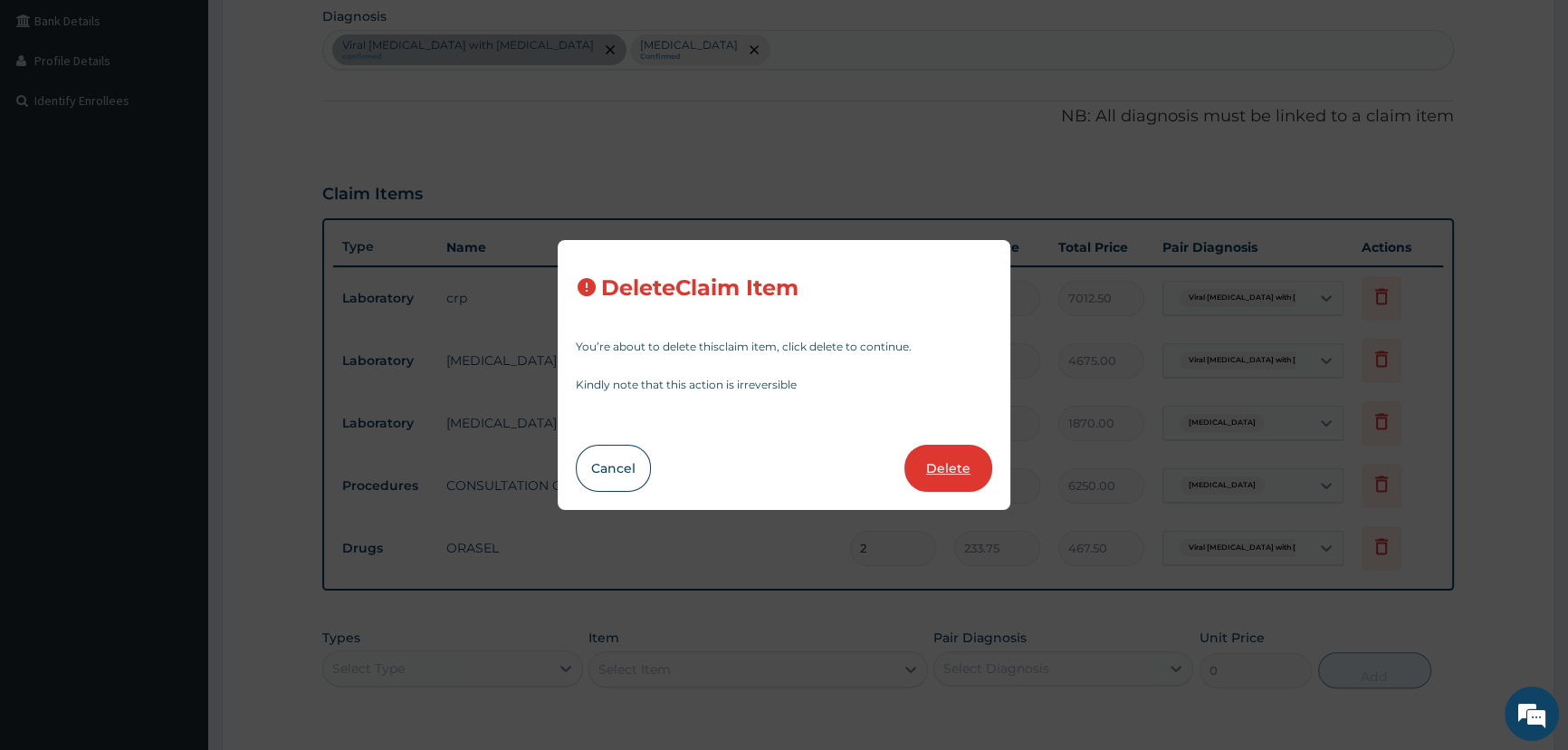
click at [937, 457] on button "Delete" at bounding box center [947, 468] width 88 height 47
type input "2"
type input "233.75"
type input "467.50"
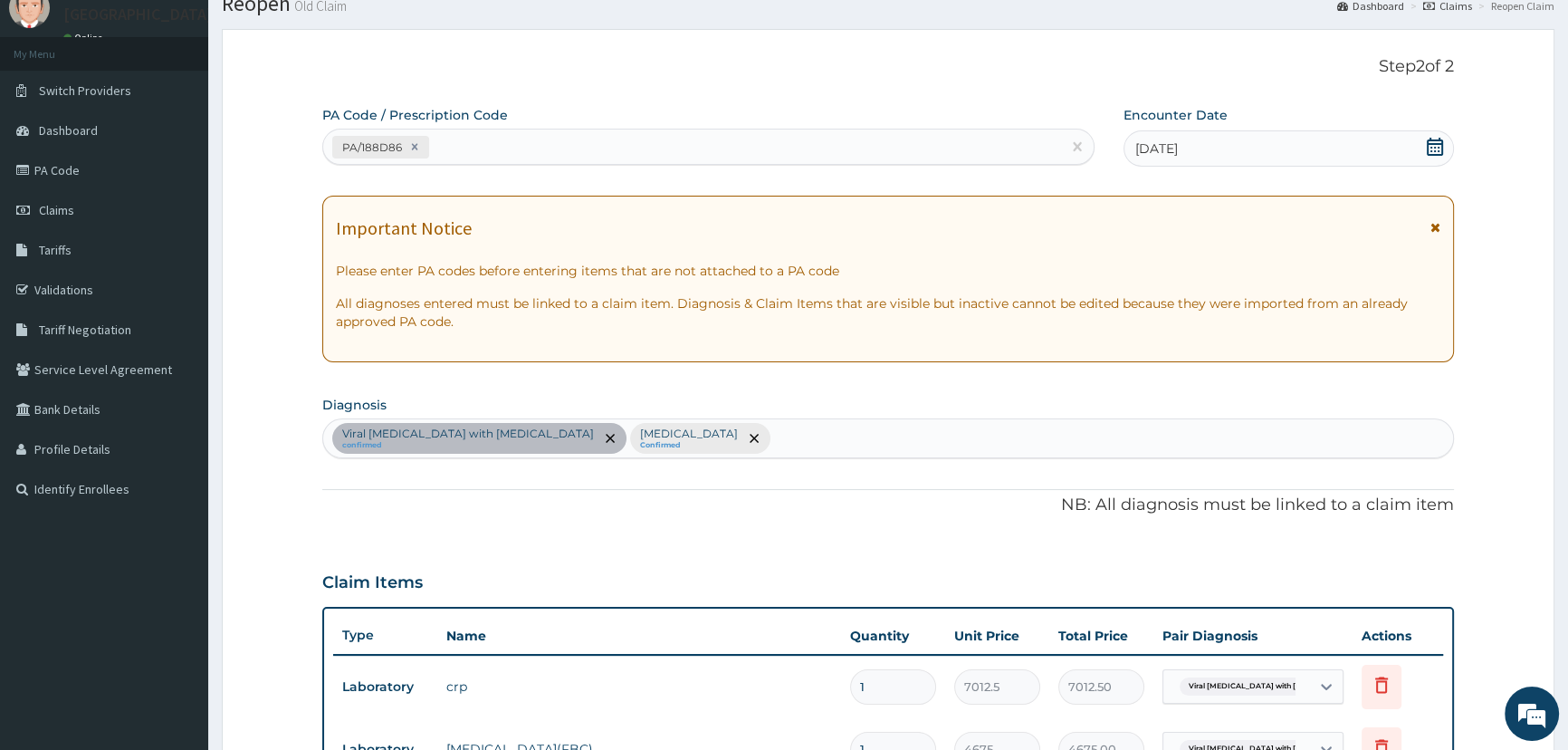
scroll to position [0, 0]
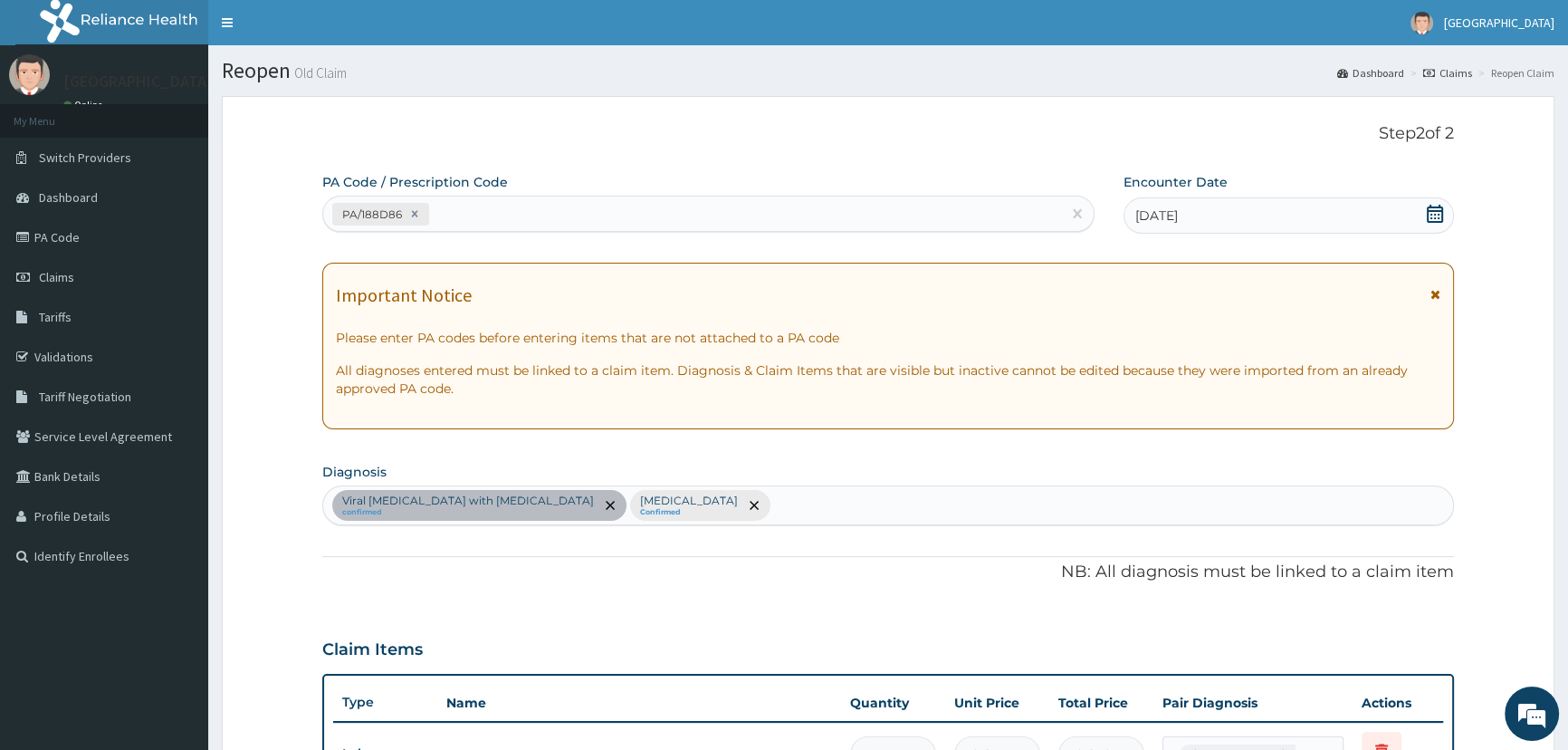
click at [704, 206] on div "PA/188D86" at bounding box center [691, 214] width 736 height 30
paste input "PA/733012"
type input "PA/733012"
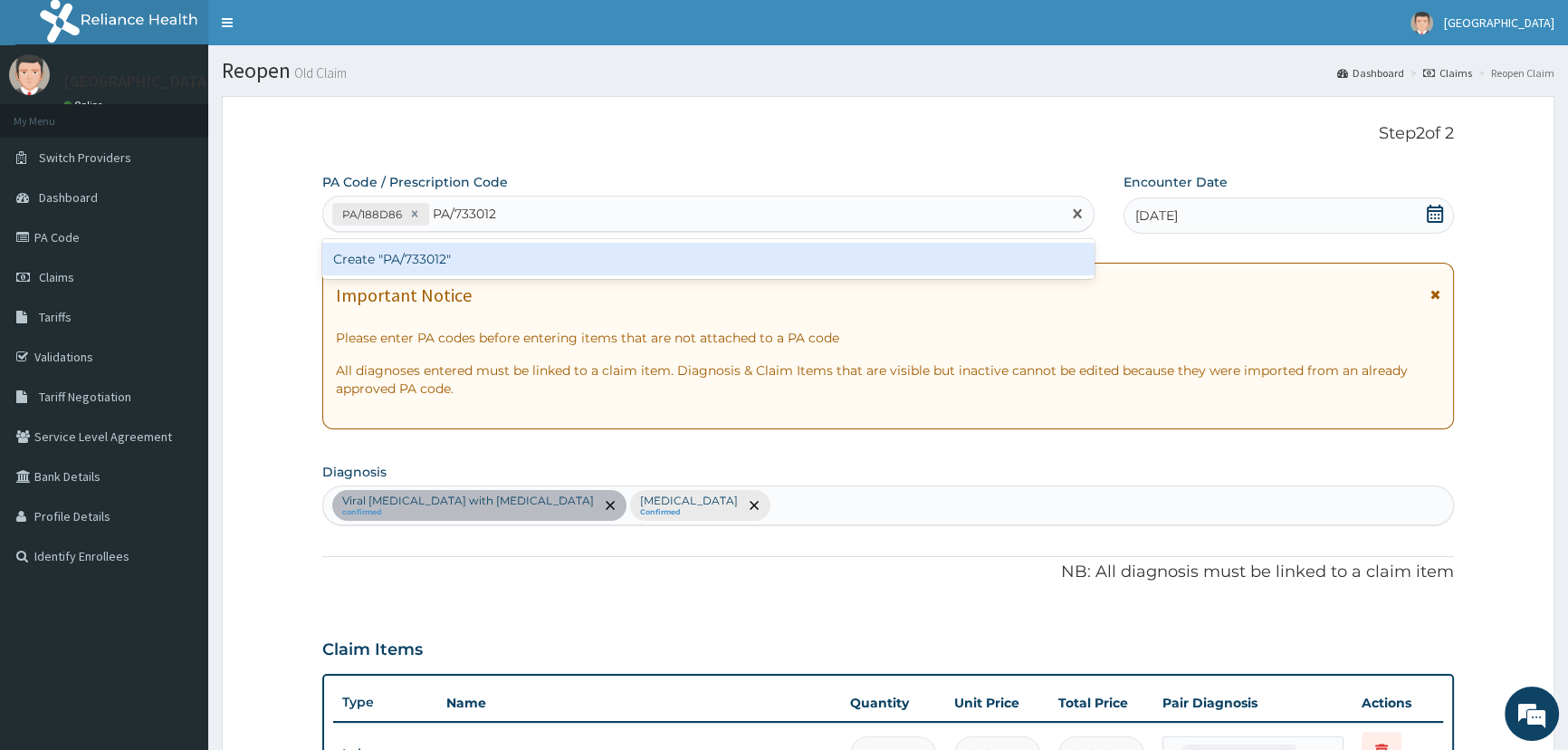
click at [428, 255] on div "Create "PA/733012"" at bounding box center [707, 259] width 771 height 33
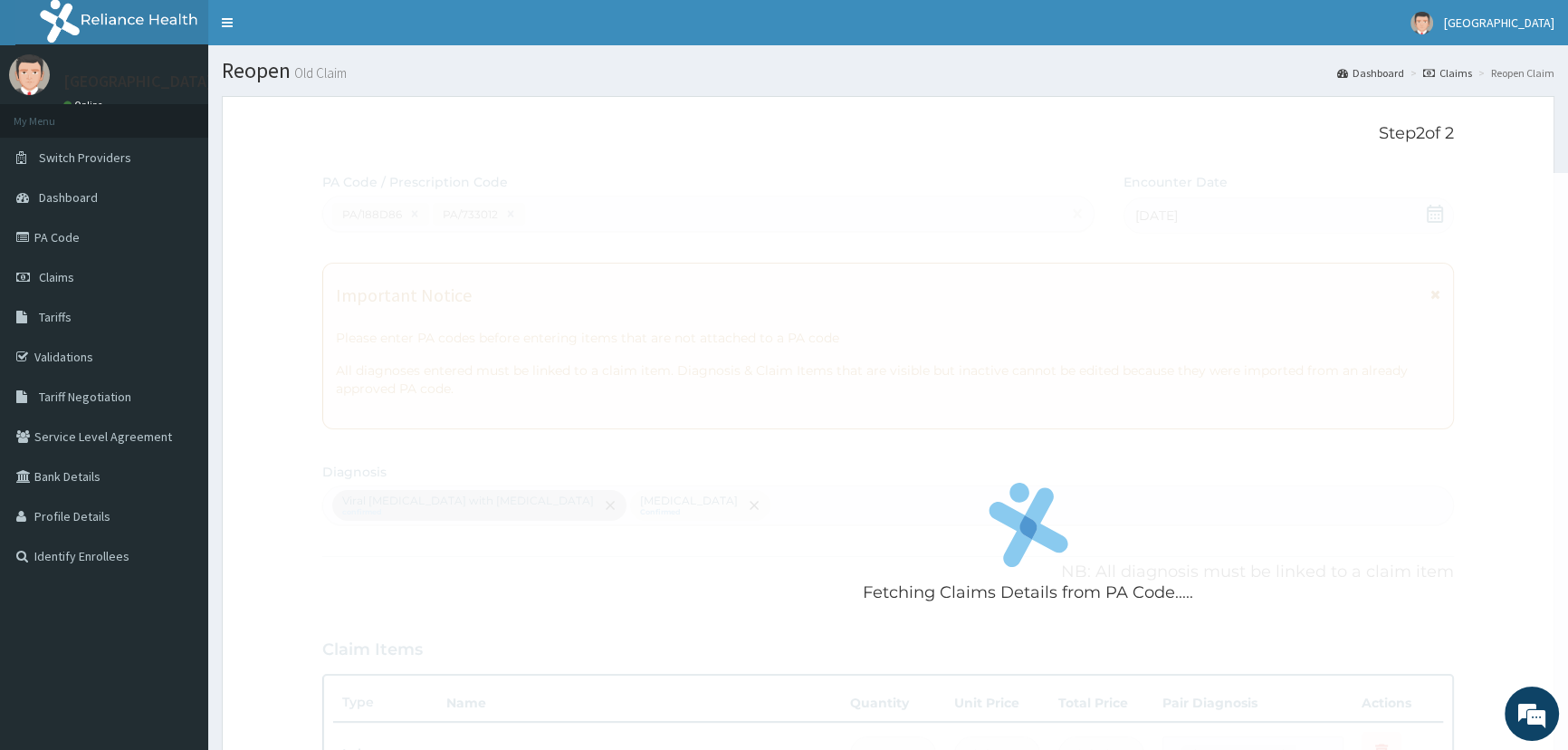
click at [392, 320] on div "Fetching Claims Details from PA Code....." at bounding box center [1027, 548] width 1411 height 750
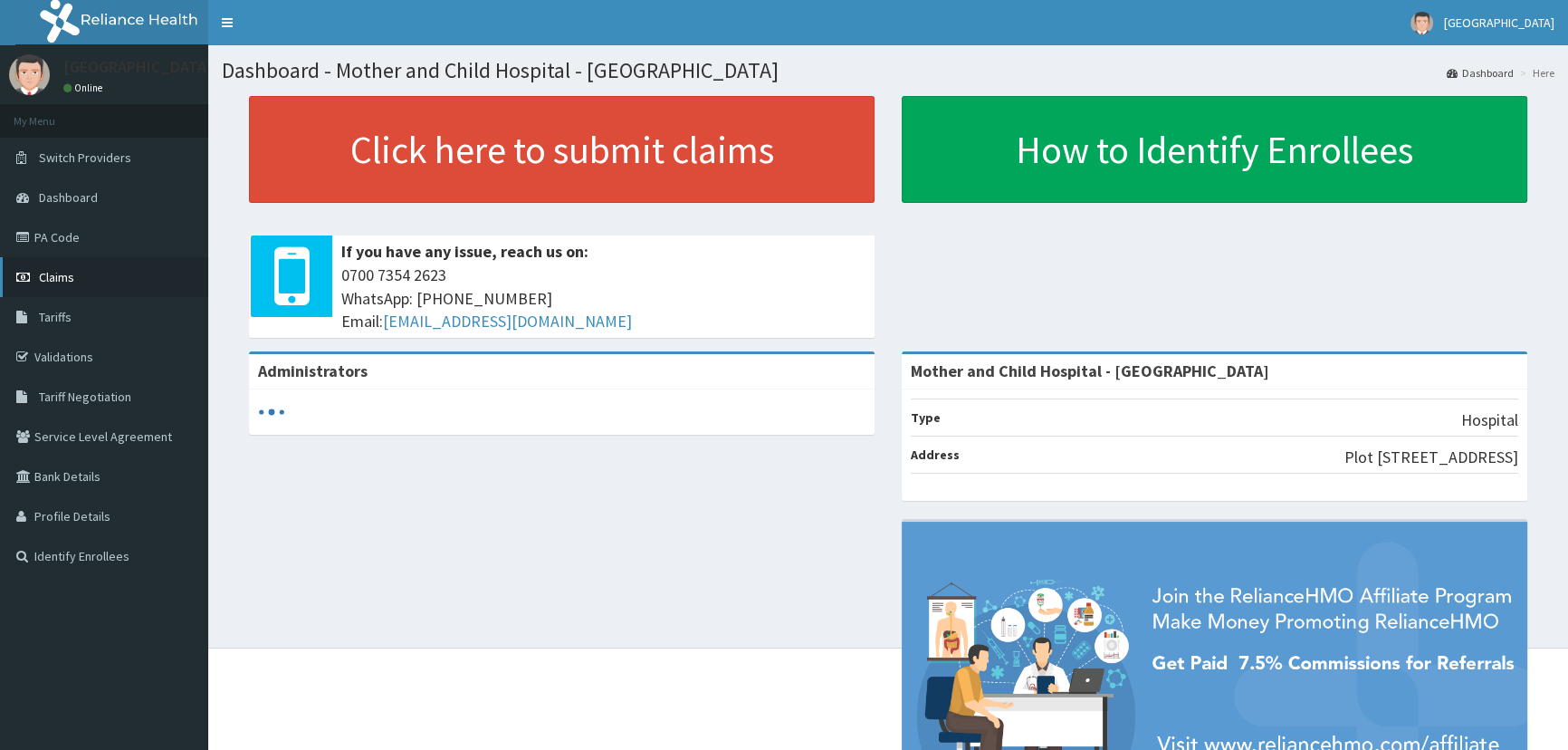
click at [54, 280] on span "Claims" at bounding box center [56, 276] width 35 height 16
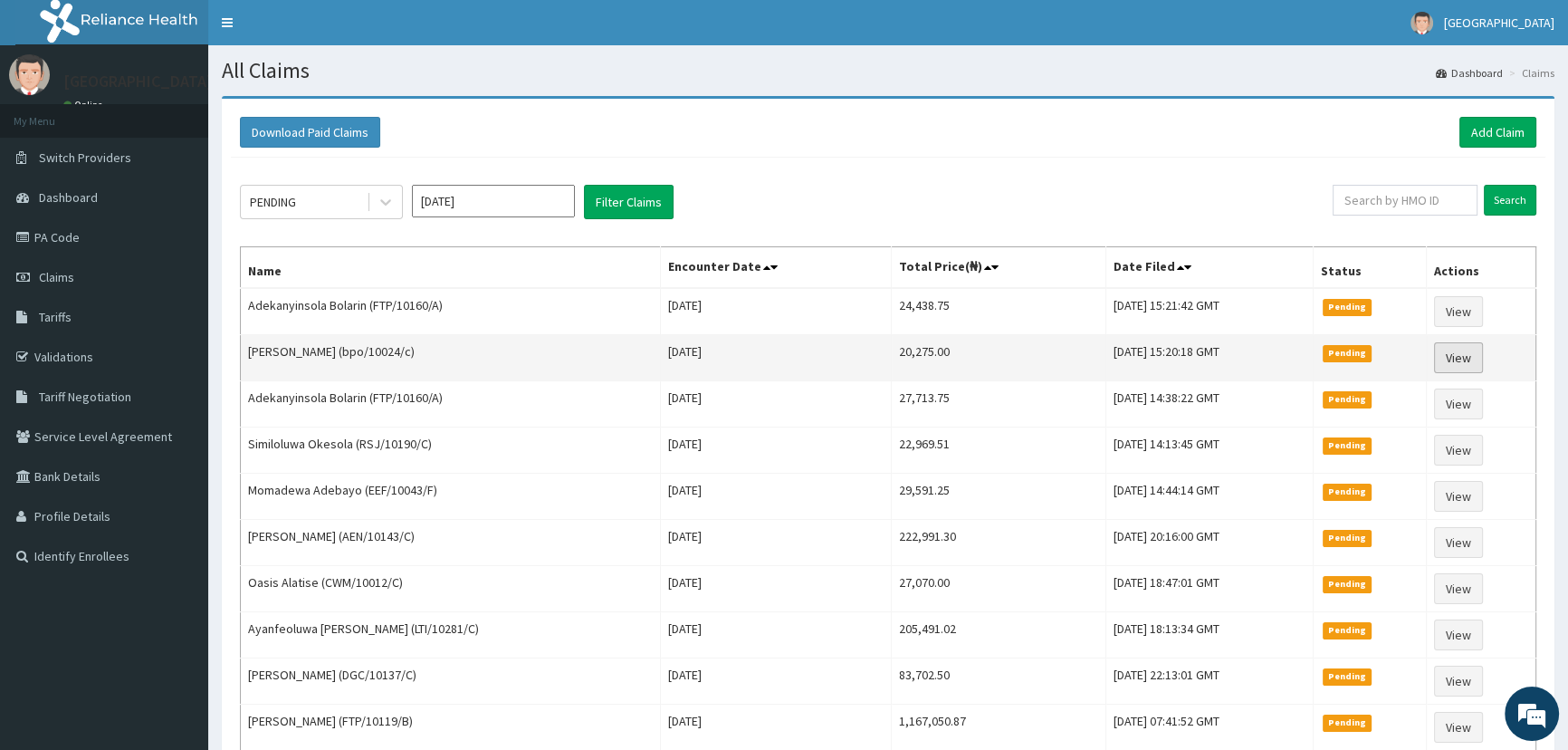
click at [1463, 355] on link "View" at bounding box center [1458, 357] width 49 height 31
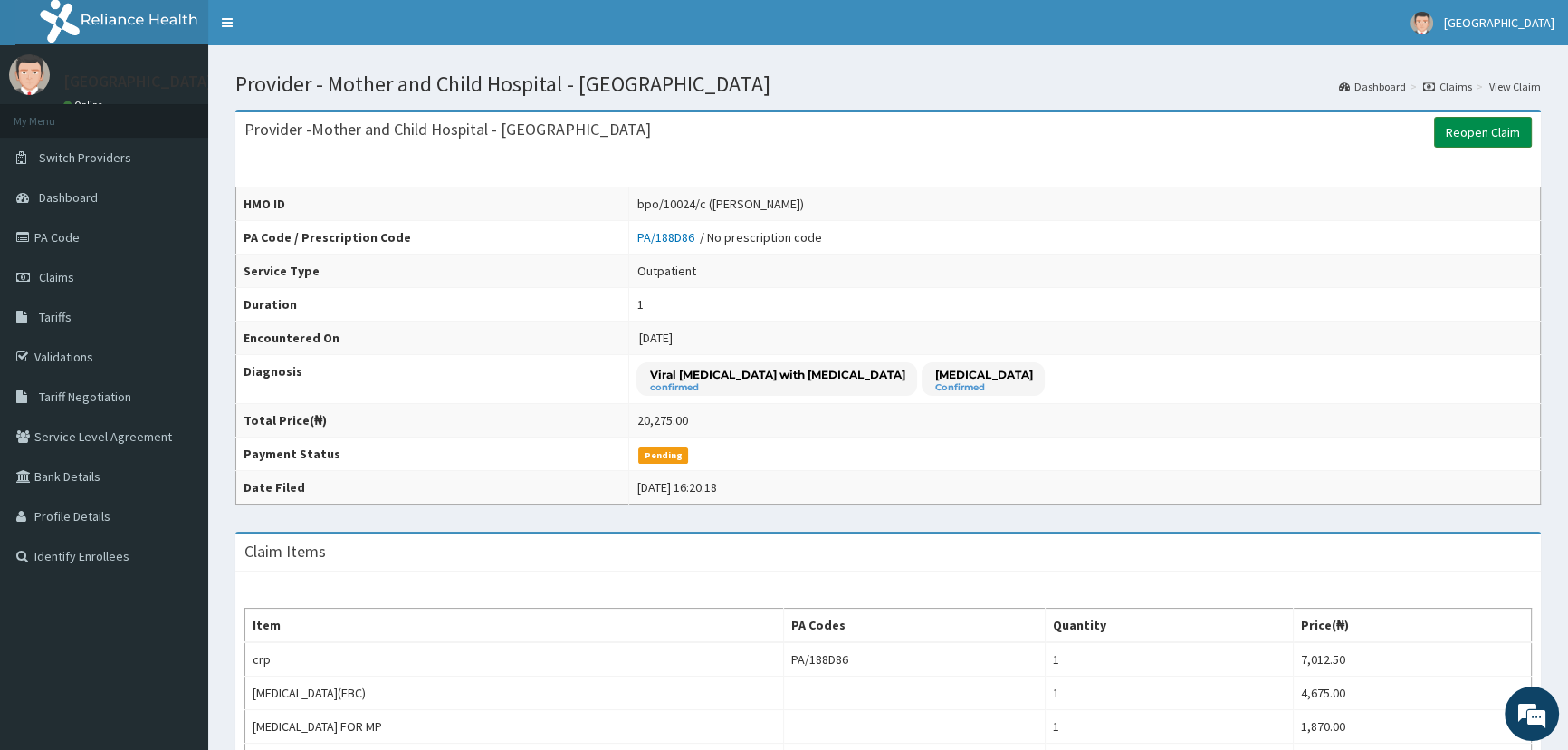
click at [1456, 127] on link "Reopen Claim" at bounding box center [1482, 132] width 98 height 31
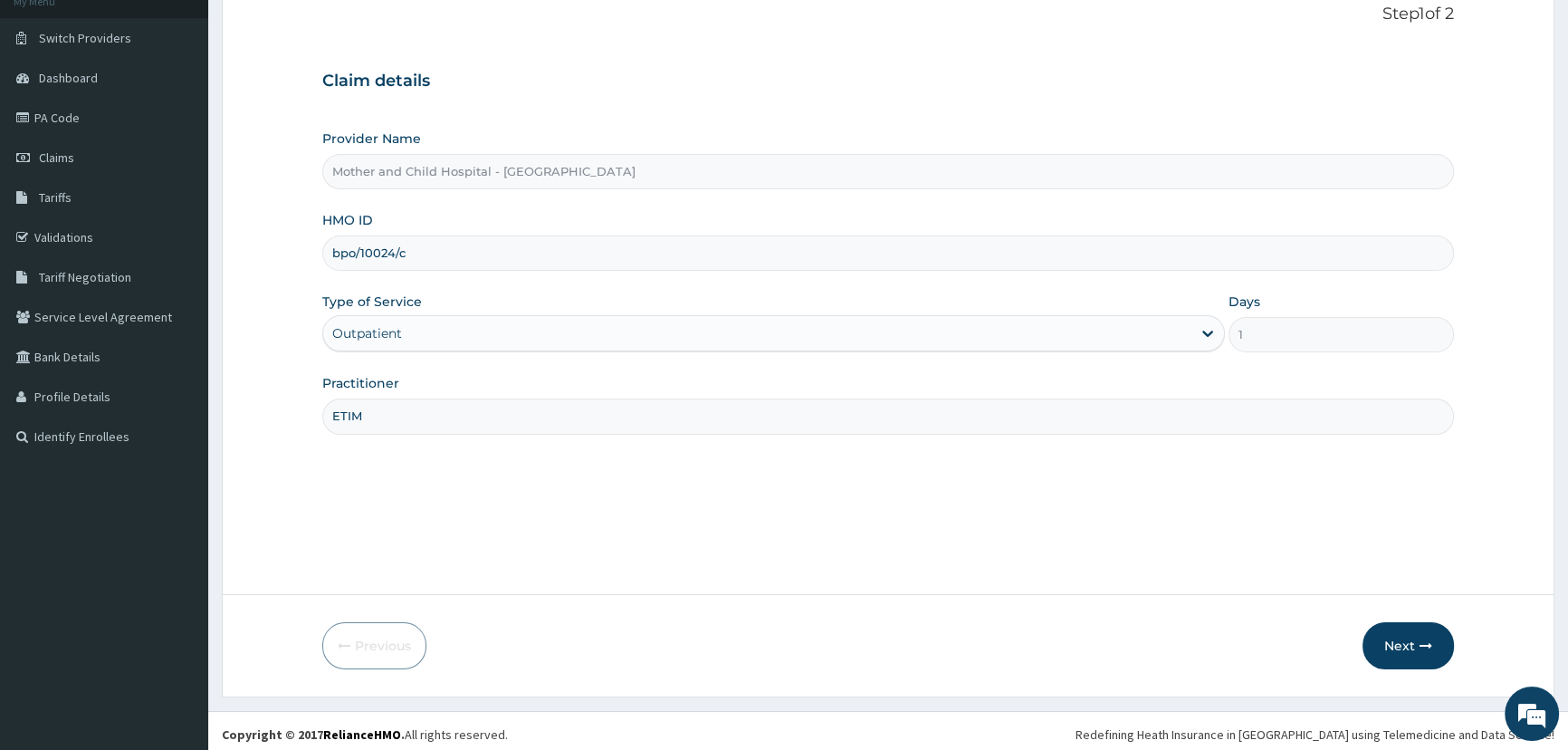
scroll to position [127, 0]
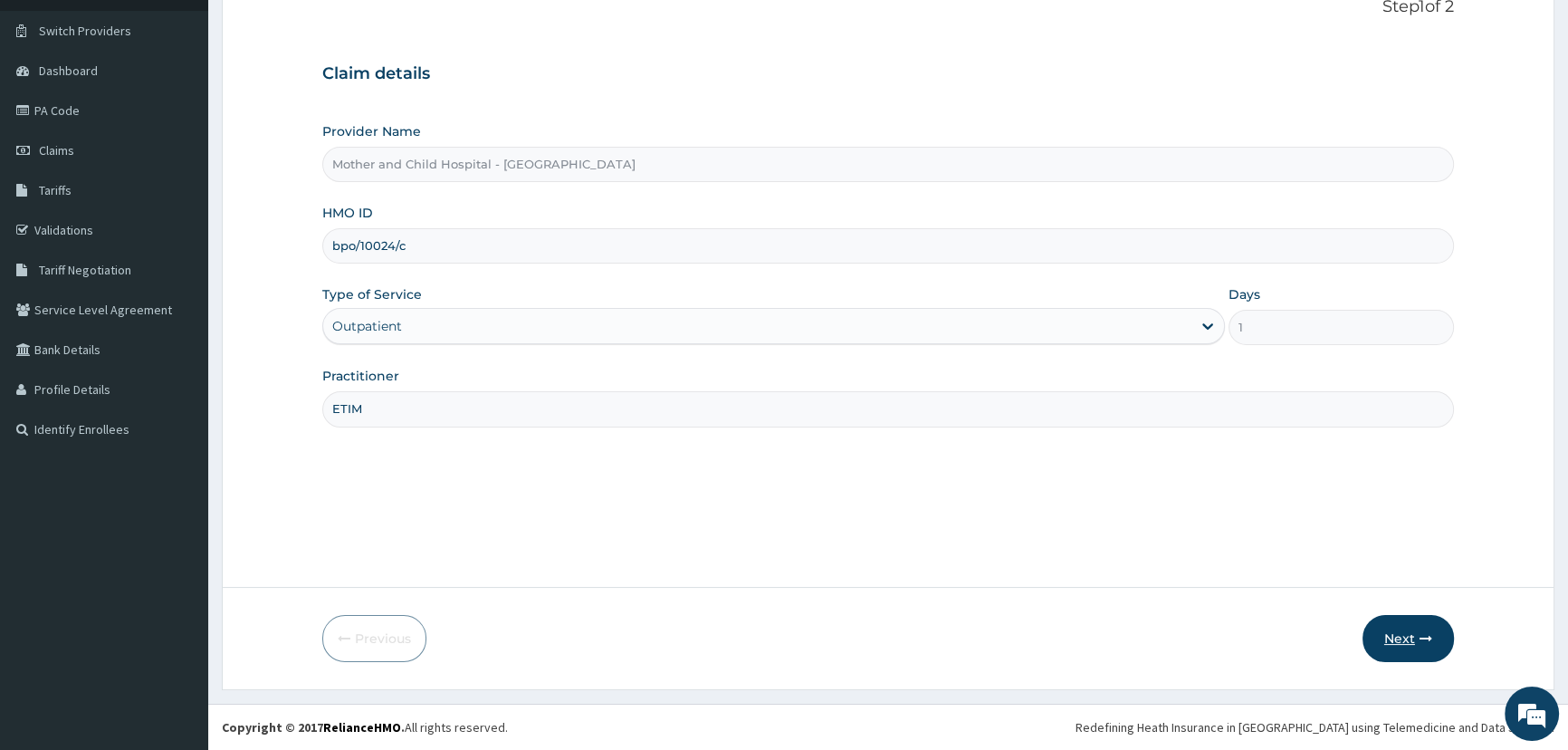
click at [1399, 641] on button "Next" at bounding box center [1408, 639] width 91 height 47
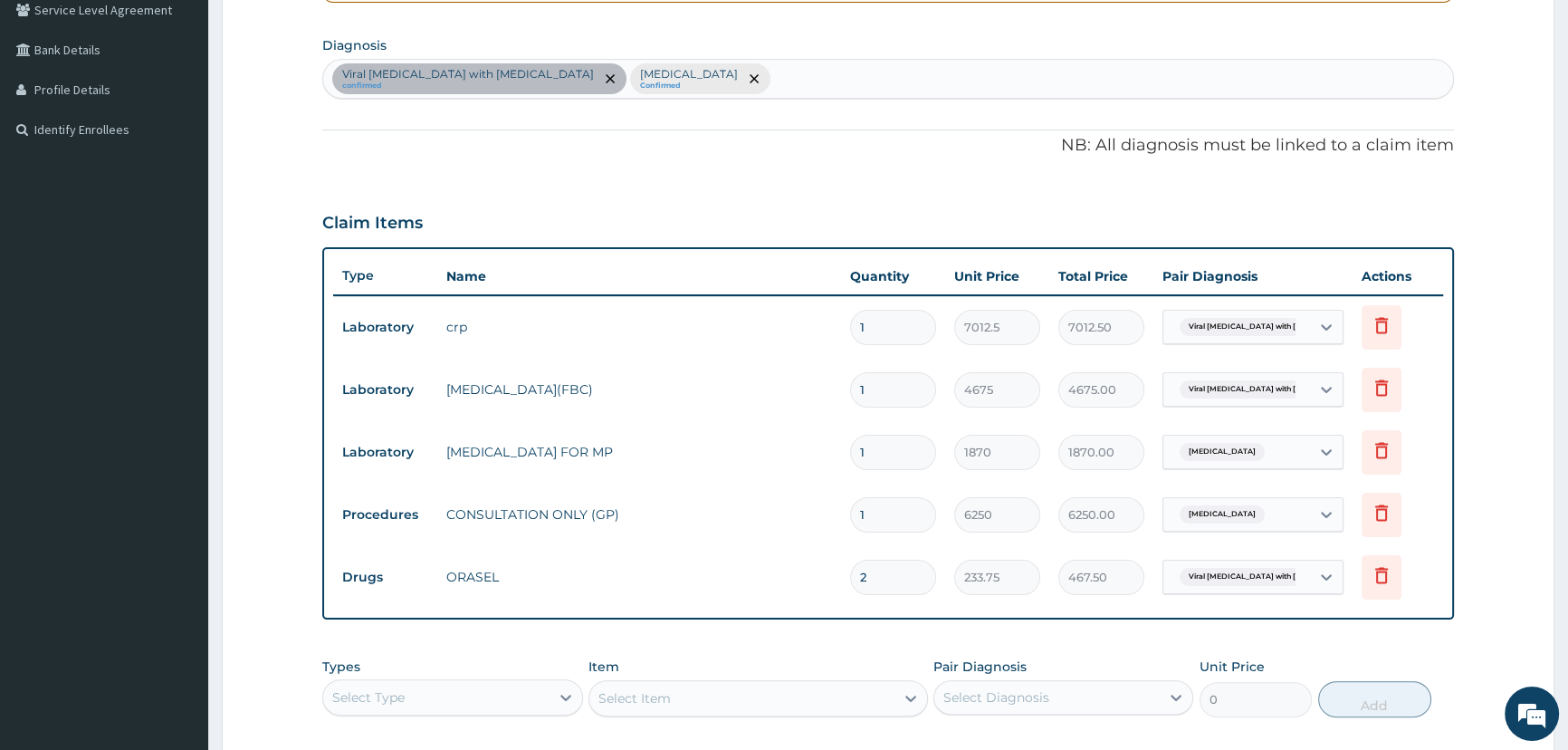
scroll to position [455, 0]
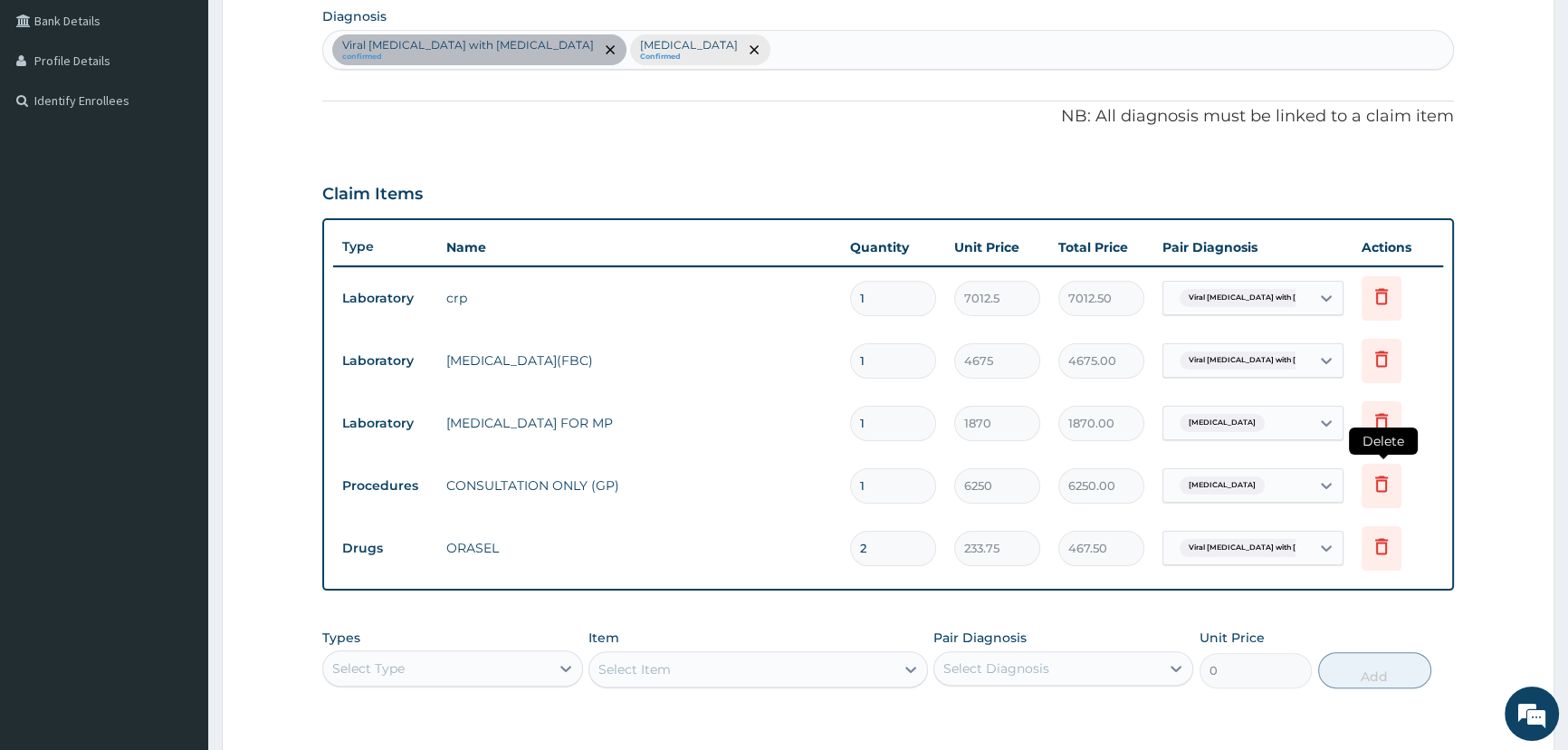
click at [1382, 483] on icon at bounding box center [1381, 483] width 22 height 22
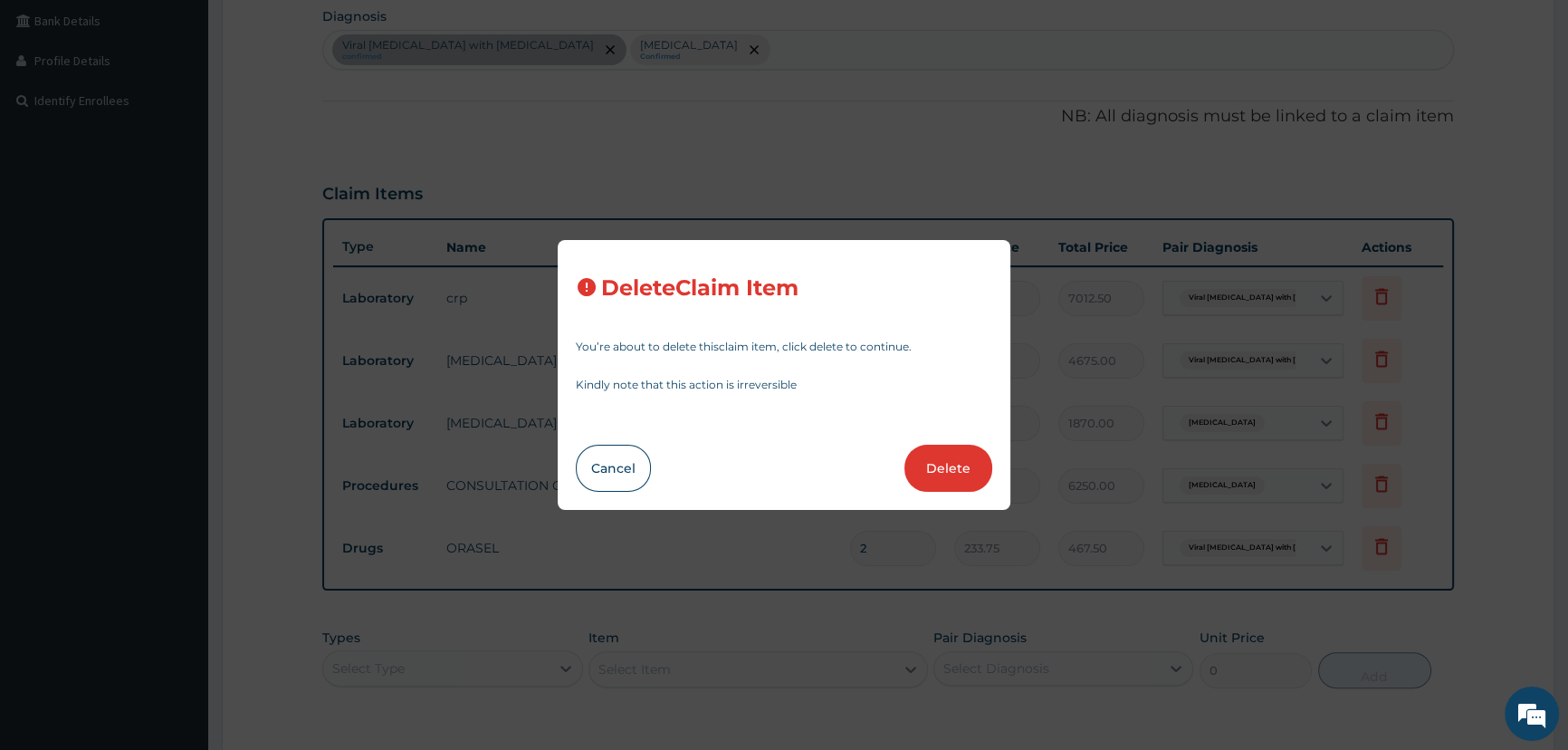
click at [950, 470] on button "Delete" at bounding box center [947, 468] width 88 height 47
type input "2"
type input "233.75"
type input "467.50"
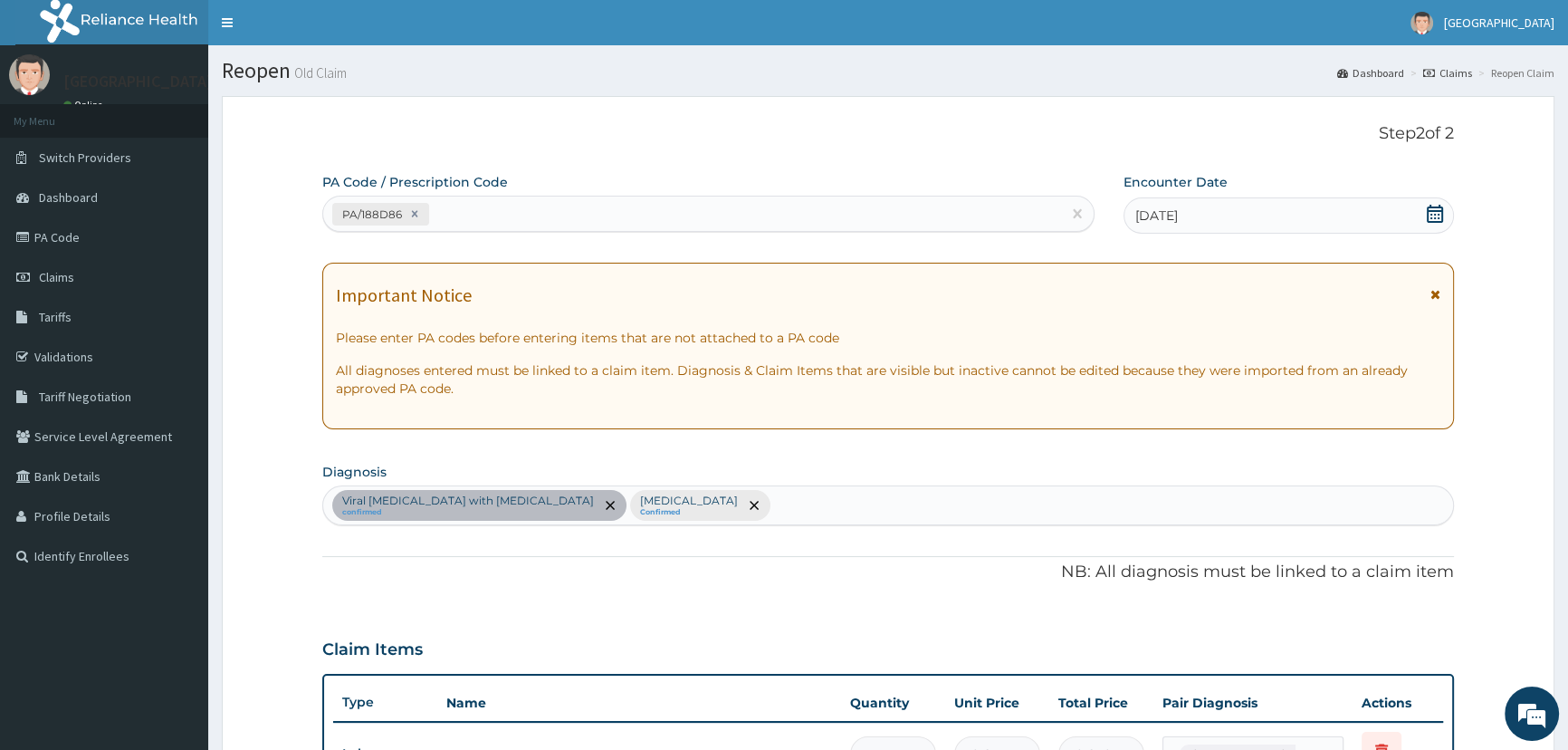
scroll to position [0, 0]
click at [679, 206] on div "PA/188D86" at bounding box center [691, 214] width 736 height 30
paste input "PA/733012"
type input "PA/733012"
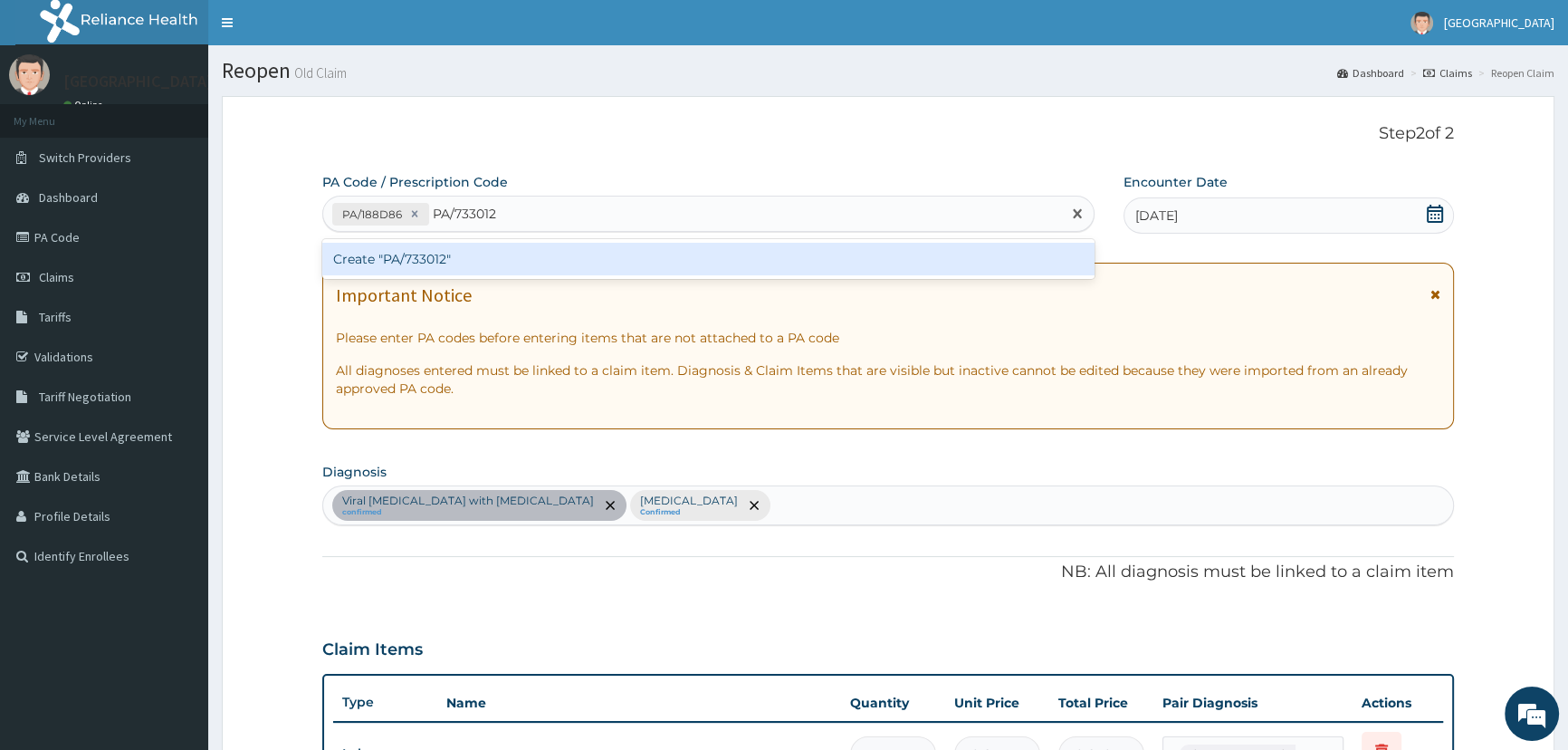
click at [424, 259] on div "Create "PA/733012"" at bounding box center [707, 259] width 771 height 33
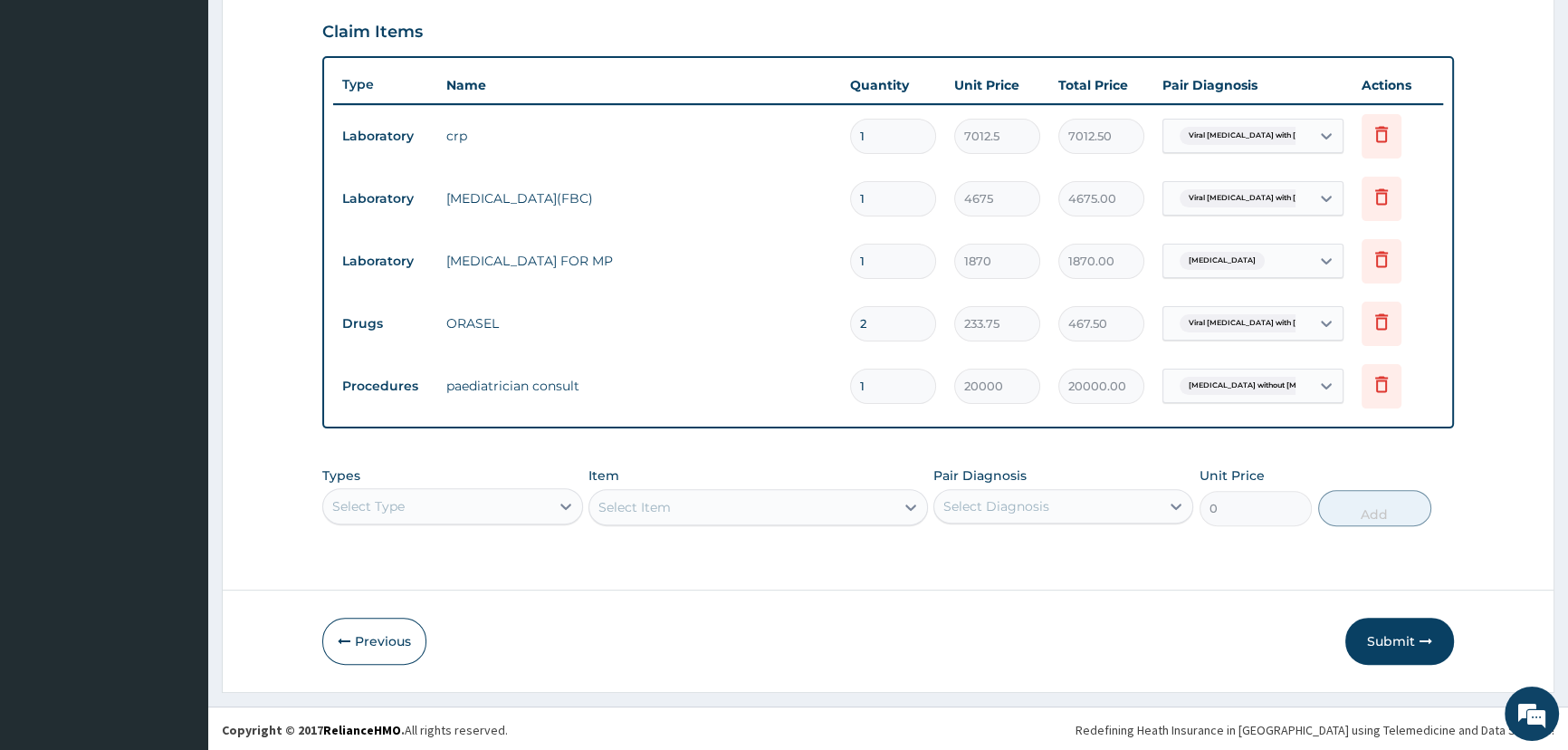
scroll to position [620, 0]
click at [1380, 639] on button "Submit" at bounding box center [1398, 639] width 108 height 47
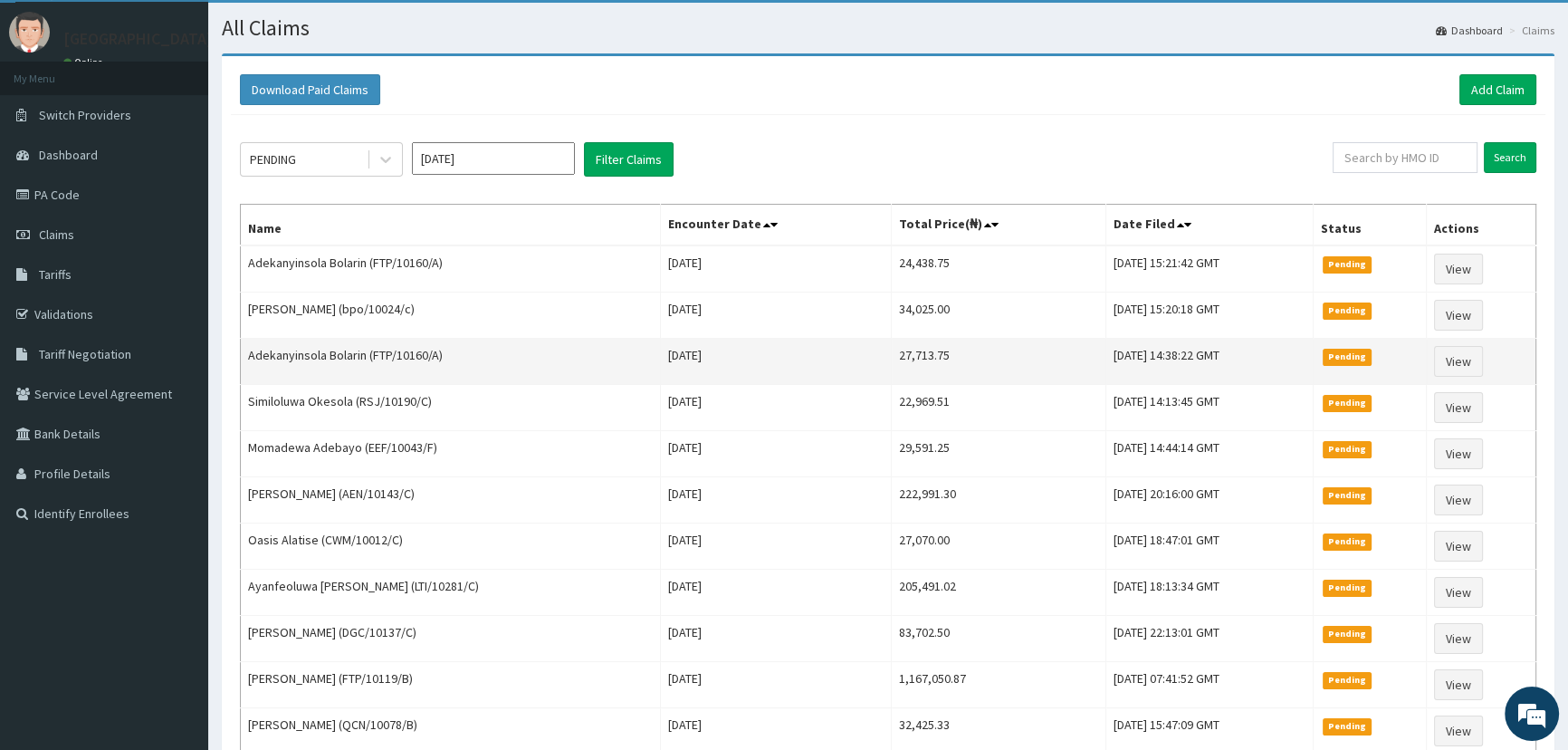
scroll to position [82, 0]
